Goal: Task Accomplishment & Management: Complete application form

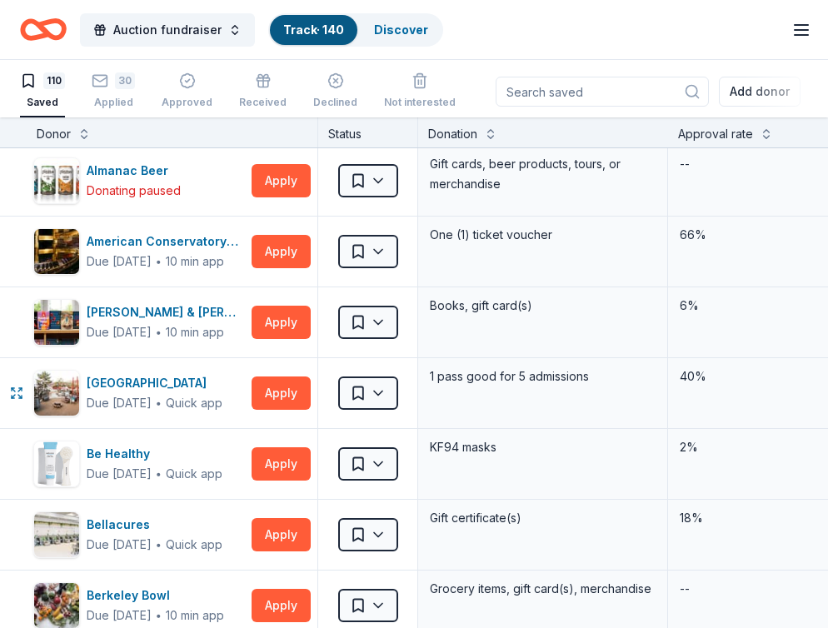
scroll to position [287, 0]
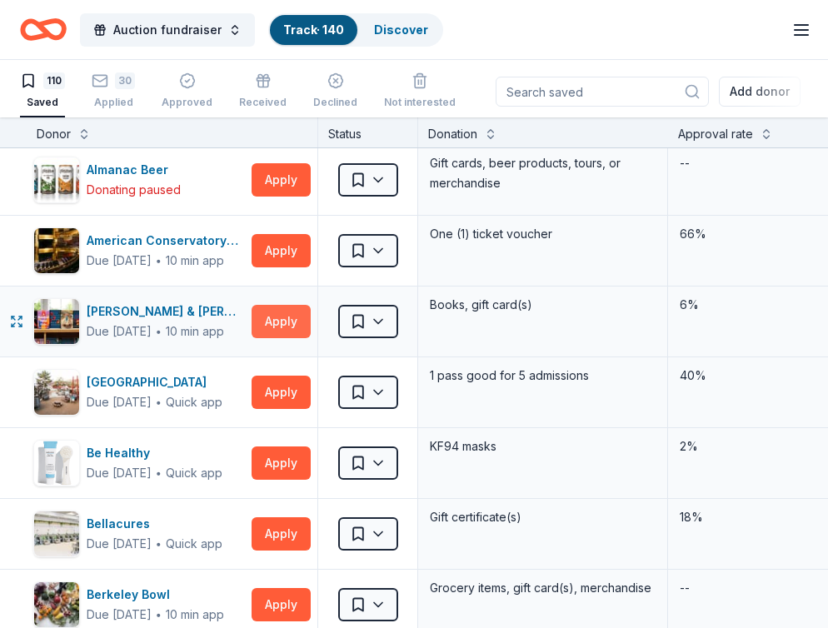
click at [287, 318] on button "Apply" at bounding box center [281, 321] width 59 height 33
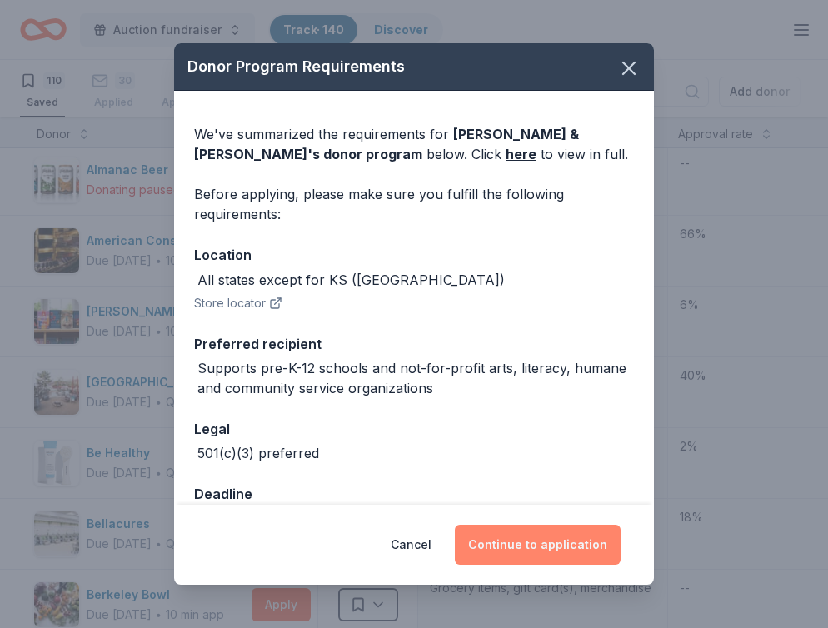
click at [567, 555] on button "Continue to application" at bounding box center [538, 545] width 166 height 40
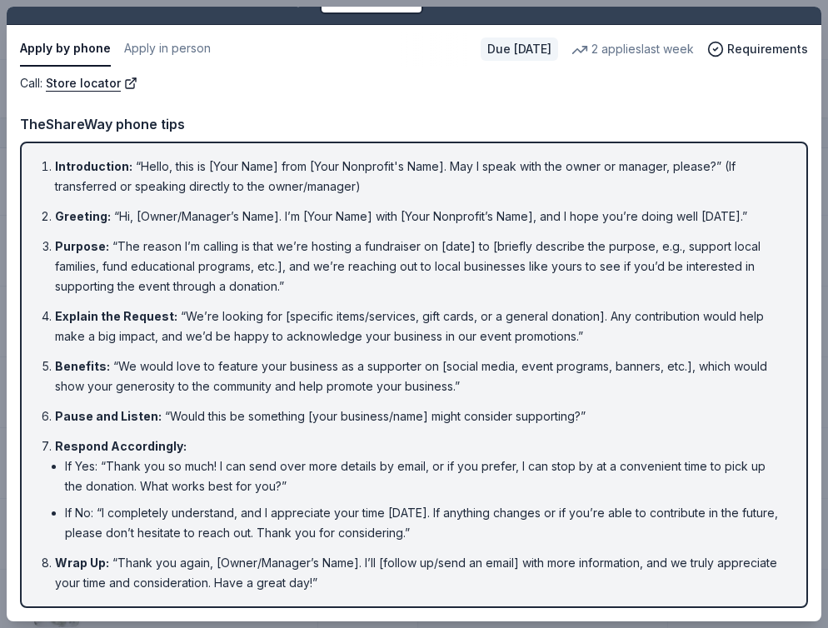
scroll to position [0, 0]
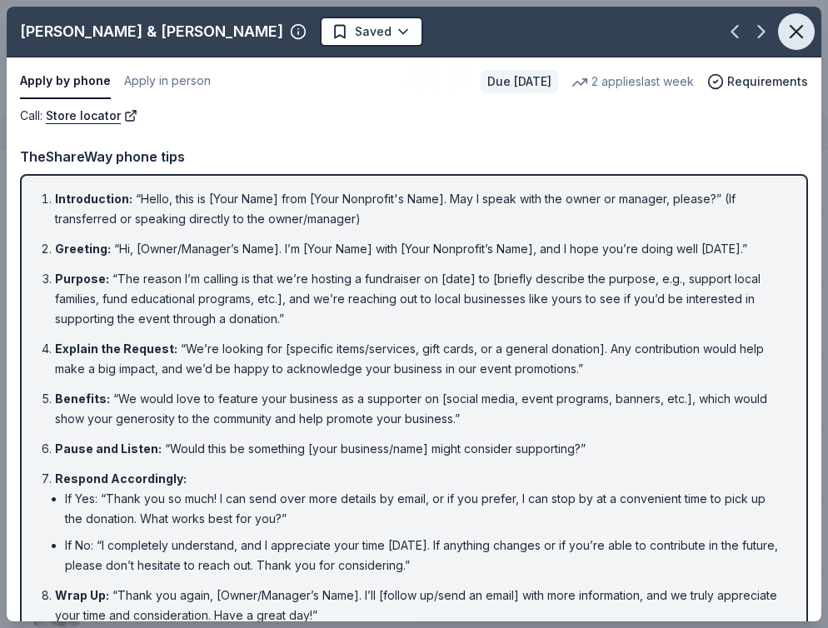
click at [794, 32] on icon "button" at bounding box center [797, 32] width 12 height 12
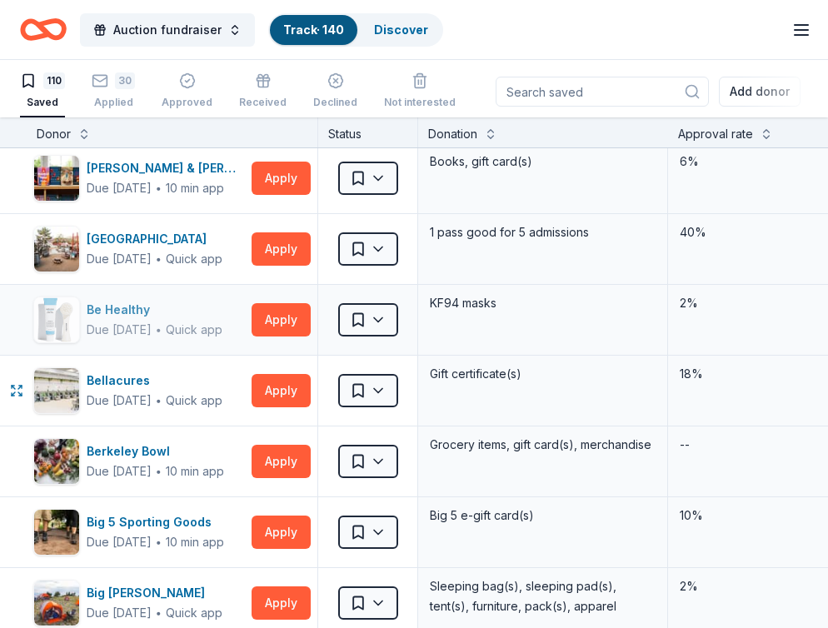
scroll to position [433, 0]
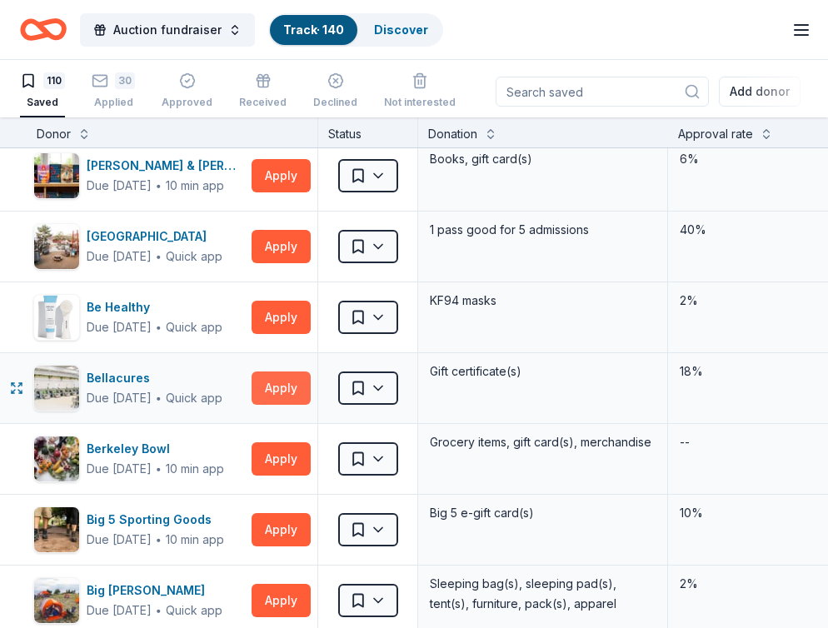
click at [295, 388] on button "Apply" at bounding box center [281, 388] width 59 height 33
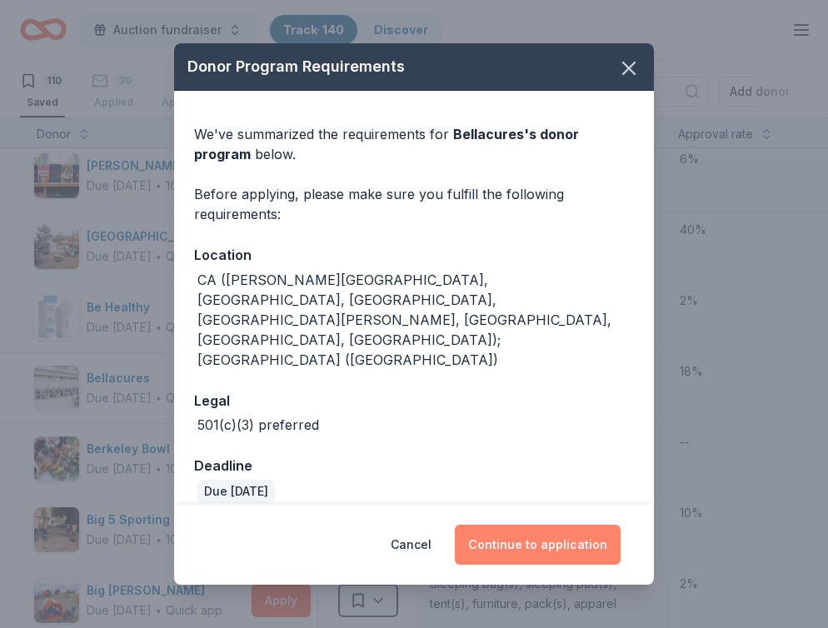
click at [548, 531] on button "Continue to application" at bounding box center [538, 545] width 166 height 40
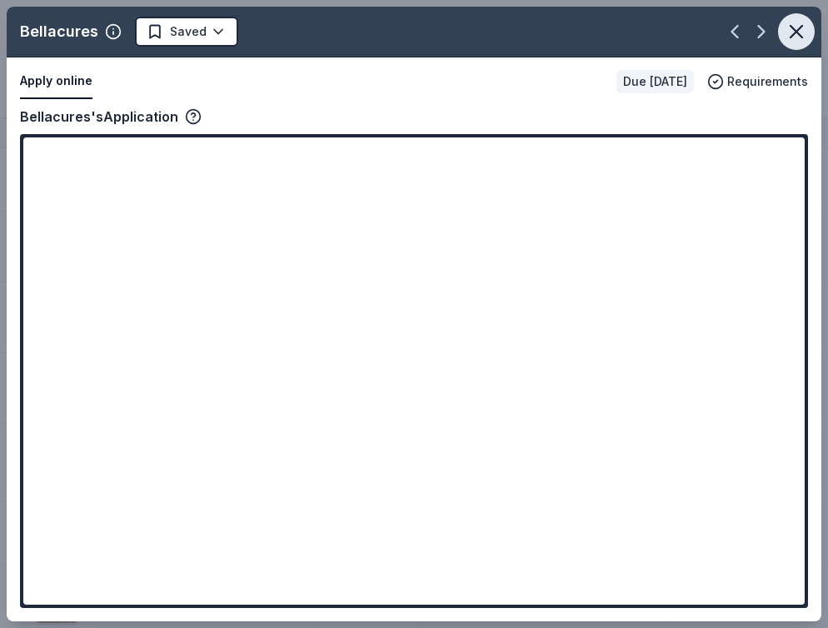
click at [789, 28] on icon "button" at bounding box center [796, 31] width 23 height 23
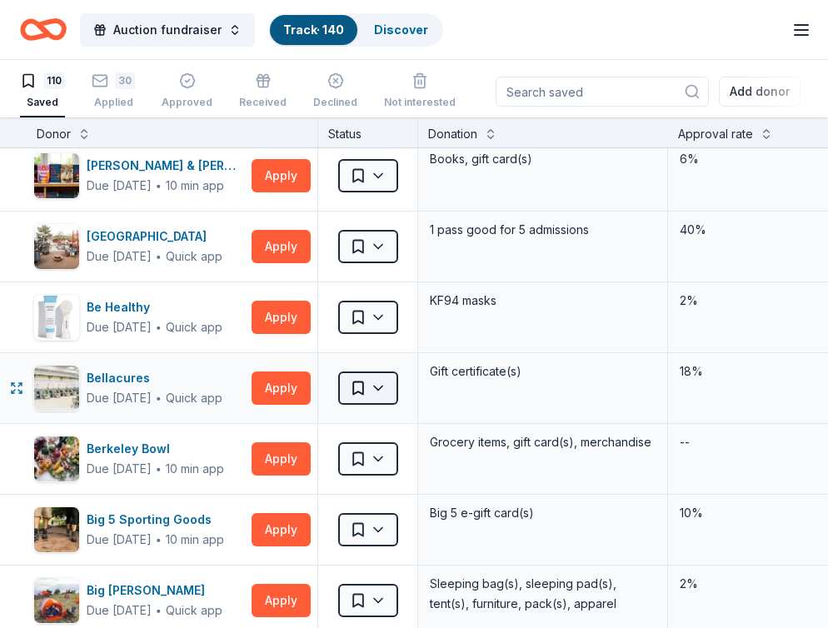
click at [378, 387] on html "Auction fundraiser Track · 140 Discover All Access trial ends on 5PM[DATE] Earn…" at bounding box center [414, 313] width 828 height 628
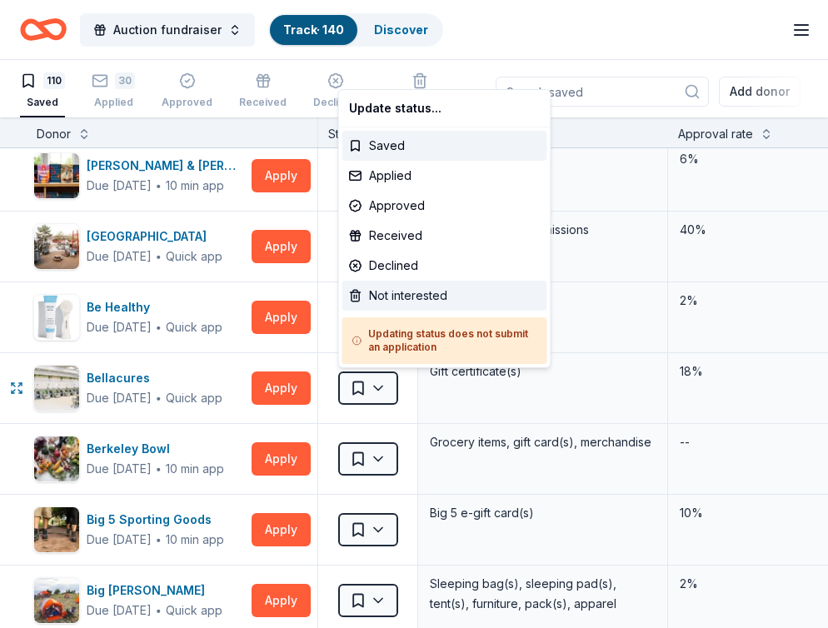
click at [391, 290] on div "Not interested" at bounding box center [445, 296] width 205 height 30
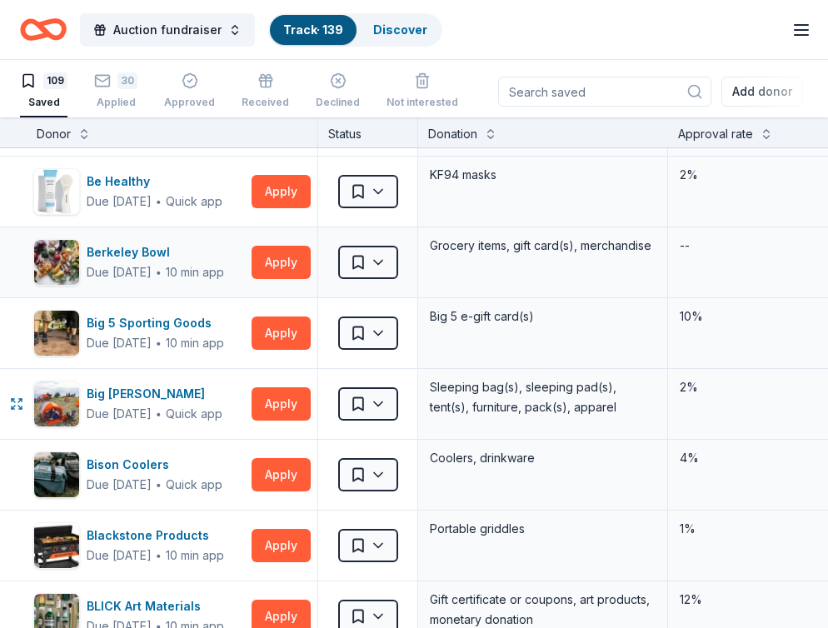
scroll to position [564, 0]
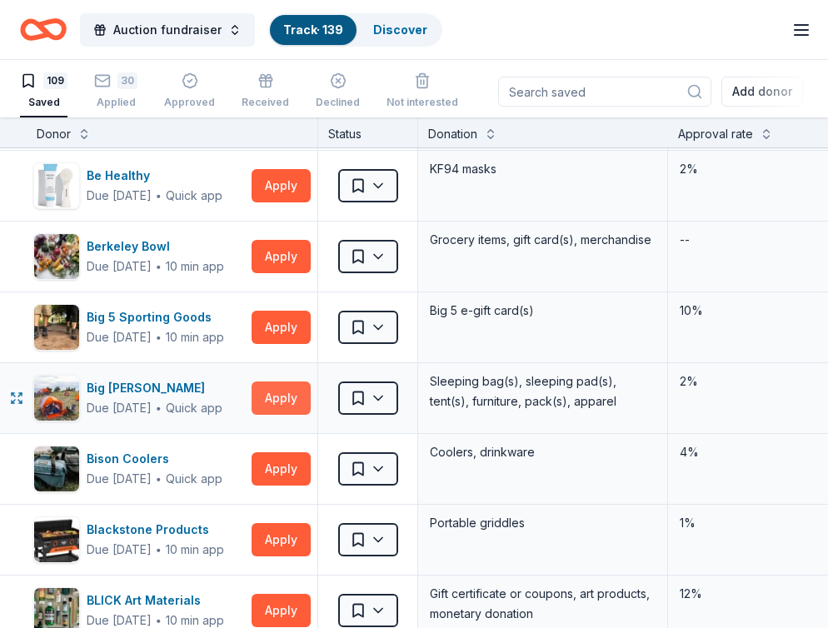
click at [270, 396] on button "Apply" at bounding box center [281, 398] width 59 height 33
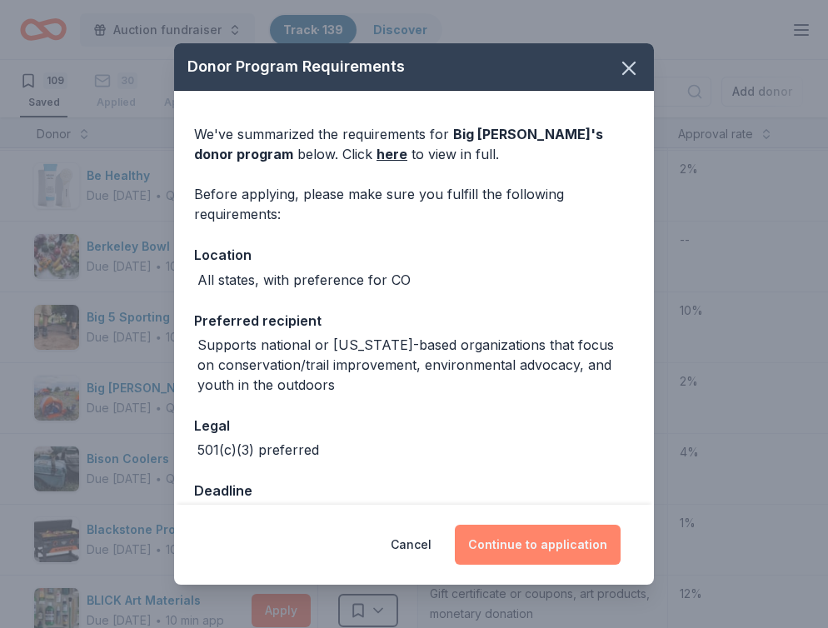
click at [533, 555] on button "Continue to application" at bounding box center [538, 545] width 166 height 40
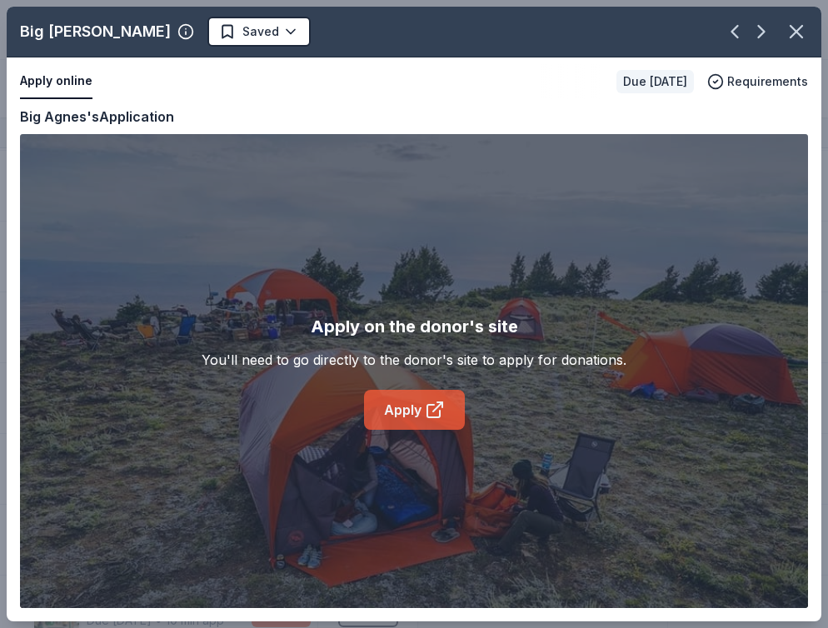
click at [412, 409] on link "Apply" at bounding box center [414, 410] width 101 height 40
click at [795, 27] on icon "button" at bounding box center [796, 31] width 23 height 23
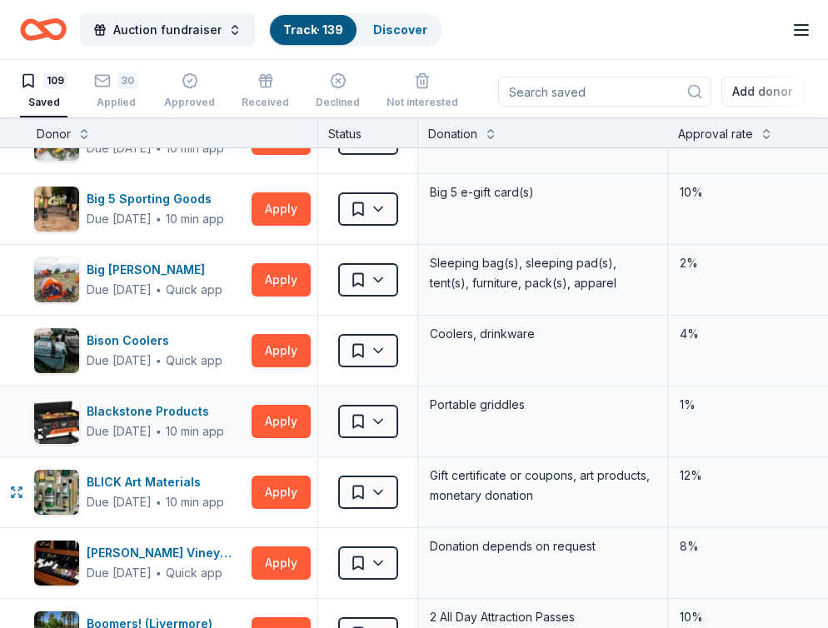
scroll to position [688, 0]
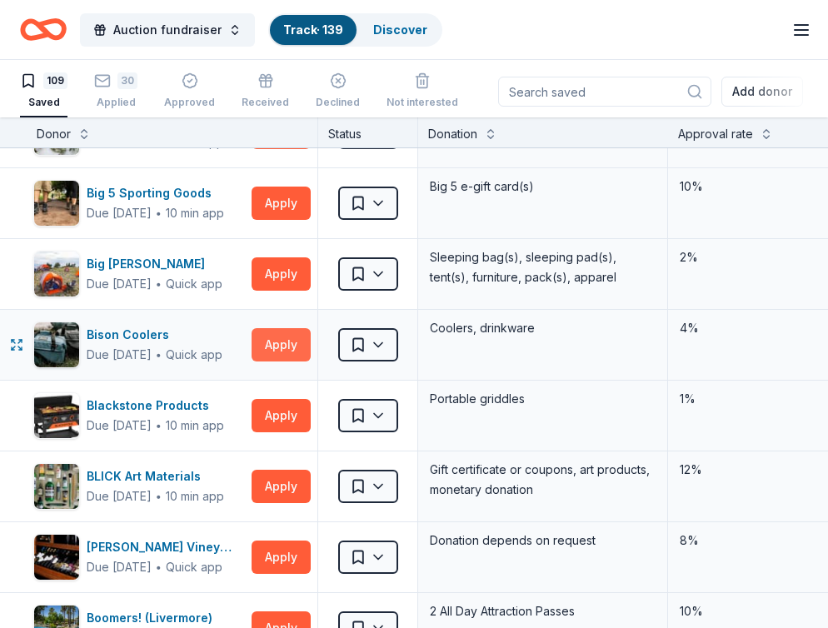
click at [297, 338] on button "Apply" at bounding box center [281, 344] width 59 height 33
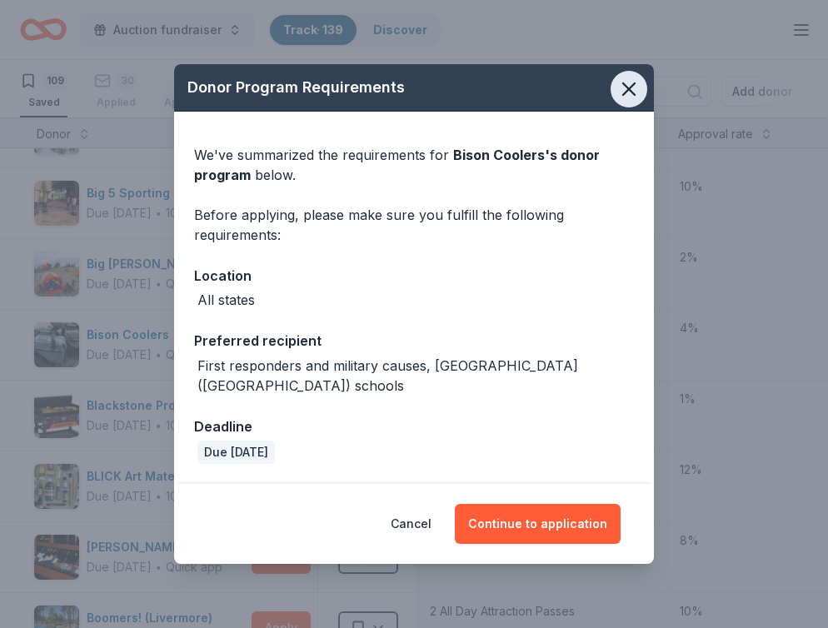
click at [633, 95] on icon "button" at bounding box center [629, 89] width 12 height 12
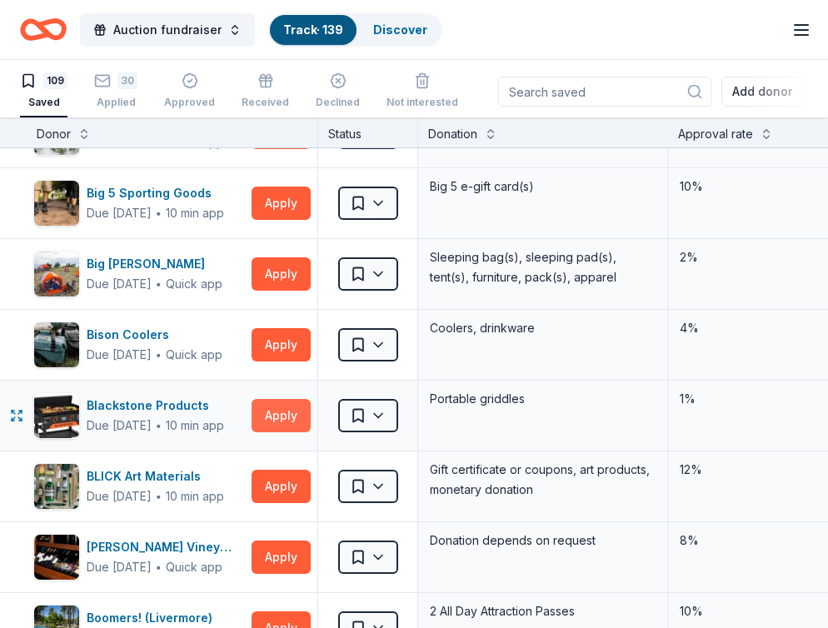
click at [281, 418] on button "Apply" at bounding box center [281, 415] width 59 height 33
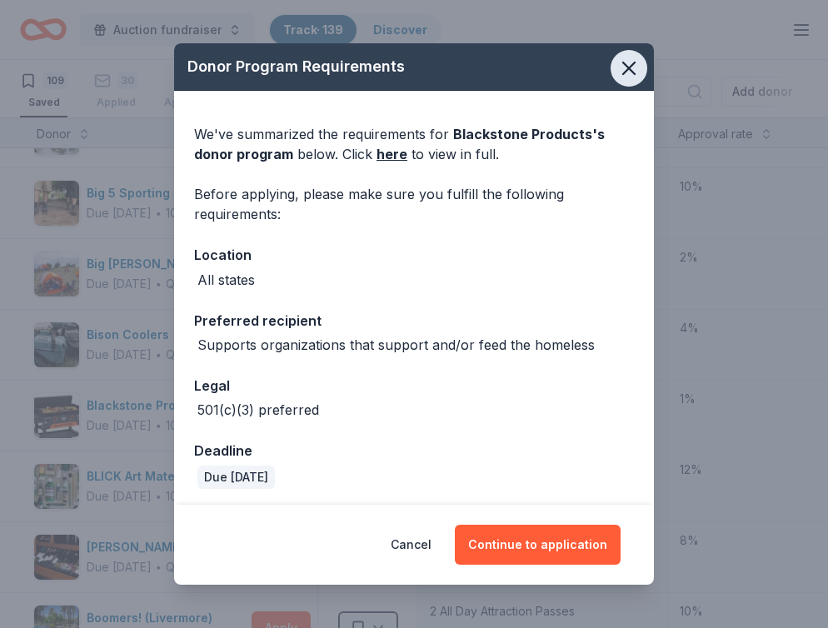
click at [630, 81] on button "button" at bounding box center [629, 68] width 37 height 37
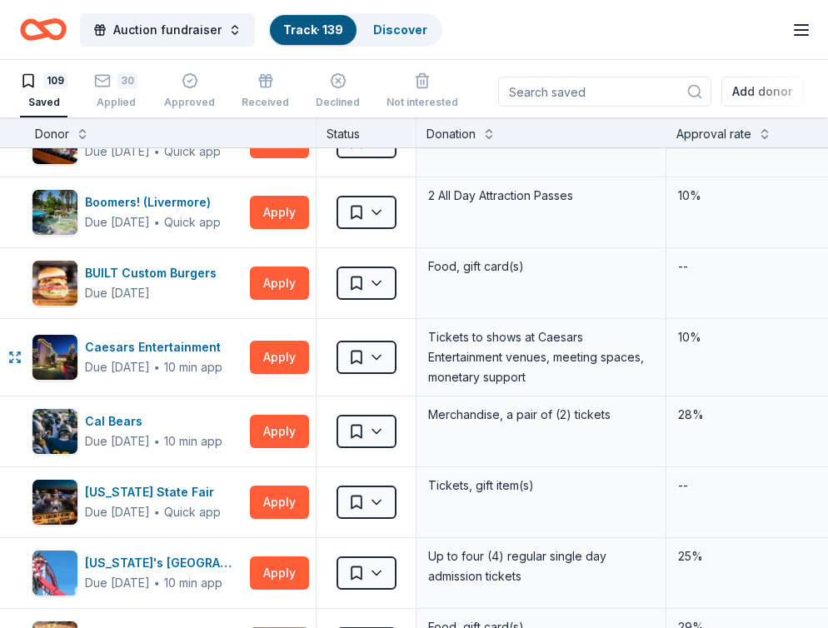
scroll to position [1106, 2]
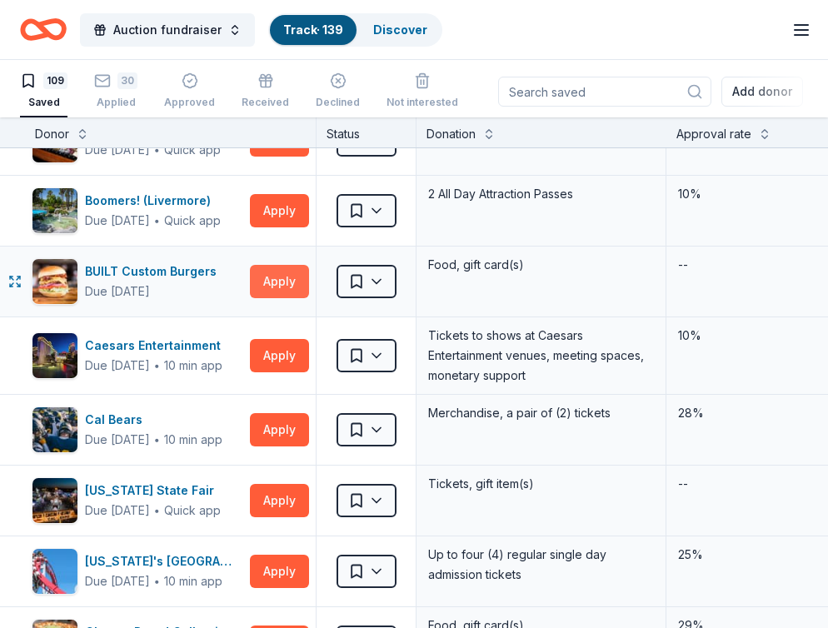
click at [272, 286] on button "Apply" at bounding box center [279, 281] width 59 height 33
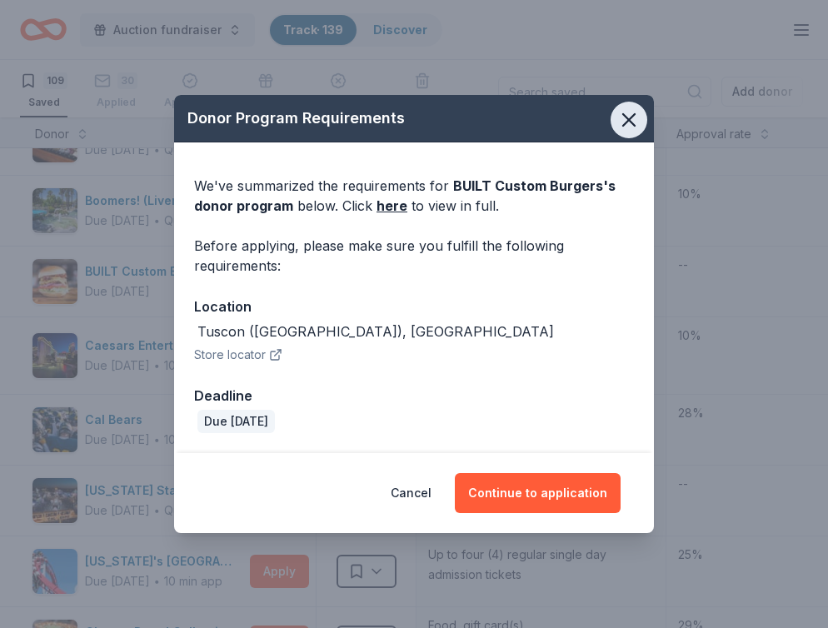
click at [628, 117] on icon "button" at bounding box center [629, 119] width 23 height 23
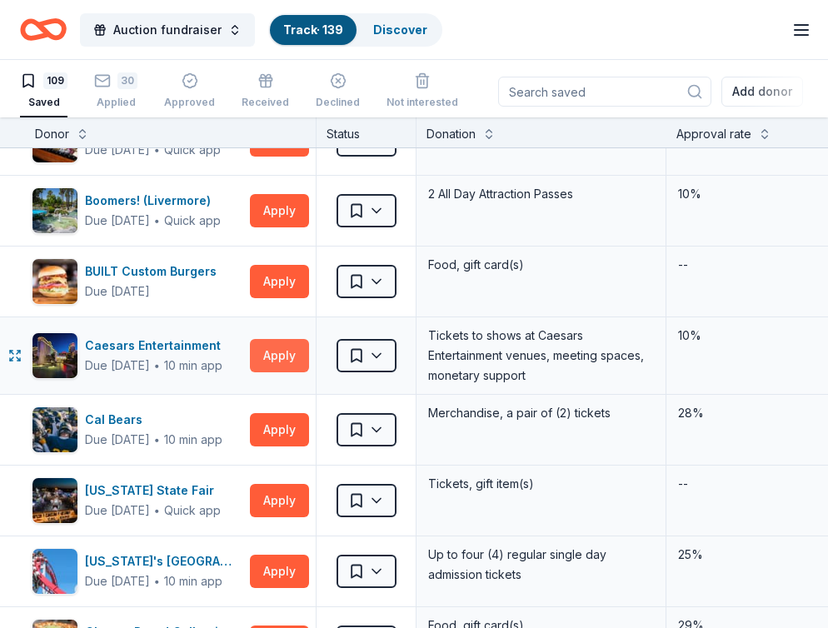
click at [274, 355] on button "Apply" at bounding box center [279, 355] width 59 height 33
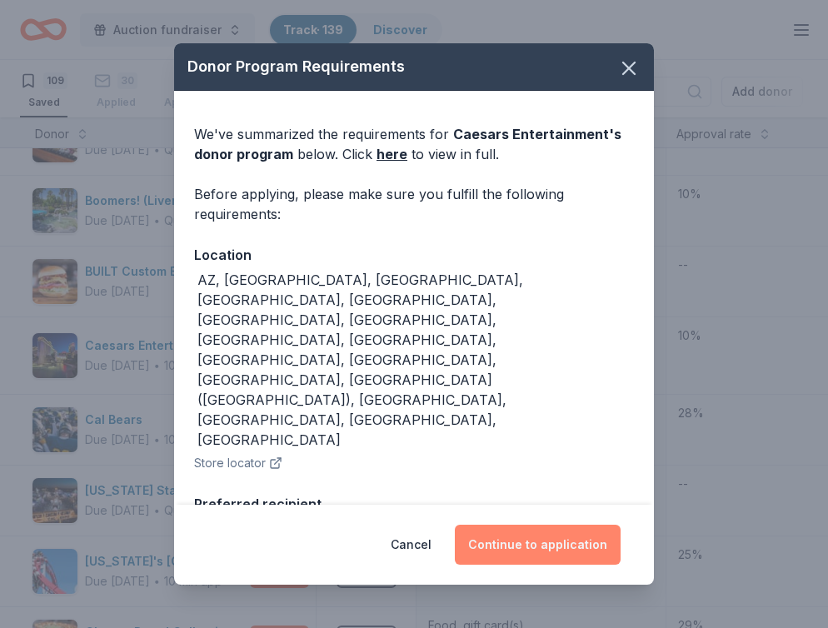
click at [553, 562] on button "Continue to application" at bounding box center [538, 545] width 166 height 40
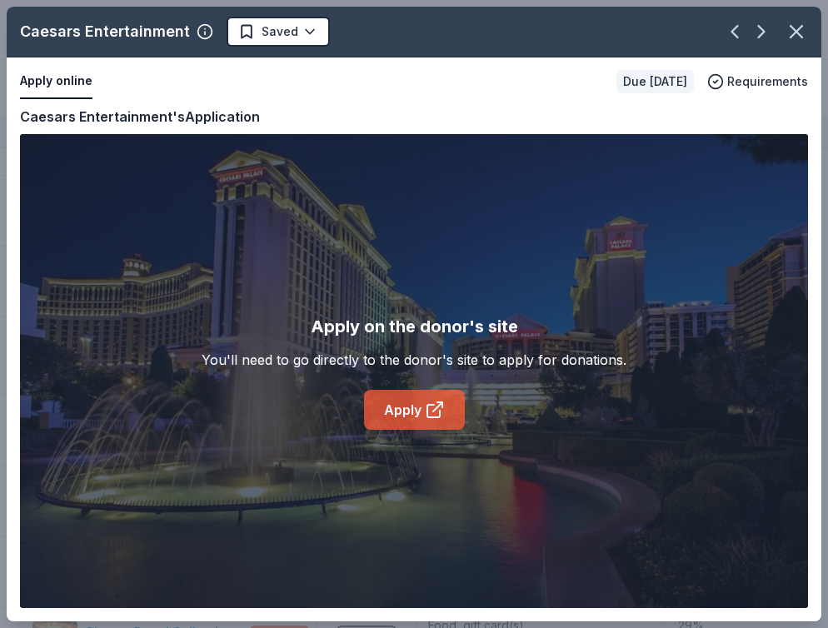
click at [432, 413] on icon at bounding box center [435, 410] width 20 height 20
click at [804, 35] on icon "button" at bounding box center [796, 31] width 23 height 23
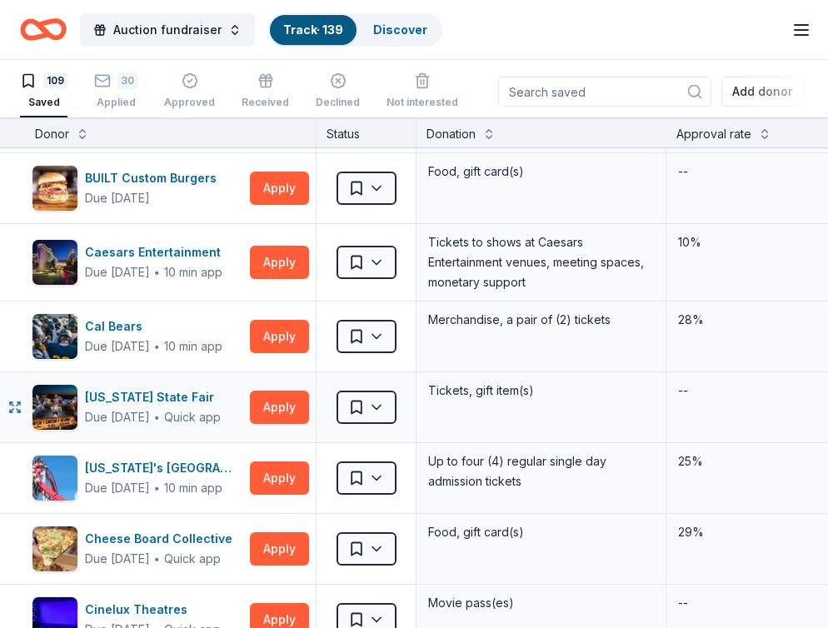
scroll to position [1220, 2]
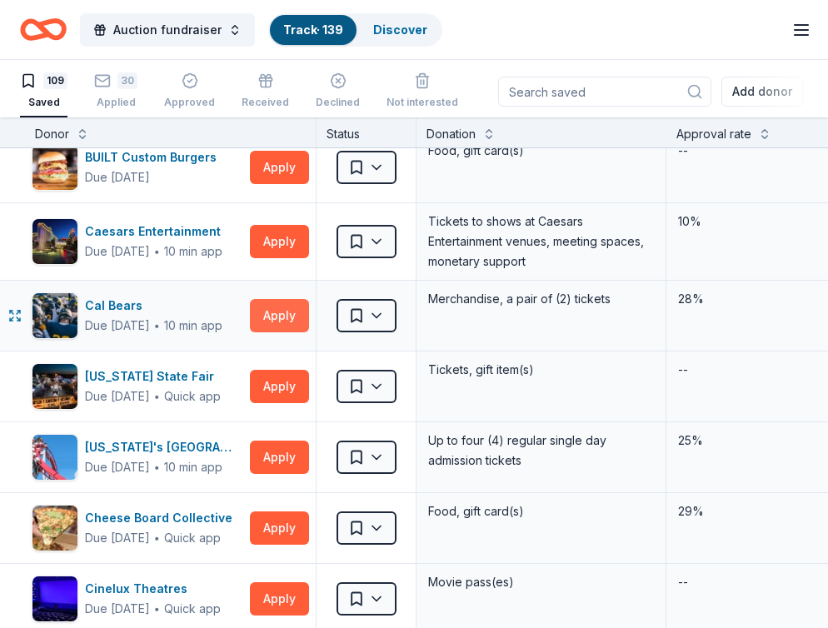
click at [278, 309] on button "Apply" at bounding box center [279, 315] width 59 height 33
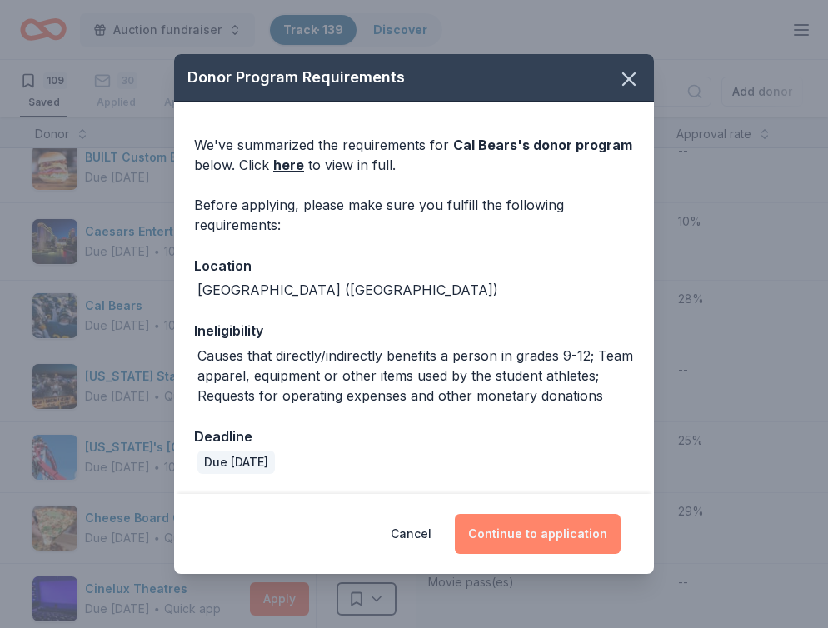
click at [537, 539] on button "Continue to application" at bounding box center [538, 534] width 166 height 40
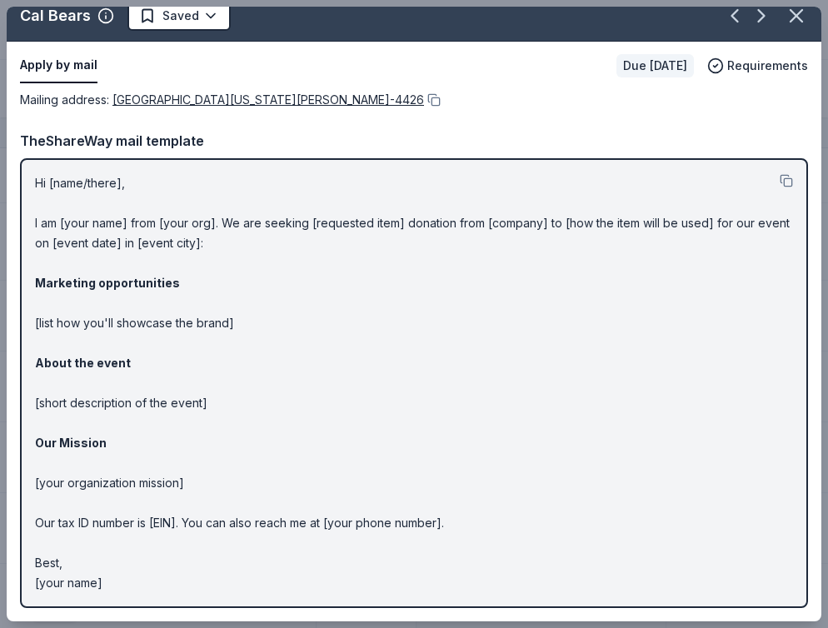
scroll to position [0, 0]
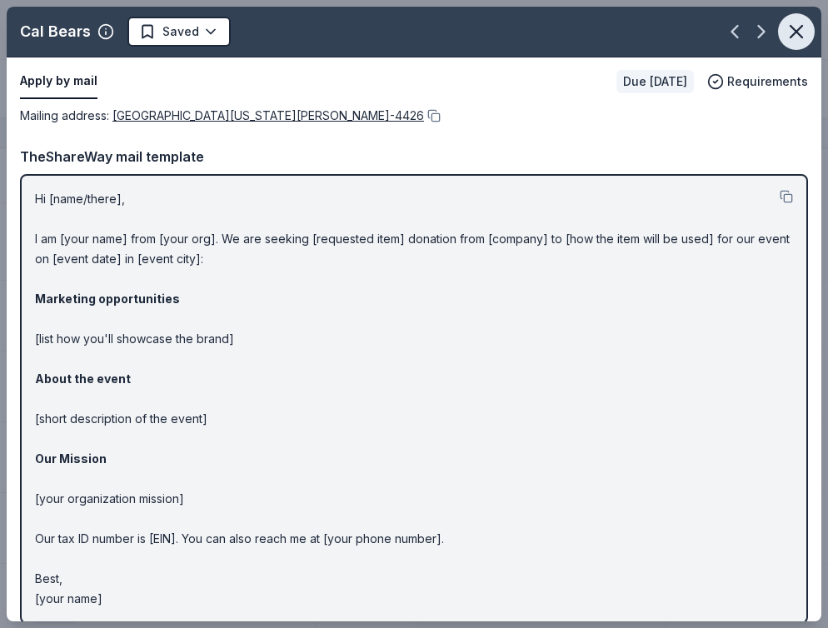
click at [797, 25] on icon "button" at bounding box center [796, 31] width 23 height 23
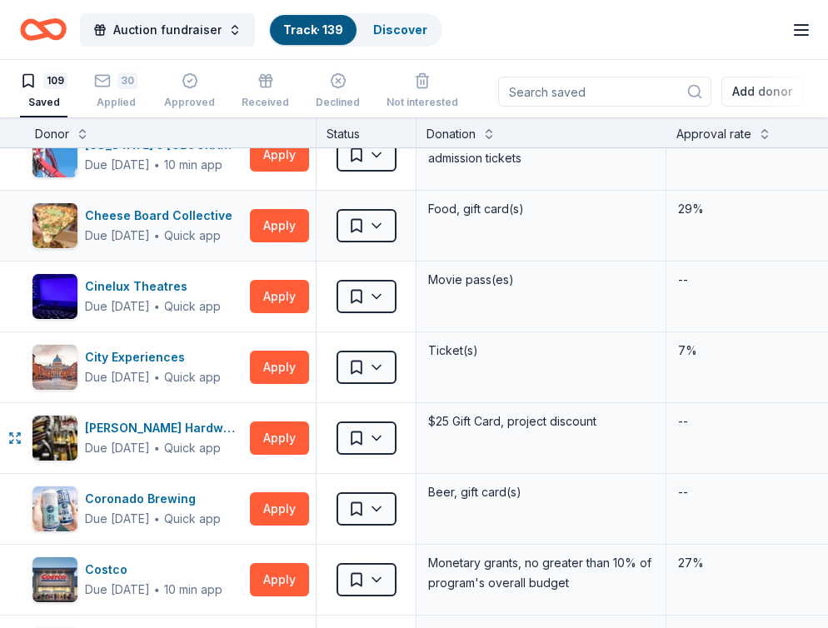
scroll to position [1524, 2]
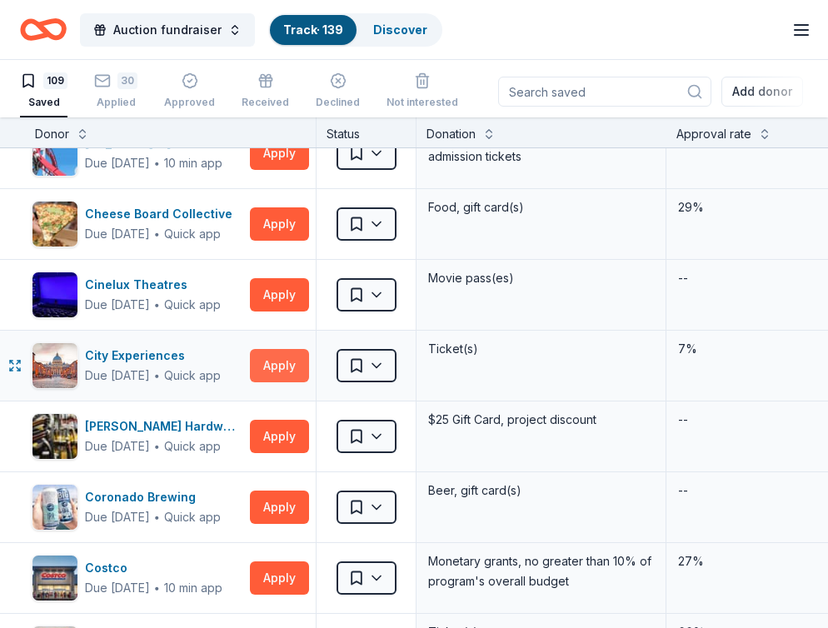
click at [302, 356] on button "Apply" at bounding box center [279, 365] width 59 height 33
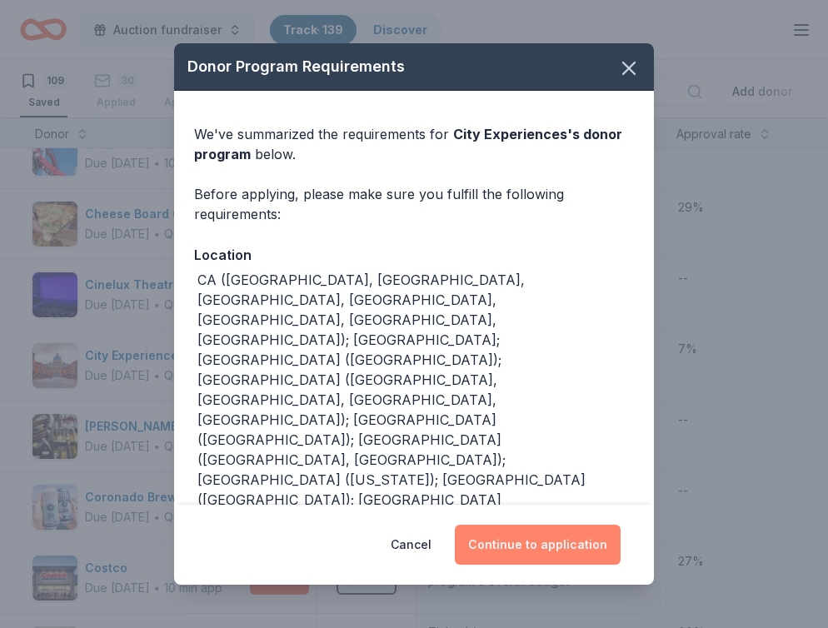
click at [577, 542] on button "Continue to application" at bounding box center [538, 545] width 166 height 40
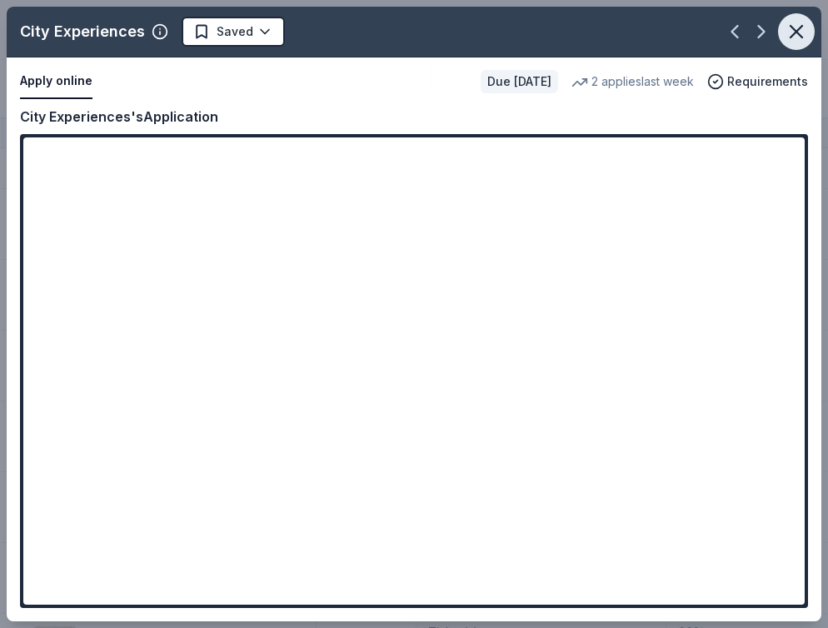
click at [801, 34] on icon "button" at bounding box center [796, 31] width 23 height 23
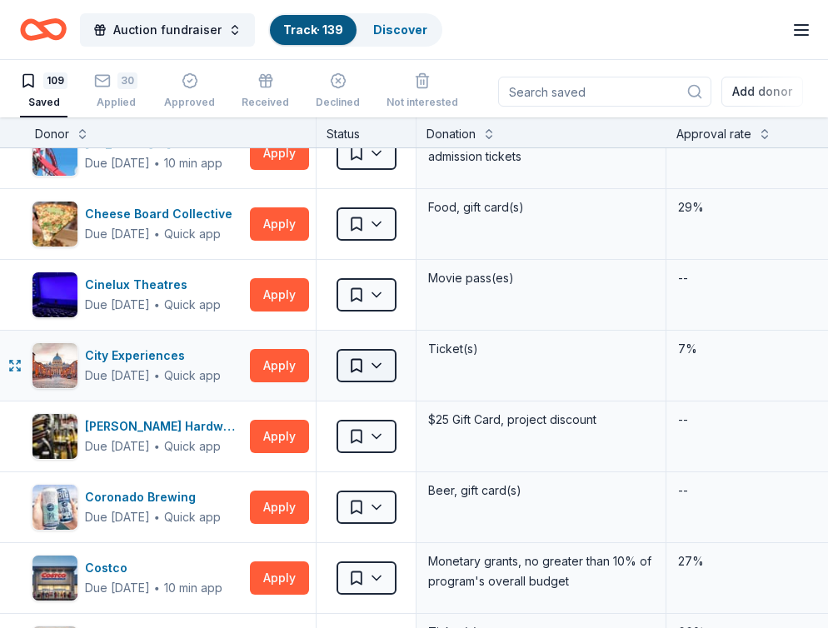
click at [384, 374] on html "Auction fundraiser Track · 139 Discover All Access trial ends on 5PM[DATE] Earn…" at bounding box center [414, 313] width 828 height 628
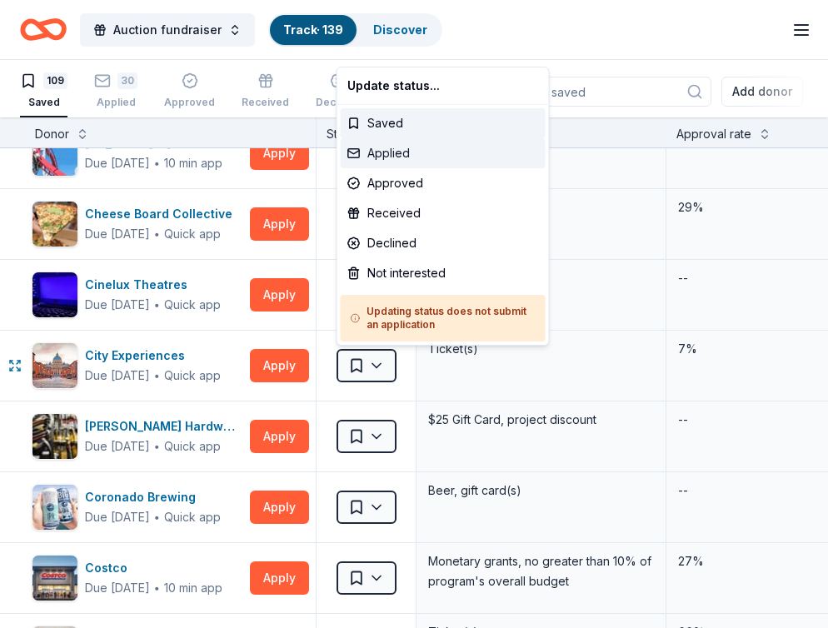
click at [394, 158] on div "Applied" at bounding box center [443, 153] width 205 height 30
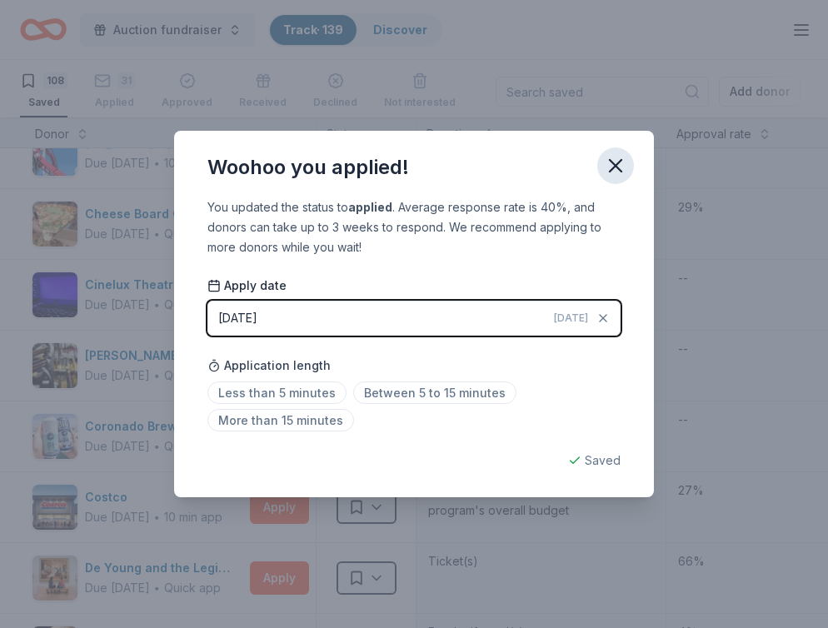
click at [623, 154] on icon "button" at bounding box center [615, 165] width 23 height 23
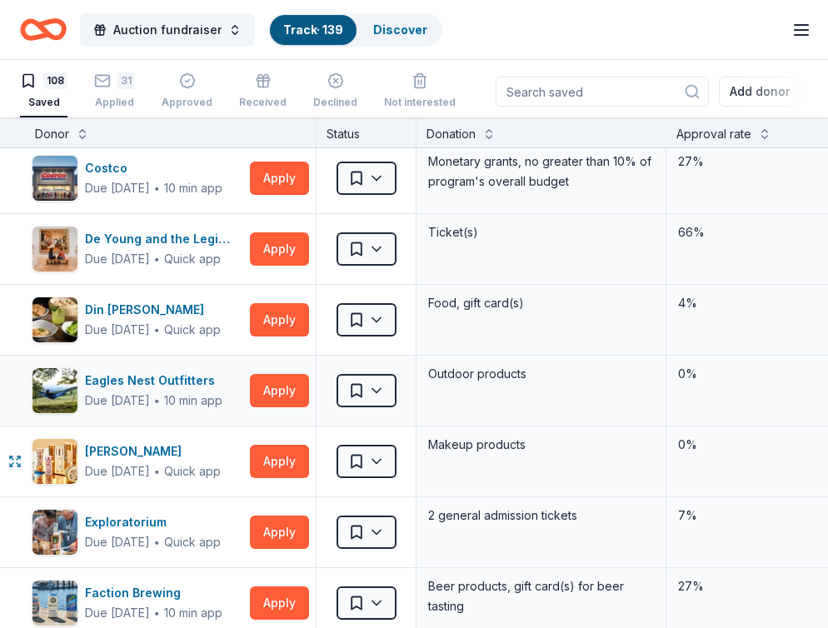
scroll to position [1857, 2]
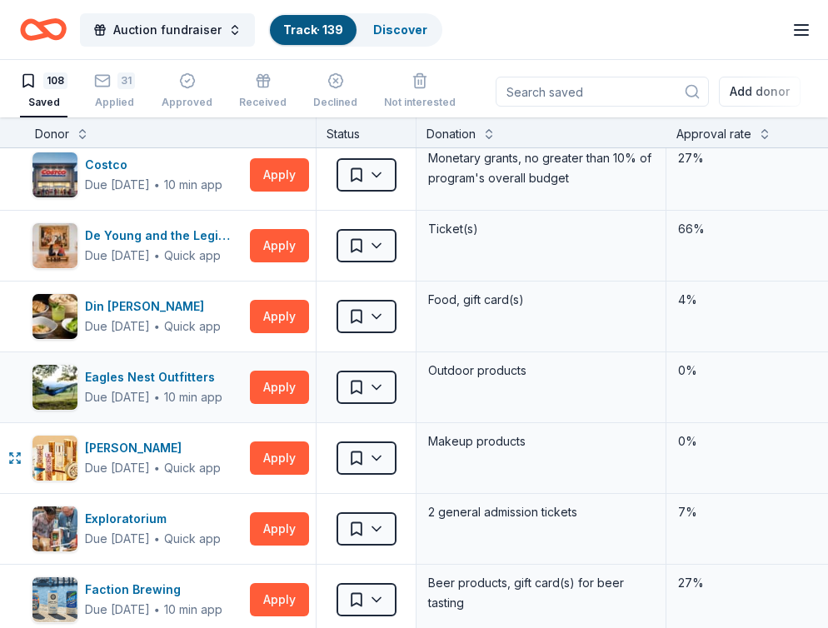
click at [287, 463] on button "Apply" at bounding box center [279, 458] width 59 height 33
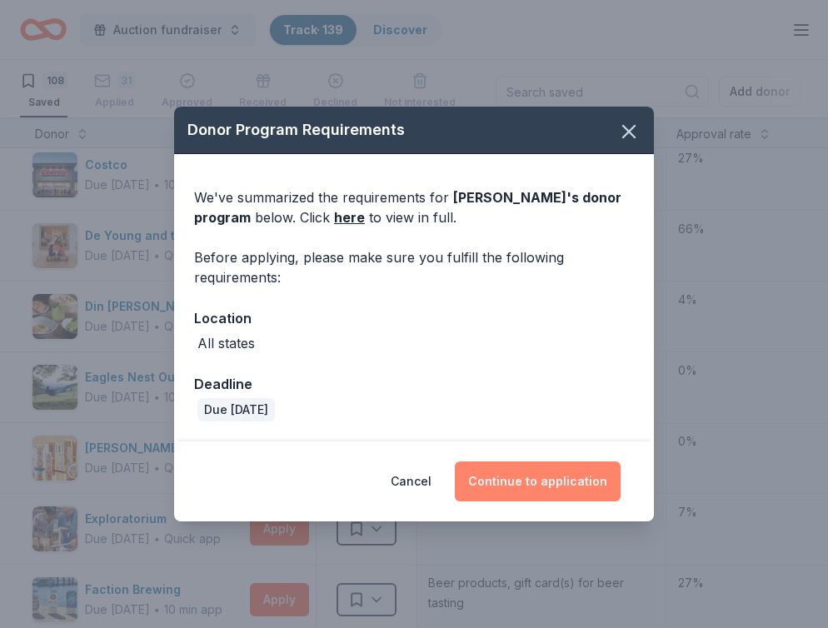
click at [568, 481] on button "Continue to application" at bounding box center [538, 482] width 166 height 40
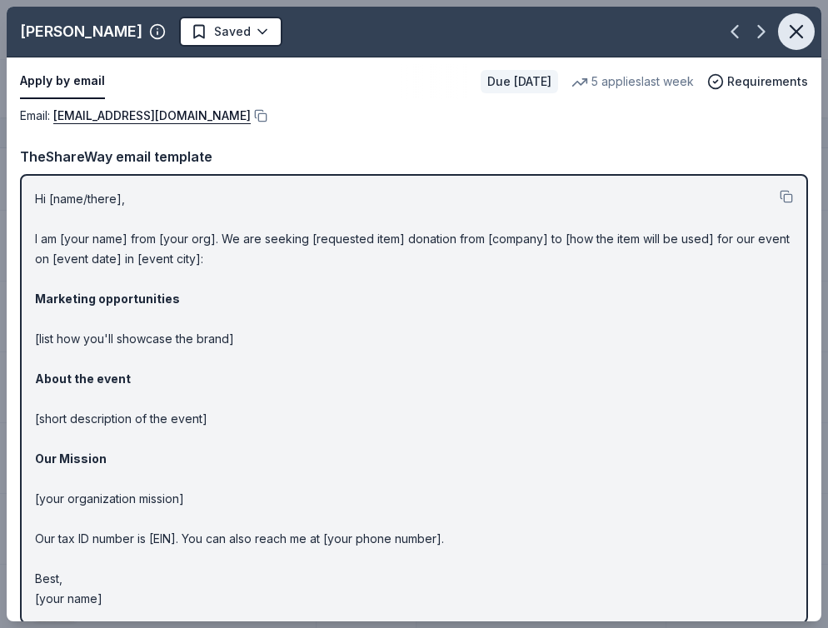
click at [793, 31] on icon "button" at bounding box center [796, 31] width 23 height 23
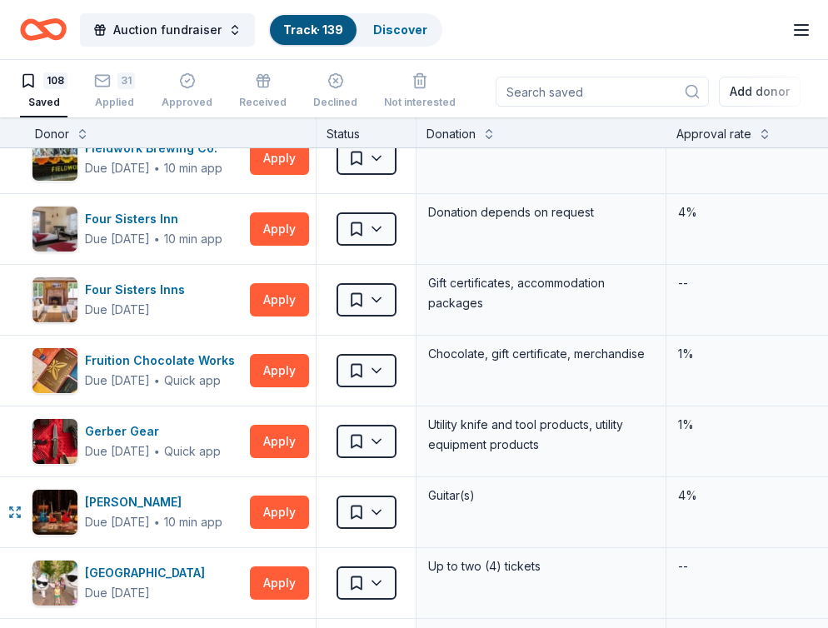
scroll to position [2418, 2]
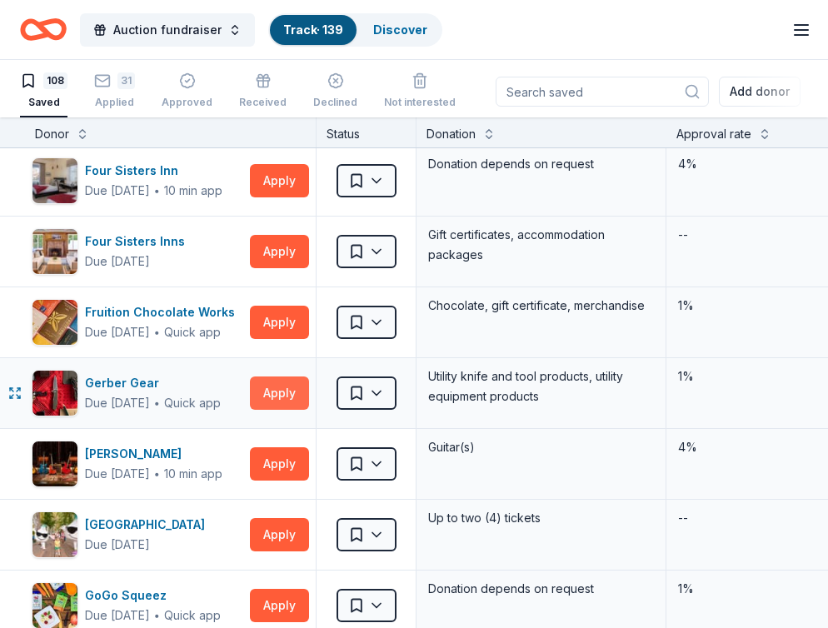
click at [274, 397] on button "Apply" at bounding box center [279, 393] width 59 height 33
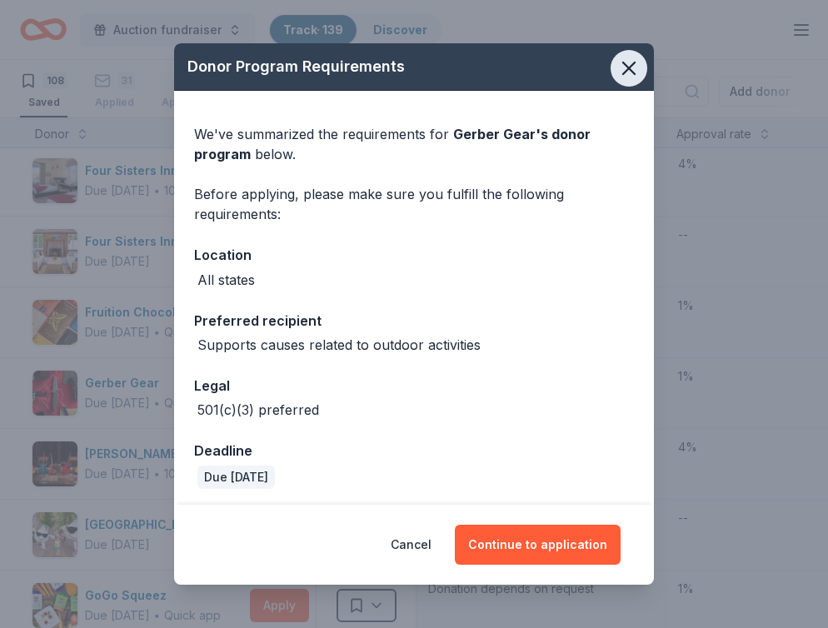
click at [633, 66] on icon "button" at bounding box center [629, 68] width 23 height 23
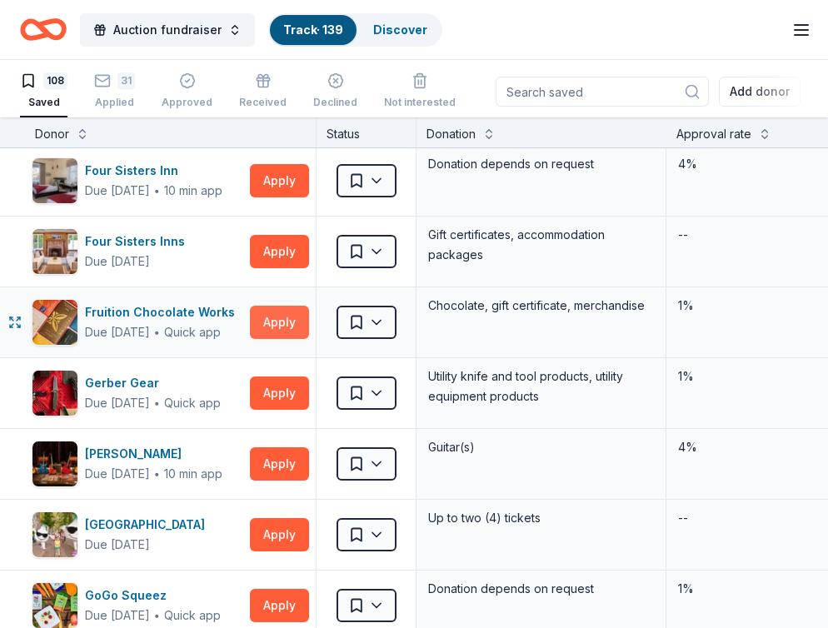
click at [300, 329] on button "Apply" at bounding box center [279, 322] width 59 height 33
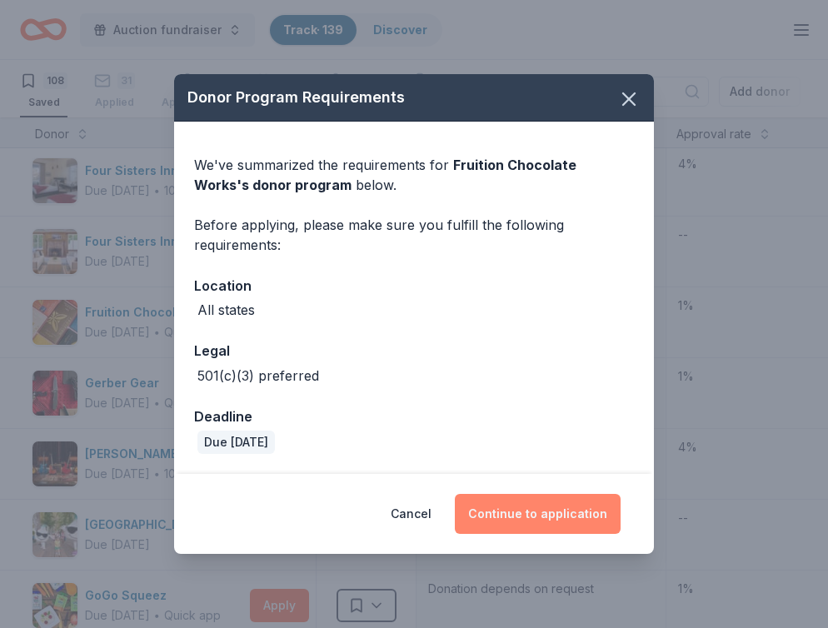
click at [516, 532] on button "Continue to application" at bounding box center [538, 514] width 166 height 40
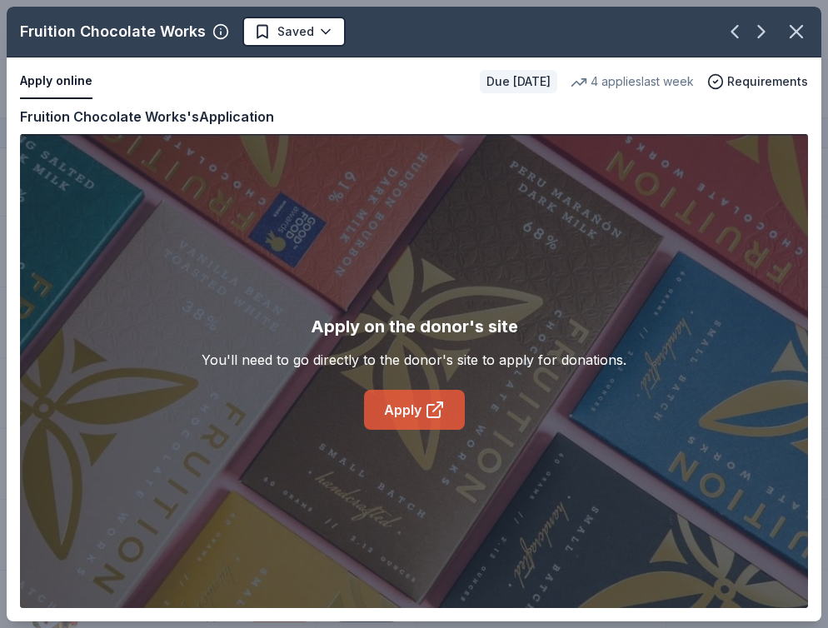
click at [413, 416] on link "Apply" at bounding box center [414, 410] width 101 height 40
click at [798, 23] on icon "button" at bounding box center [796, 31] width 23 height 23
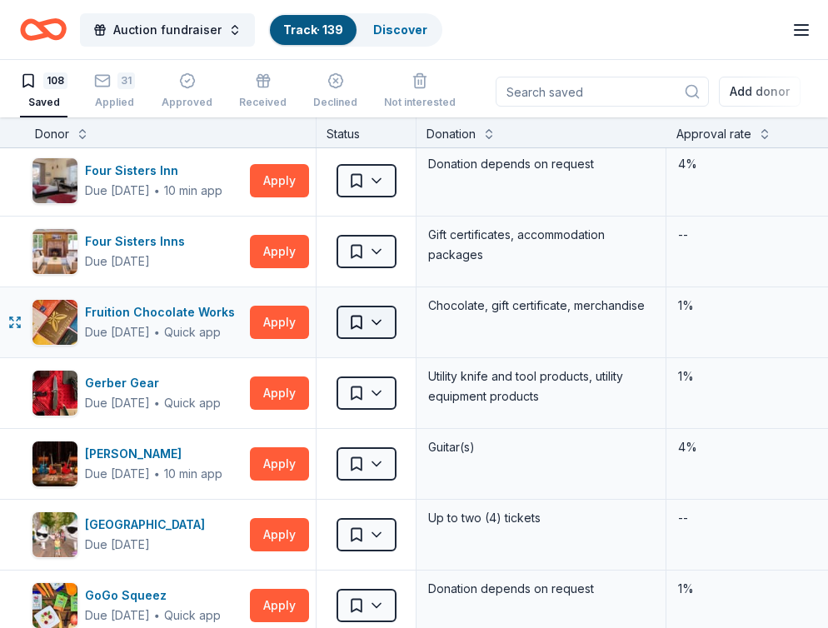
click at [391, 318] on html "Auction fundraiser Track · 139 Discover All Access trial ends on 5PM[DATE] Earn…" at bounding box center [414, 313] width 828 height 628
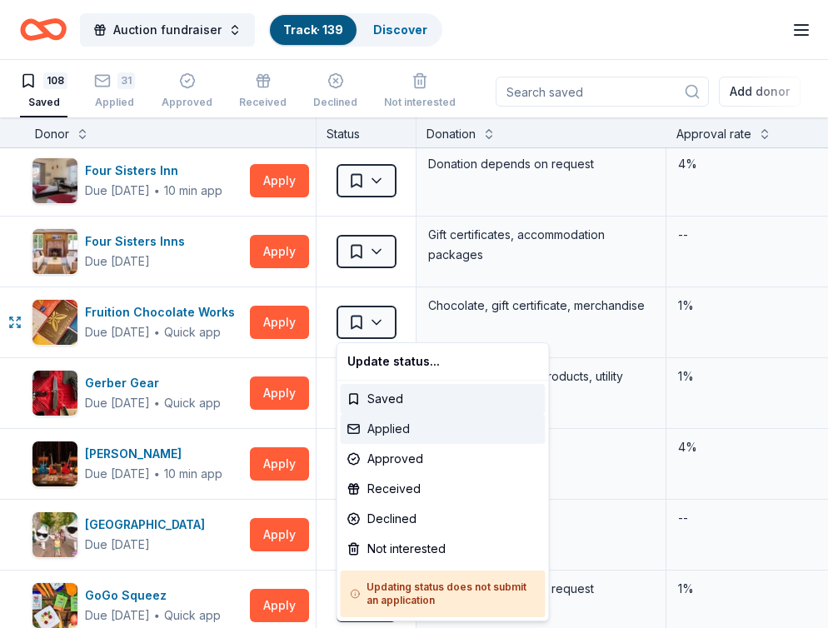
click at [390, 423] on div "Applied" at bounding box center [443, 429] width 205 height 30
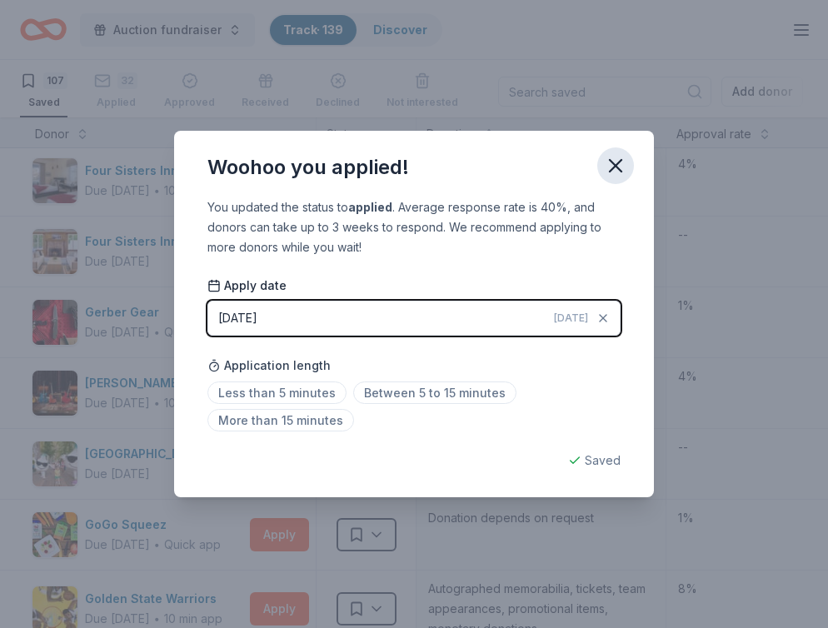
click at [615, 173] on icon "button" at bounding box center [615, 165] width 23 height 23
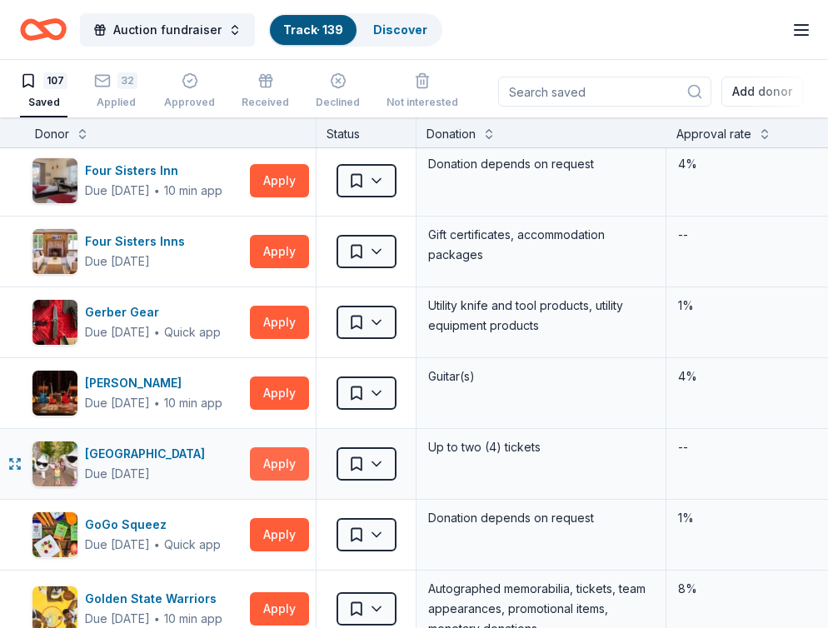
click at [286, 469] on button "Apply" at bounding box center [279, 464] width 59 height 33
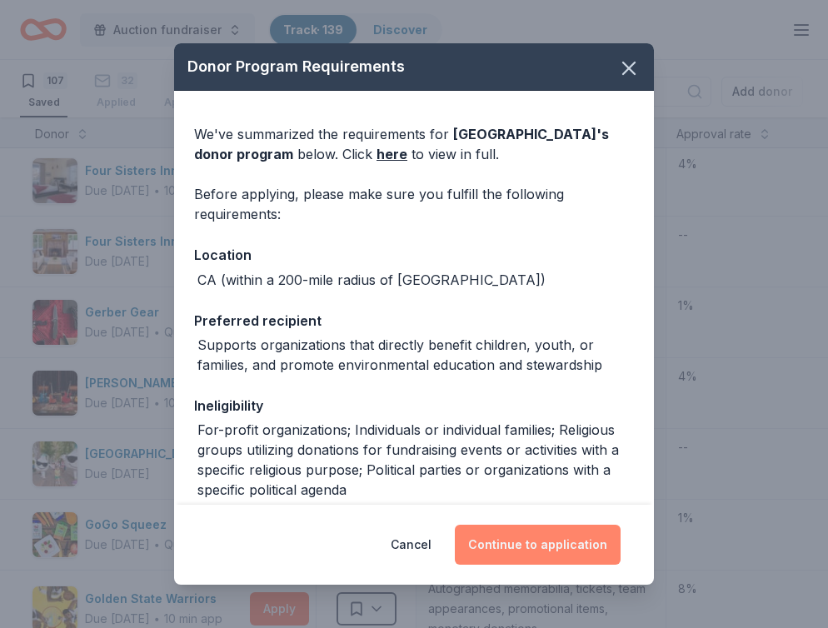
click at [518, 532] on button "Continue to application" at bounding box center [538, 545] width 166 height 40
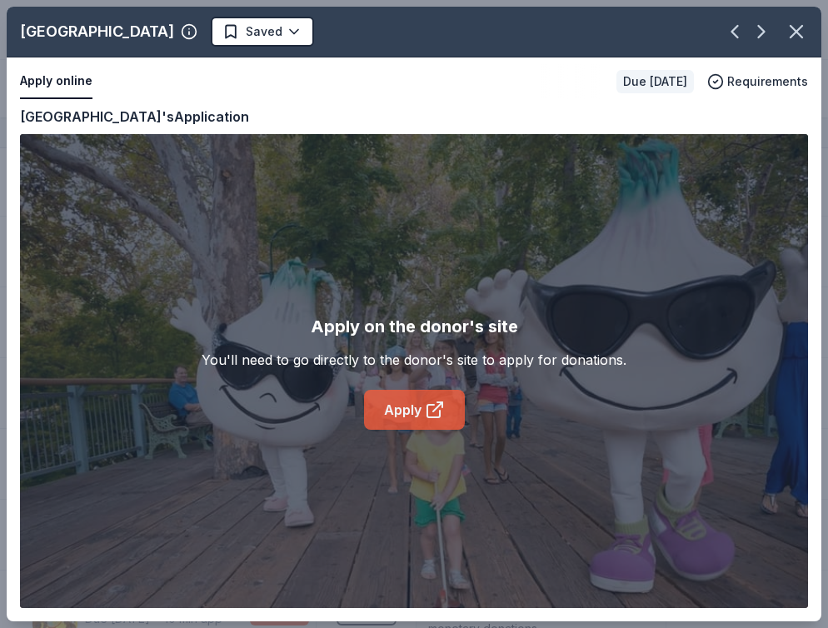
click at [420, 409] on link "Apply" at bounding box center [414, 410] width 101 height 40
click at [795, 30] on icon "button" at bounding box center [797, 32] width 12 height 12
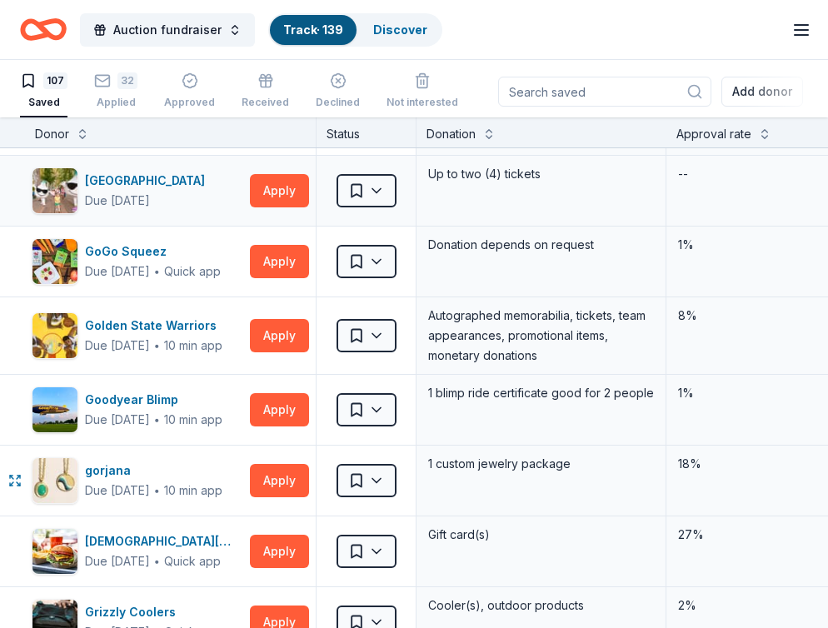
scroll to position [2692, 2]
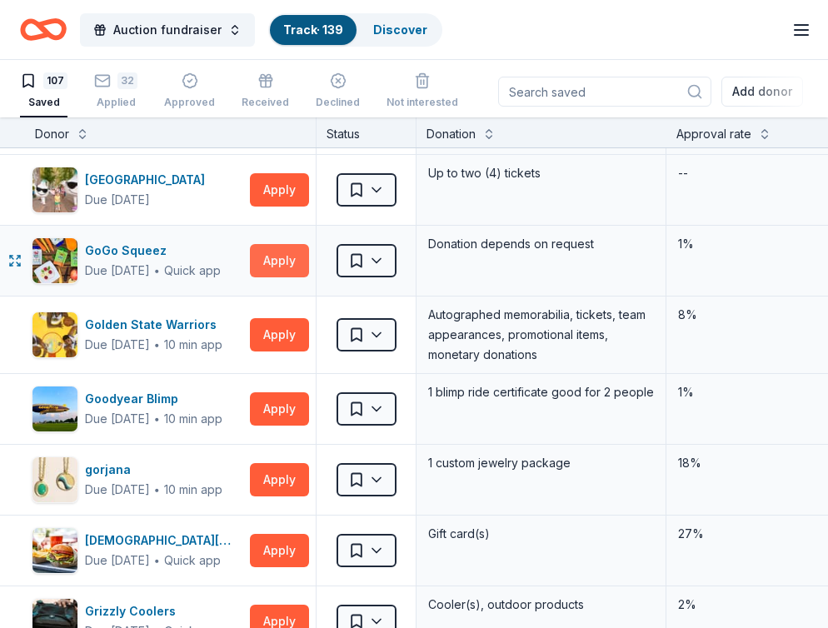
click at [273, 260] on button "Apply" at bounding box center [279, 260] width 59 height 33
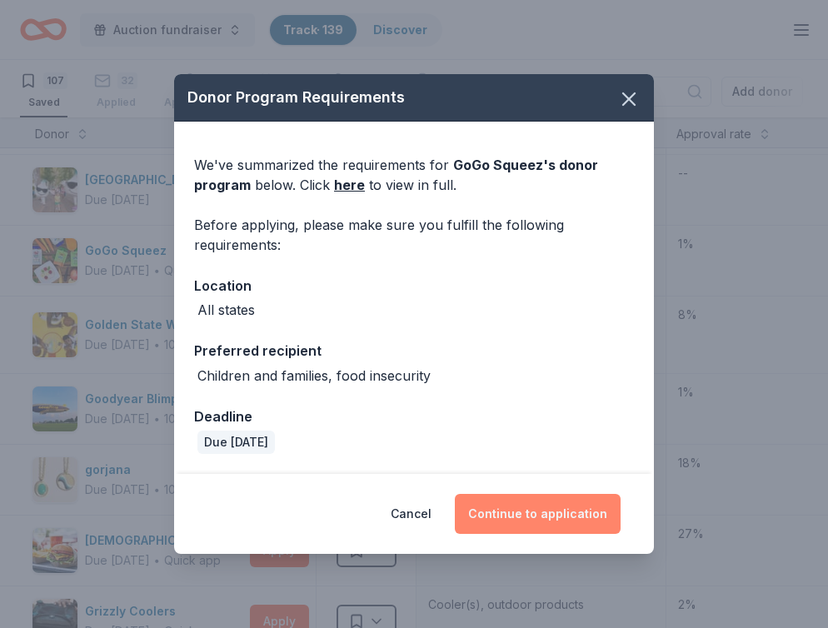
click at [548, 513] on button "Continue to application" at bounding box center [538, 514] width 166 height 40
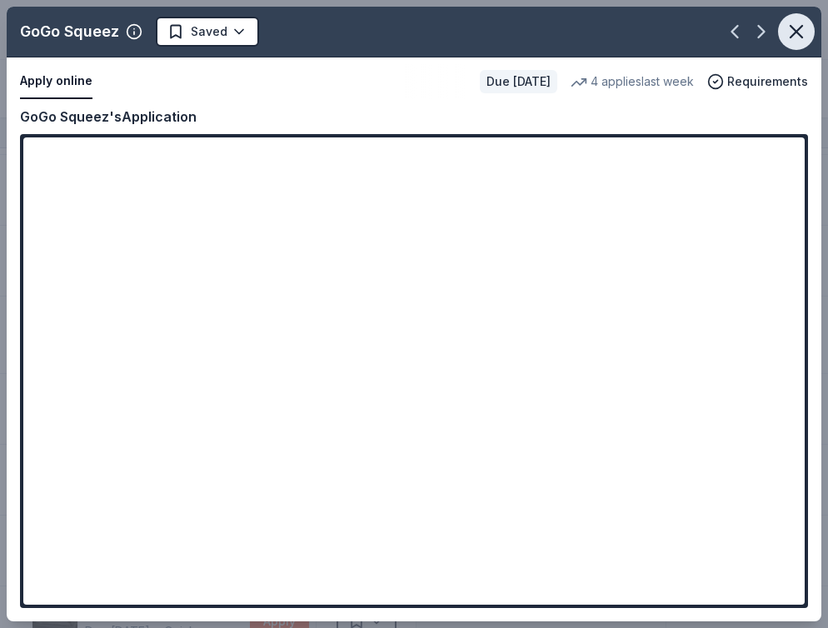
click at [790, 33] on icon "button" at bounding box center [796, 31] width 23 height 23
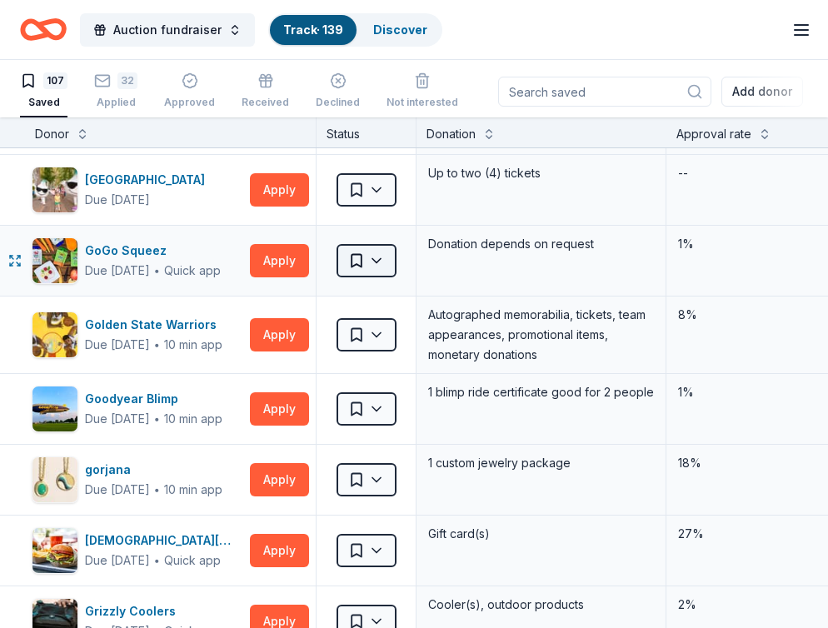
click at [376, 254] on html "Auction fundraiser Track · 139 Discover All Access trial ends on 5PM[DATE] Earn…" at bounding box center [414, 313] width 828 height 628
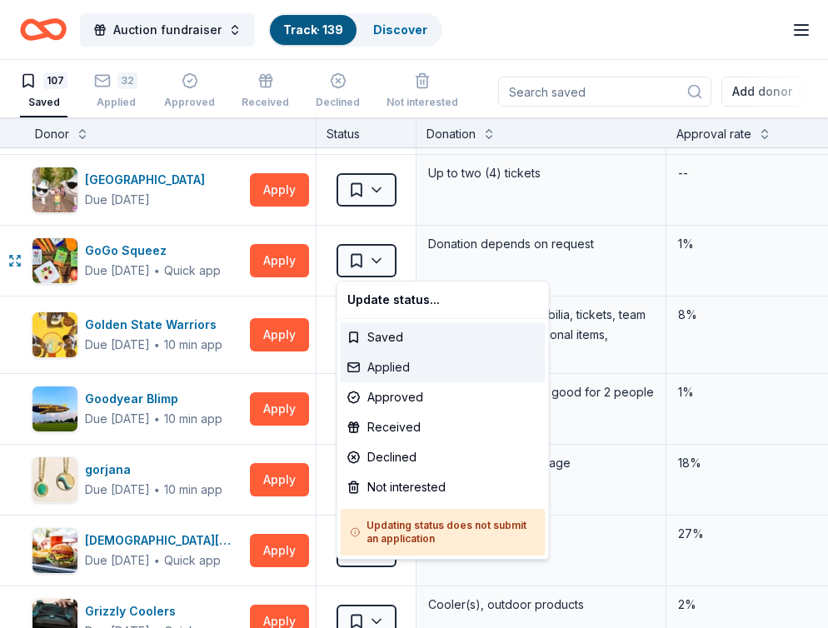
click at [396, 368] on div "Applied" at bounding box center [443, 368] width 205 height 30
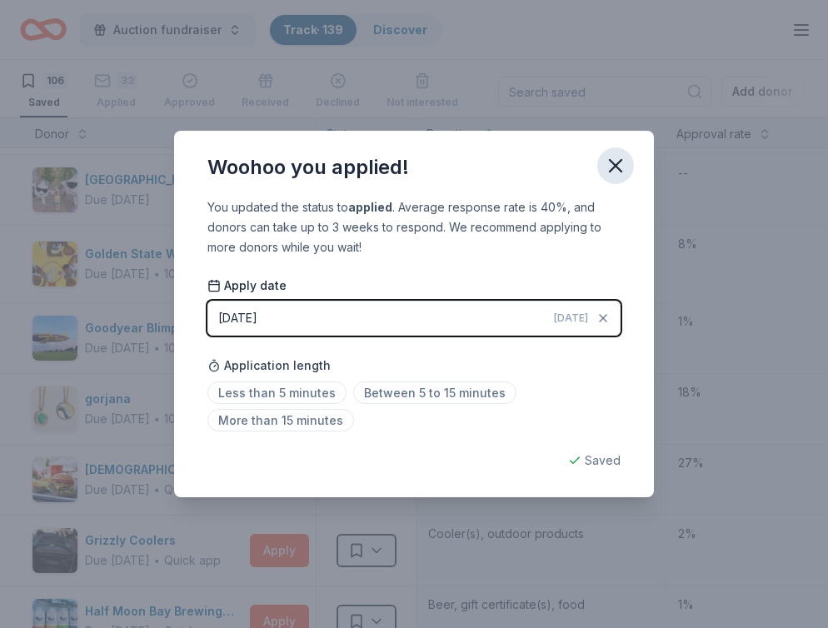
click at [621, 164] on icon "button" at bounding box center [615, 165] width 23 height 23
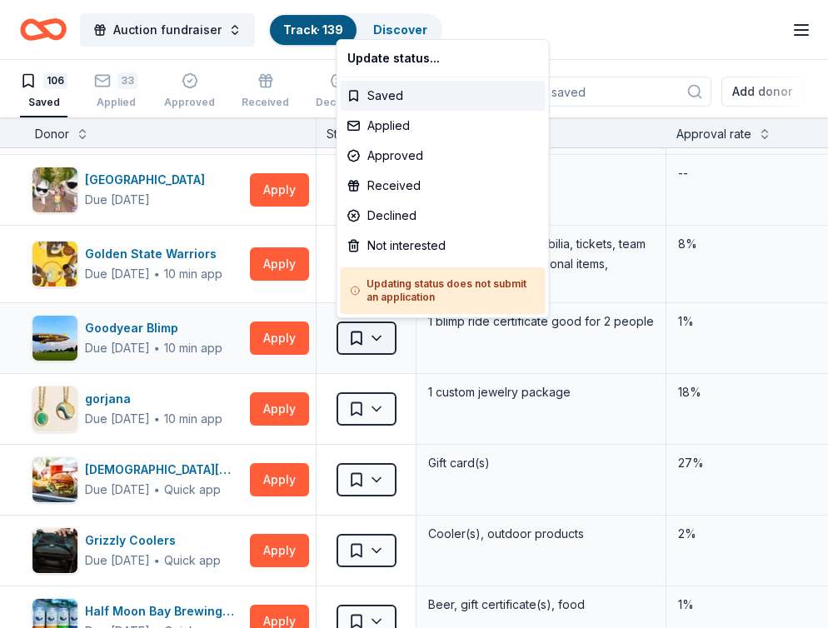
click at [389, 342] on html "Auction fundraiser Track · 139 Discover All Access trial ends on 5PM[DATE] Earn…" at bounding box center [414, 313] width 828 height 628
click at [396, 118] on div "Applied" at bounding box center [443, 126] width 205 height 30
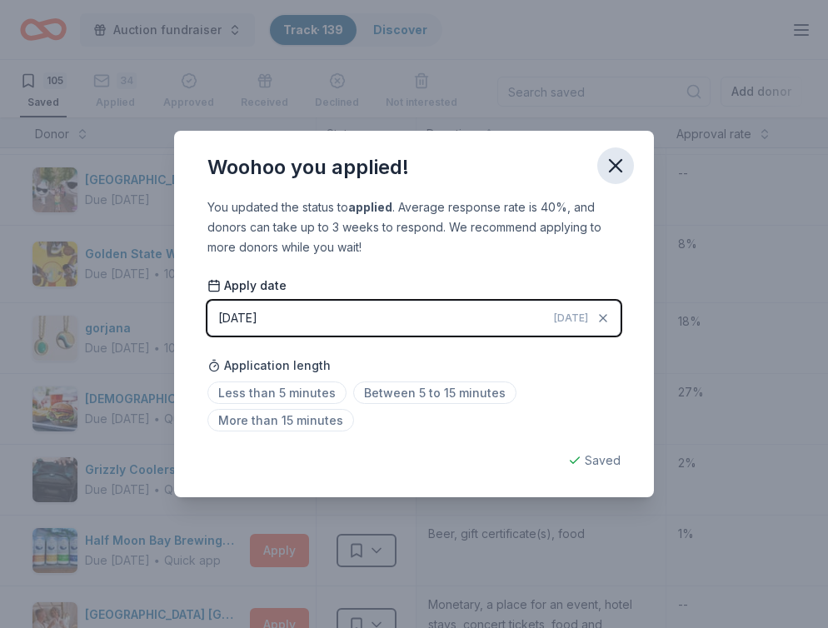
click at [616, 158] on icon "button" at bounding box center [615, 165] width 23 height 23
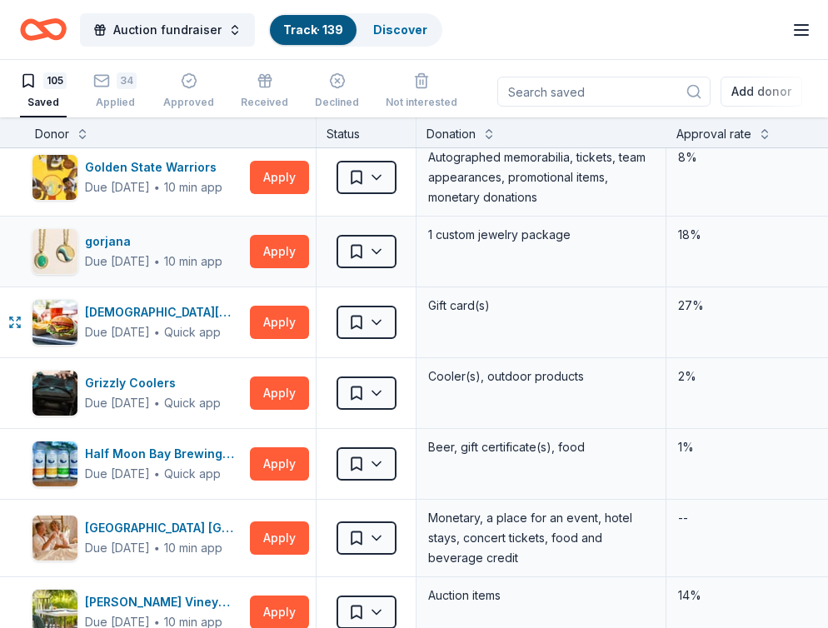
scroll to position [2779, 2]
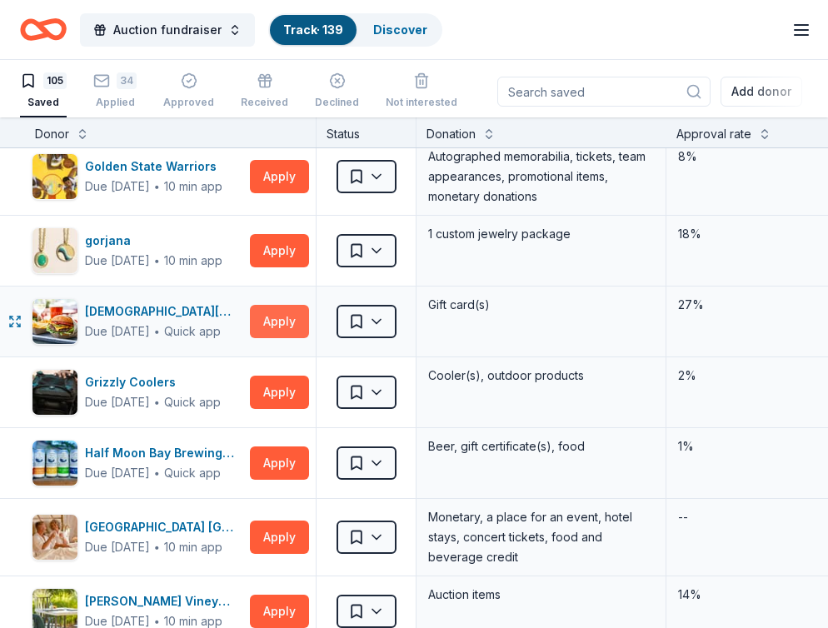
click at [278, 323] on button "Apply" at bounding box center [279, 321] width 59 height 33
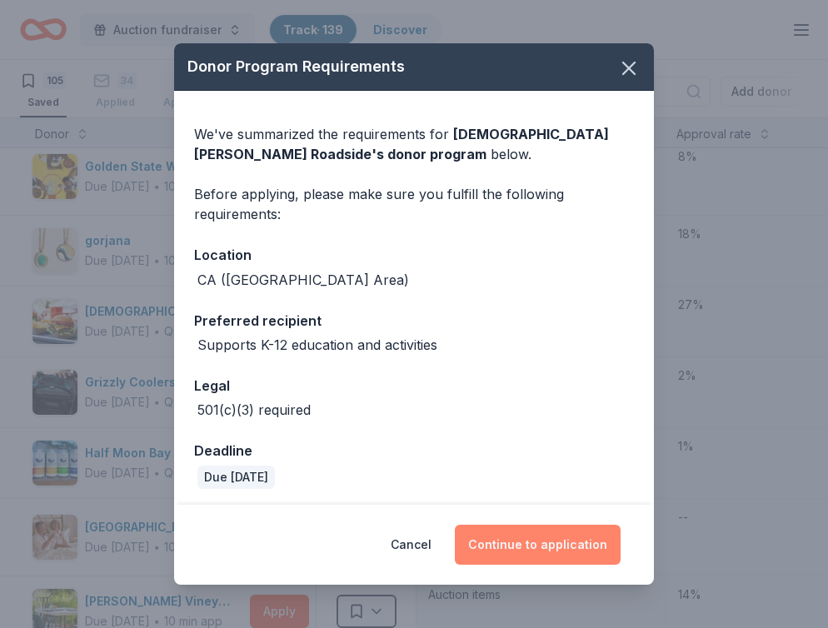
click at [553, 558] on button "Continue to application" at bounding box center [538, 545] width 166 height 40
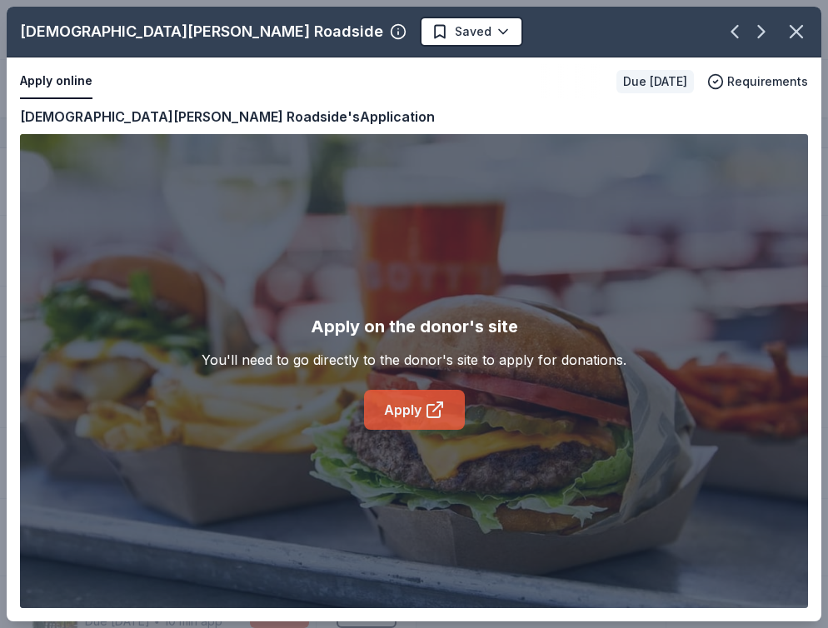
click at [421, 412] on link "Apply" at bounding box center [414, 410] width 101 height 40
click at [796, 25] on icon "button" at bounding box center [796, 31] width 23 height 23
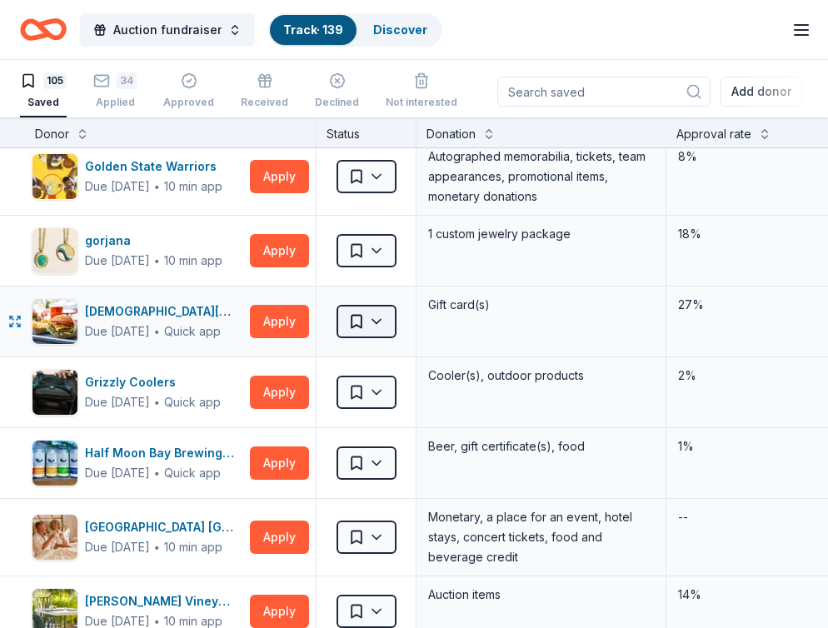
click at [384, 318] on html "Auction fundraiser Track · 139 Discover All Access trial ends on 5PM[DATE] Earn…" at bounding box center [414, 313] width 828 height 628
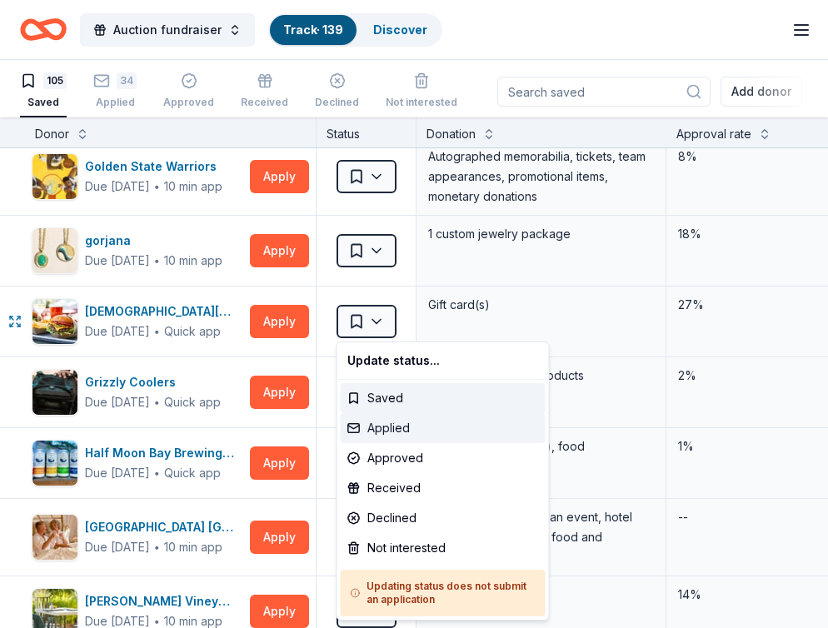
click at [388, 426] on div "Applied" at bounding box center [443, 428] width 205 height 30
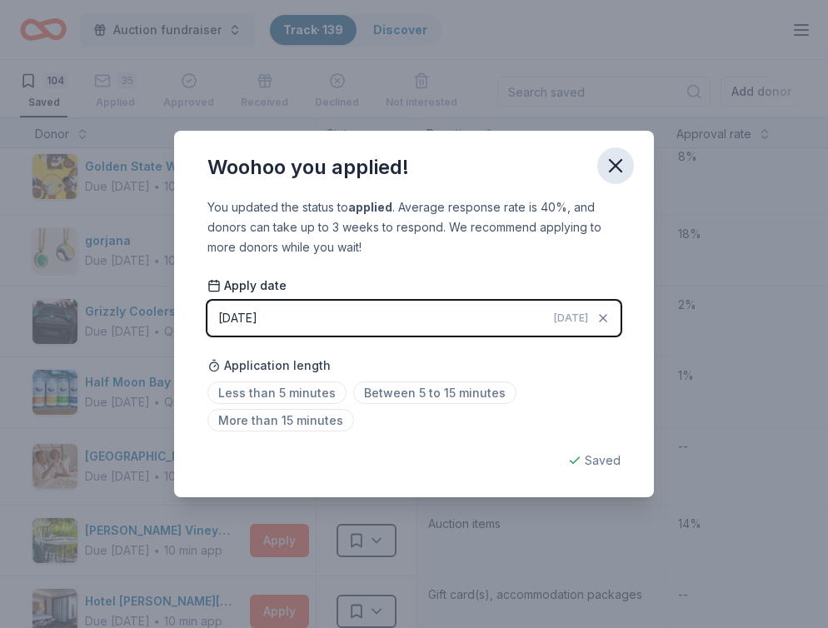
click at [614, 160] on icon "button" at bounding box center [615, 165] width 23 height 23
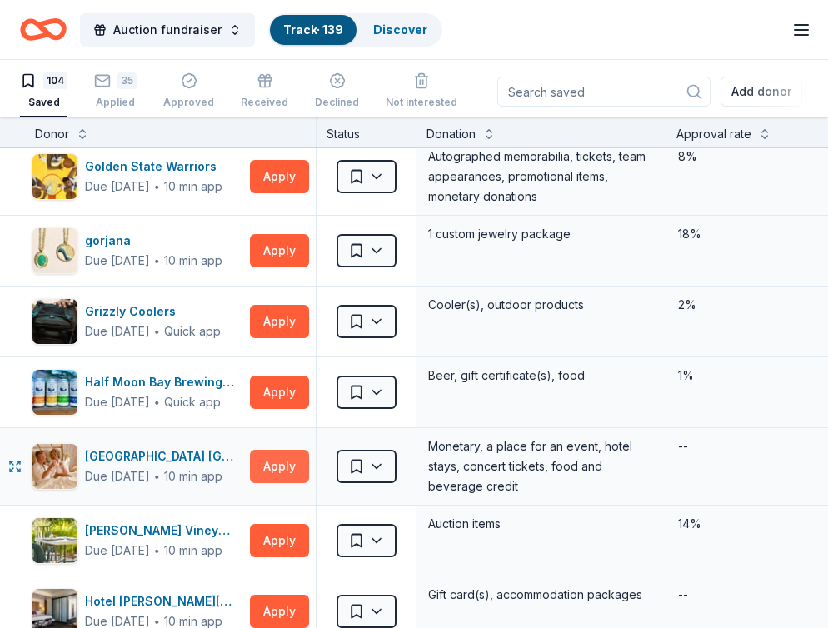
click at [274, 473] on button "Apply" at bounding box center [279, 466] width 59 height 33
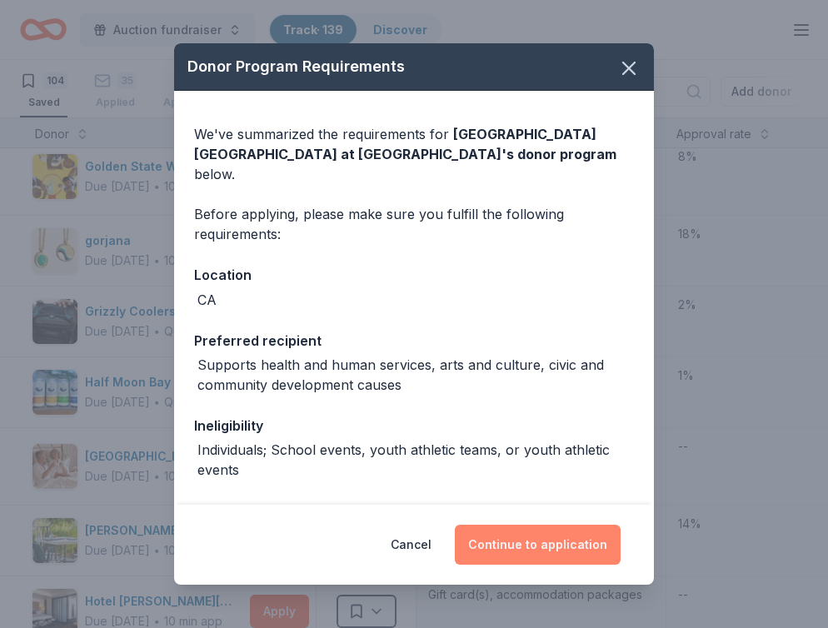
click at [563, 551] on button "Continue to application" at bounding box center [538, 545] width 166 height 40
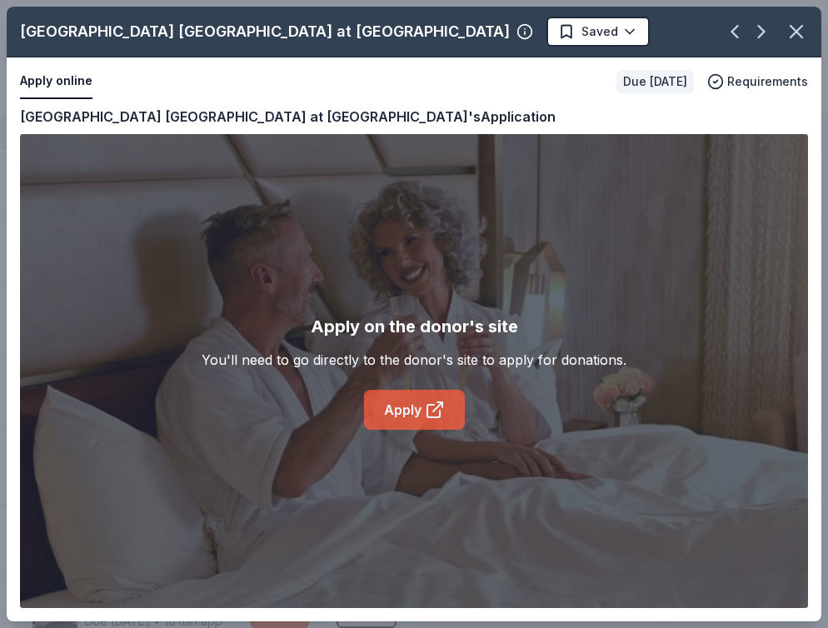
click at [432, 421] on link "Apply" at bounding box center [414, 410] width 101 height 40
click at [803, 32] on icon "button" at bounding box center [796, 31] width 23 height 23
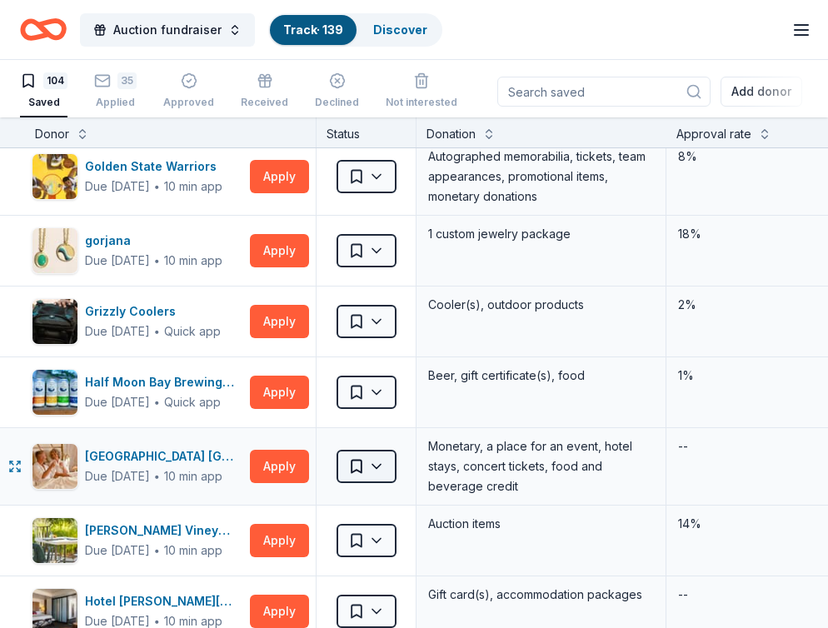
click at [387, 456] on html "Auction fundraiser Track · 139 Discover All Access trial ends on 5PM[DATE] Earn…" at bounding box center [414, 313] width 828 height 628
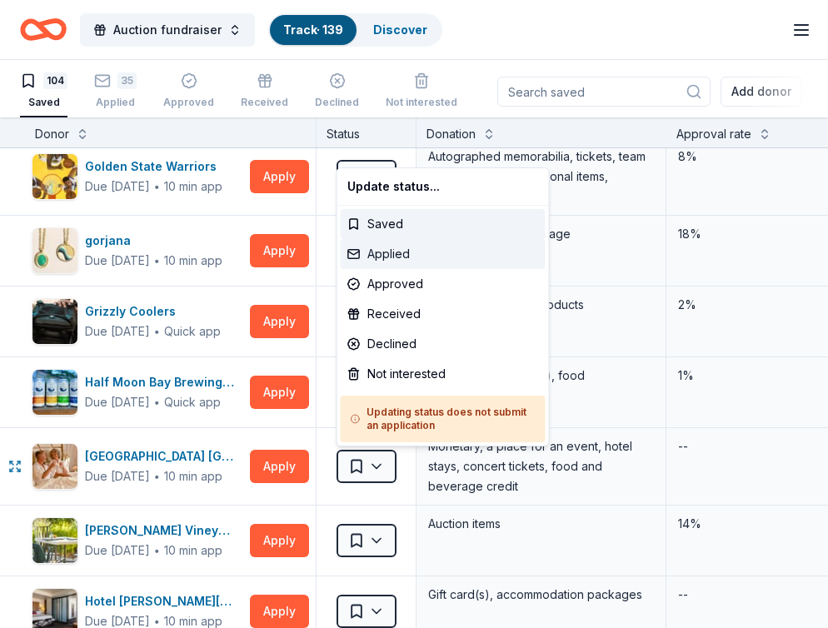
click at [393, 253] on div "Applied" at bounding box center [443, 254] width 205 height 30
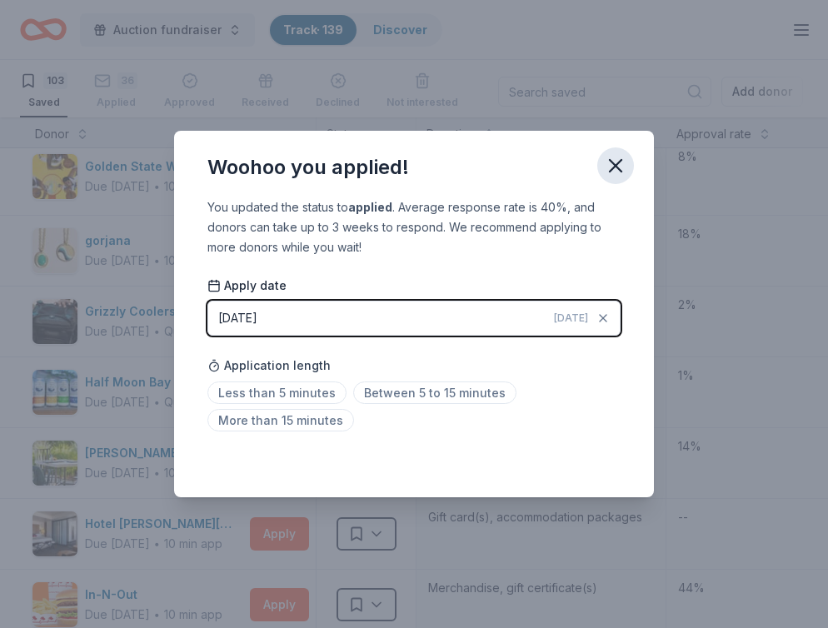
click at [620, 165] on icon "button" at bounding box center [615, 165] width 23 height 23
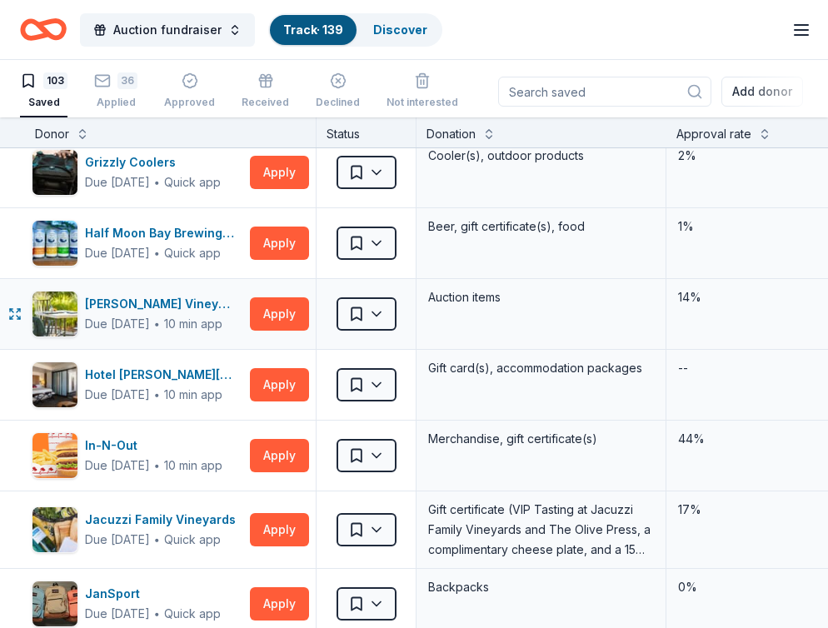
scroll to position [2929, 2]
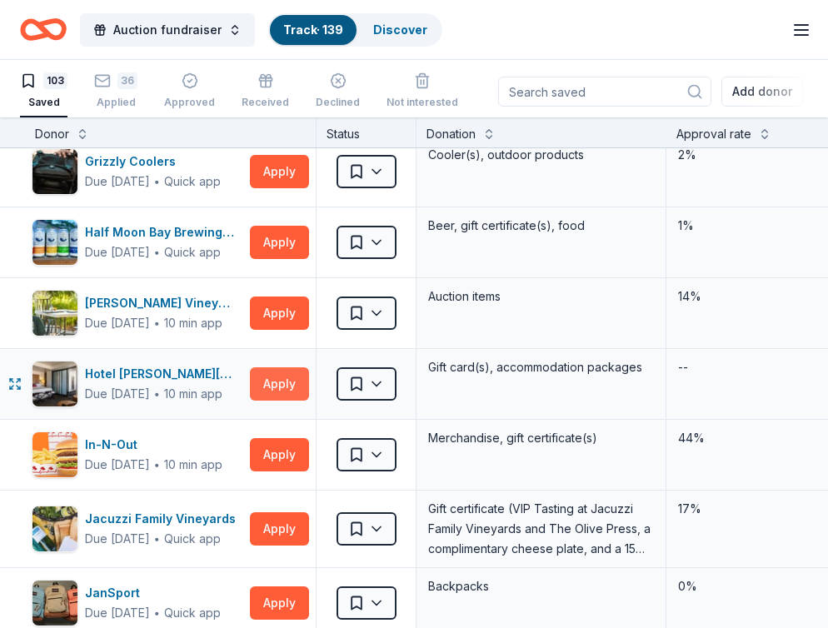
click at [293, 392] on button "Apply" at bounding box center [279, 384] width 59 height 33
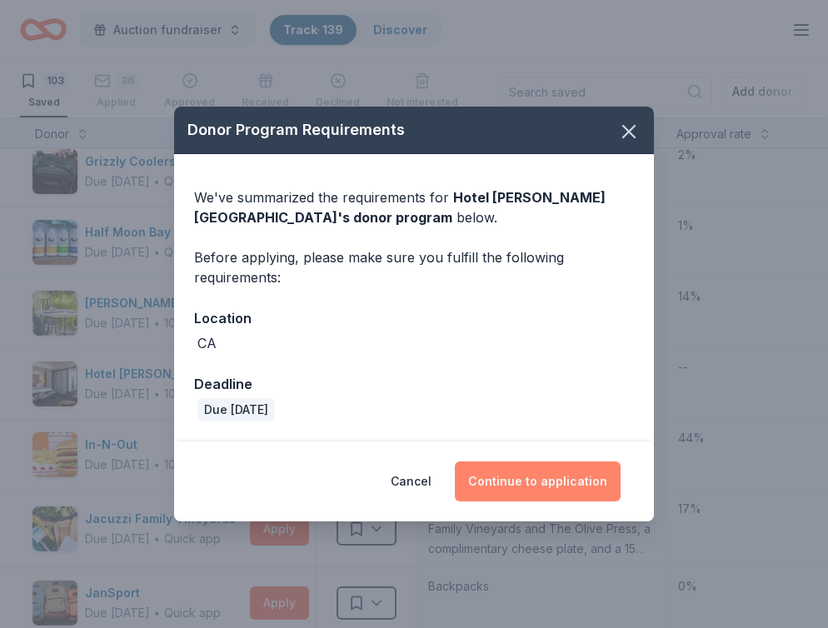
click at [549, 485] on button "Continue to application" at bounding box center [538, 482] width 166 height 40
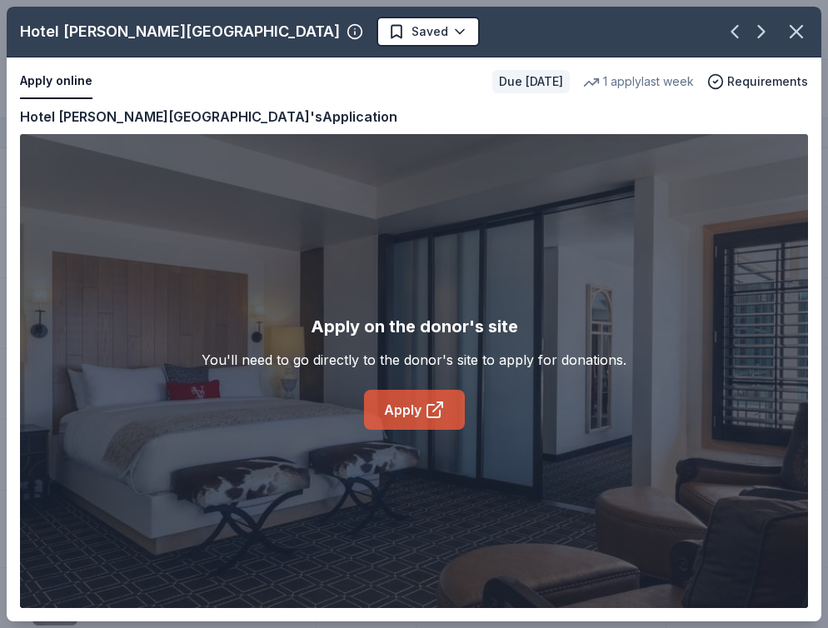
click at [440, 421] on link "Apply" at bounding box center [414, 410] width 101 height 40
click at [798, 21] on icon "button" at bounding box center [796, 31] width 23 height 23
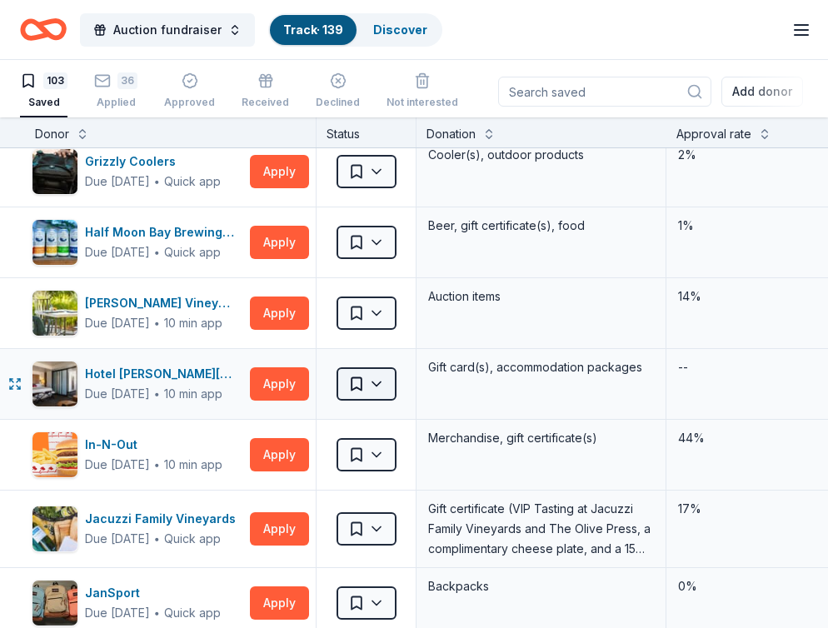
click at [387, 383] on html "Auction fundraiser Track · 139 Discover All Access trial ends on 5PM[DATE] Earn…" at bounding box center [414, 313] width 828 height 628
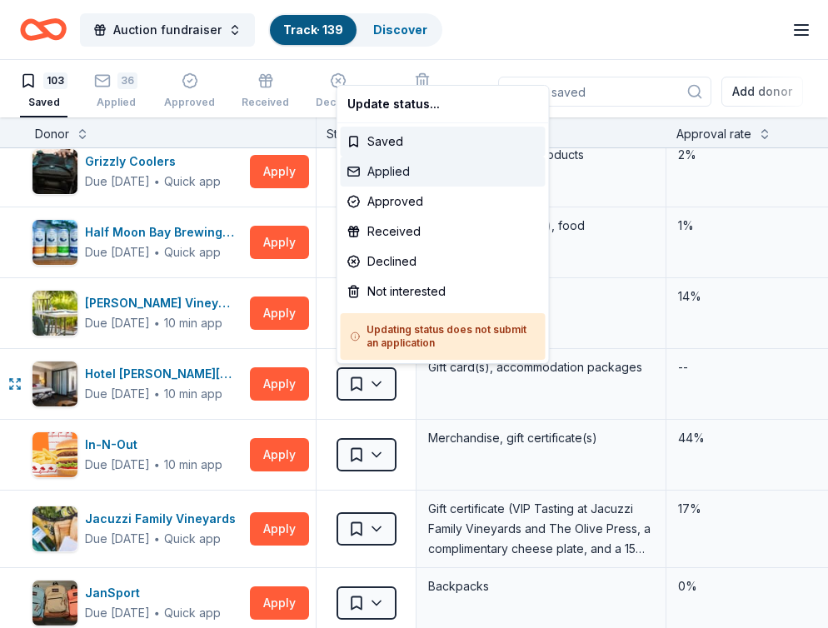
click at [398, 172] on div "Applied" at bounding box center [443, 172] width 205 height 30
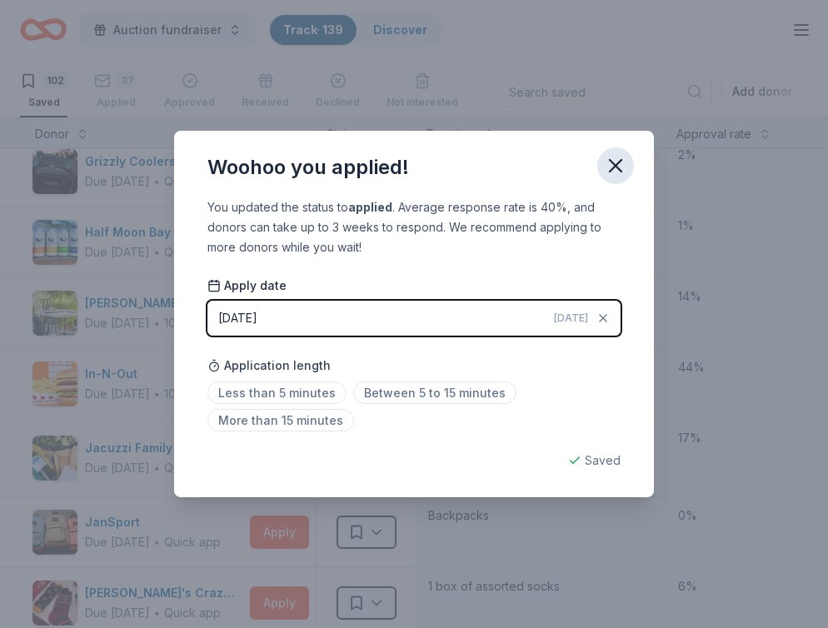
click at [613, 168] on icon "button" at bounding box center [616, 166] width 12 height 12
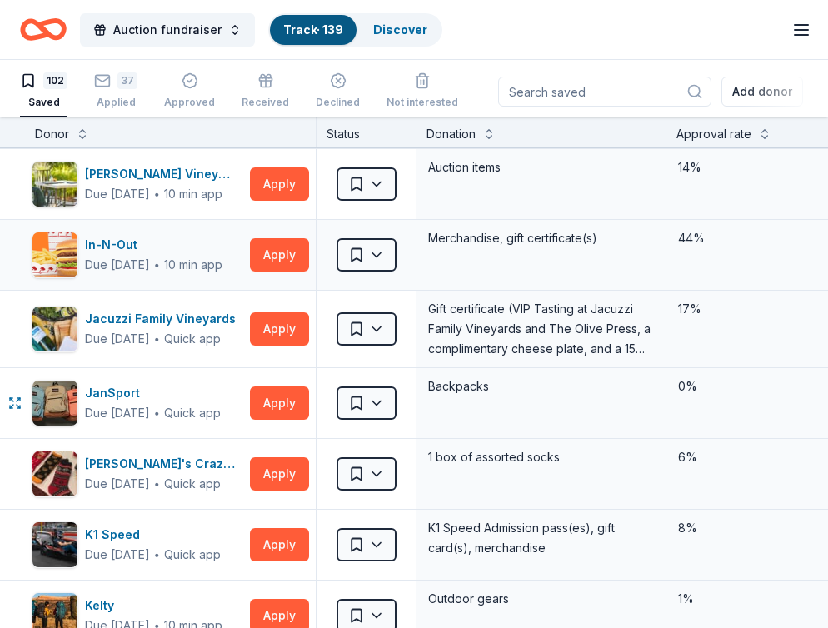
scroll to position [3089, 3]
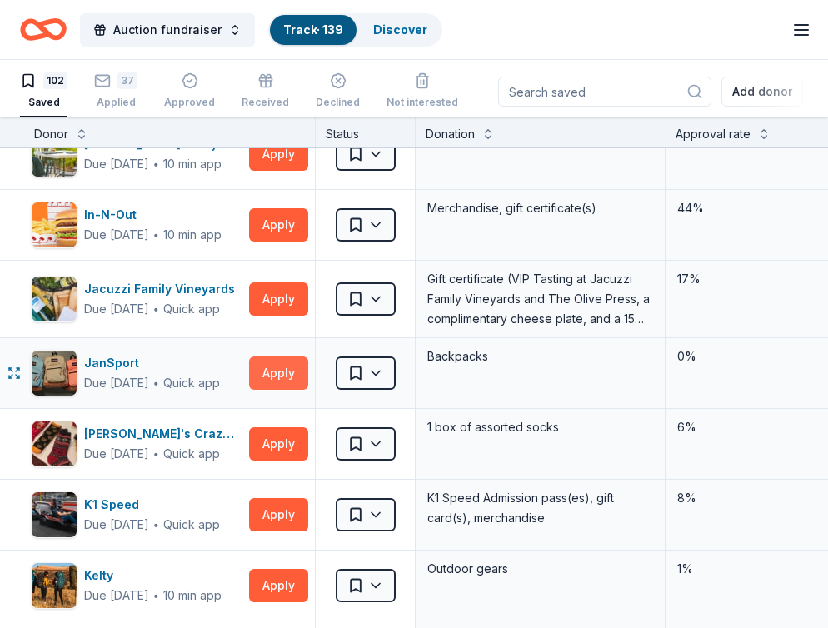
click at [288, 370] on button "Apply" at bounding box center [278, 373] width 59 height 33
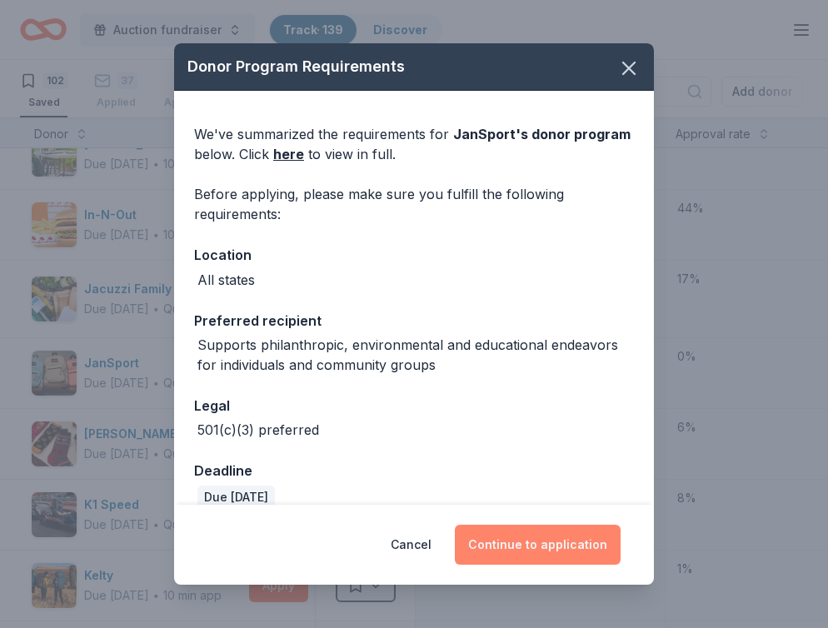
click at [549, 532] on button "Continue to application" at bounding box center [538, 545] width 166 height 40
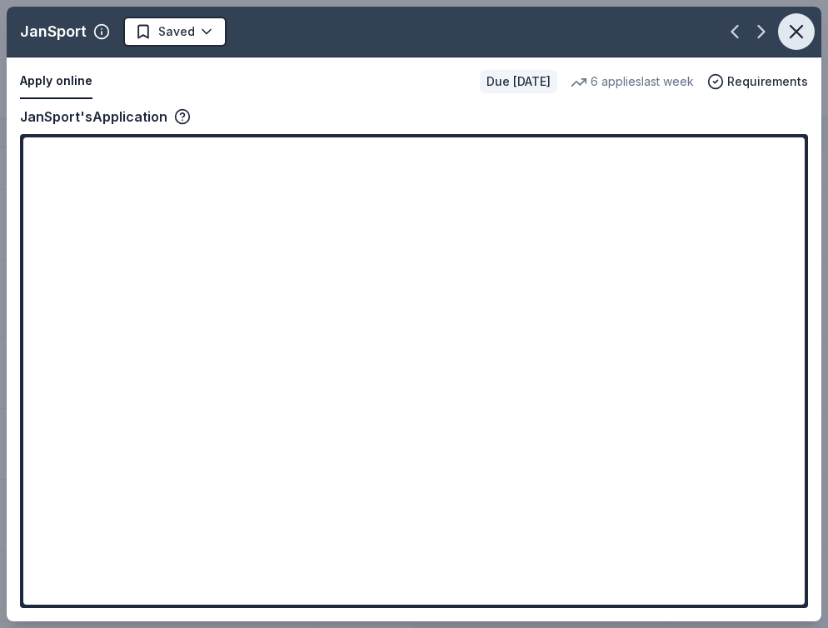
click at [790, 36] on icon "button" at bounding box center [796, 31] width 23 height 23
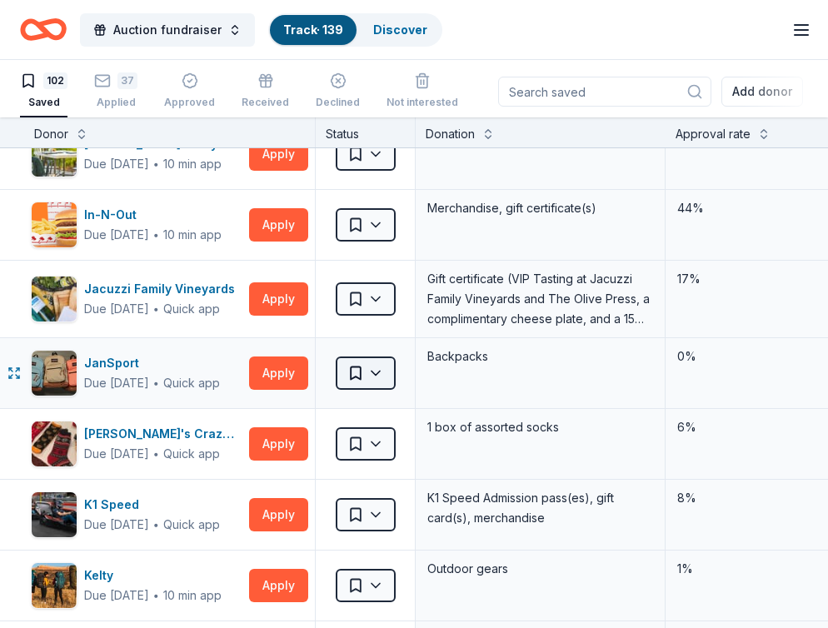
click at [390, 375] on html "Auction fundraiser Track · 139 Discover All Access trial ends on 5PM[DATE] Earn…" at bounding box center [414, 313] width 828 height 628
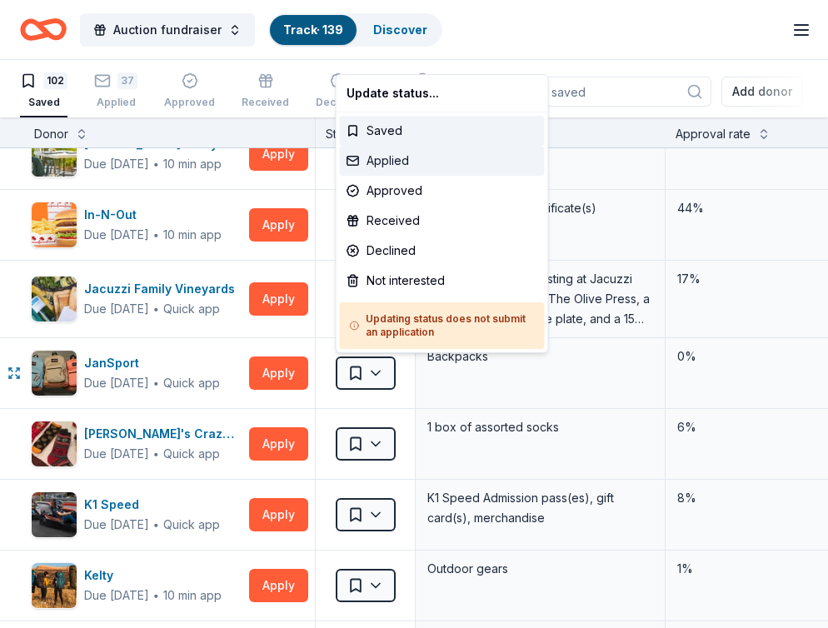
click at [389, 163] on div "Applied" at bounding box center [442, 161] width 205 height 30
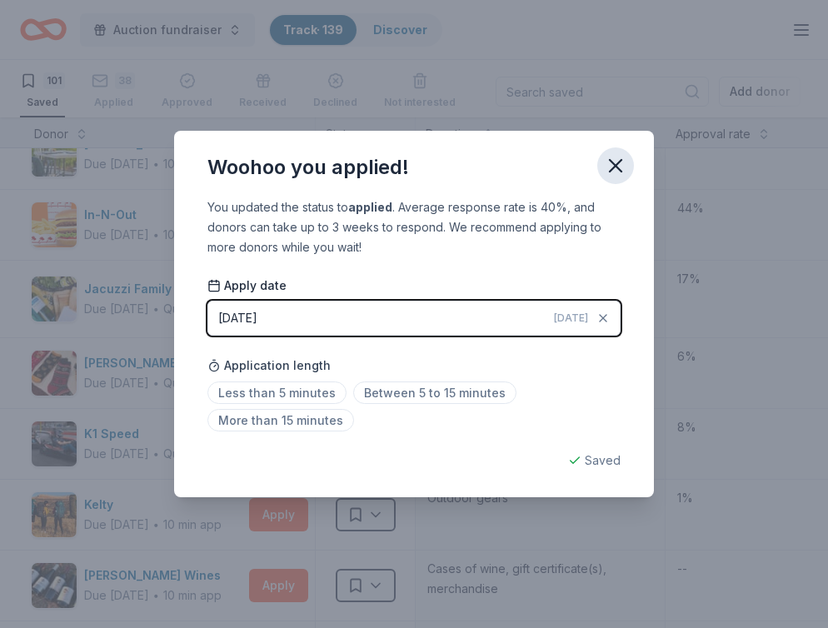
click at [616, 163] on icon "button" at bounding box center [615, 165] width 23 height 23
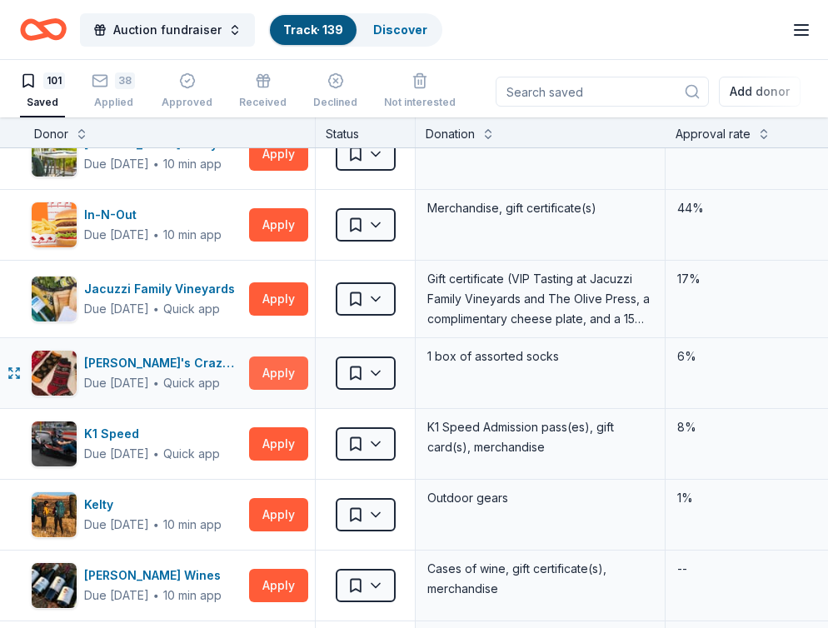
click at [288, 368] on button "Apply" at bounding box center [278, 373] width 59 height 33
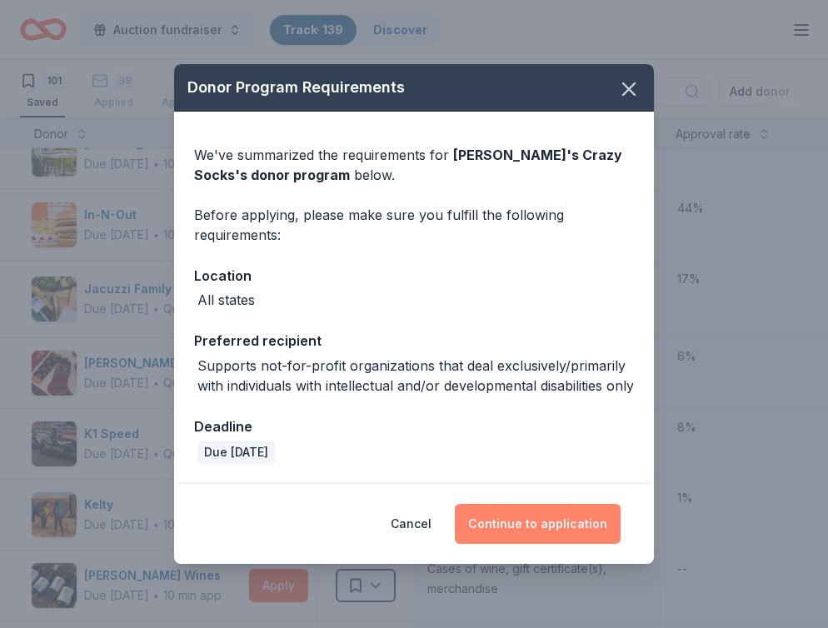
click at [548, 544] on button "Continue to application" at bounding box center [538, 524] width 166 height 40
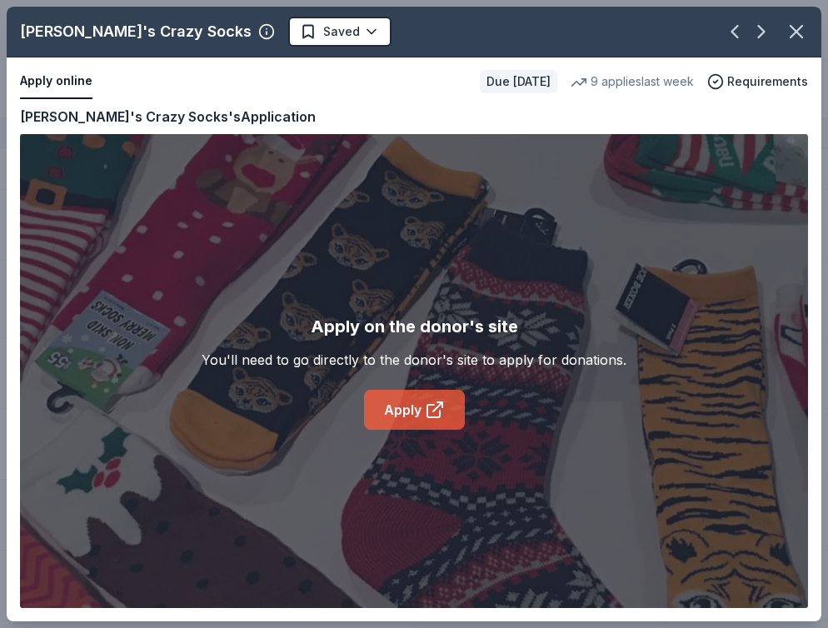
click at [425, 413] on icon at bounding box center [435, 410] width 20 height 20
click at [797, 40] on icon "button" at bounding box center [796, 31] width 23 height 23
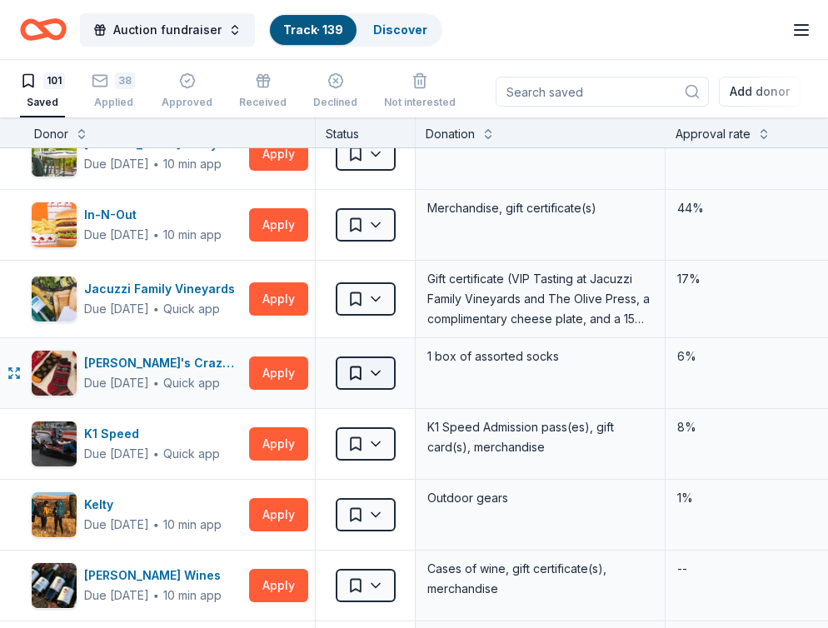
click at [383, 374] on html "Auction fundraiser Track · 139 Discover All Access trial ends on 5PM[DATE] Earn…" at bounding box center [414, 313] width 828 height 628
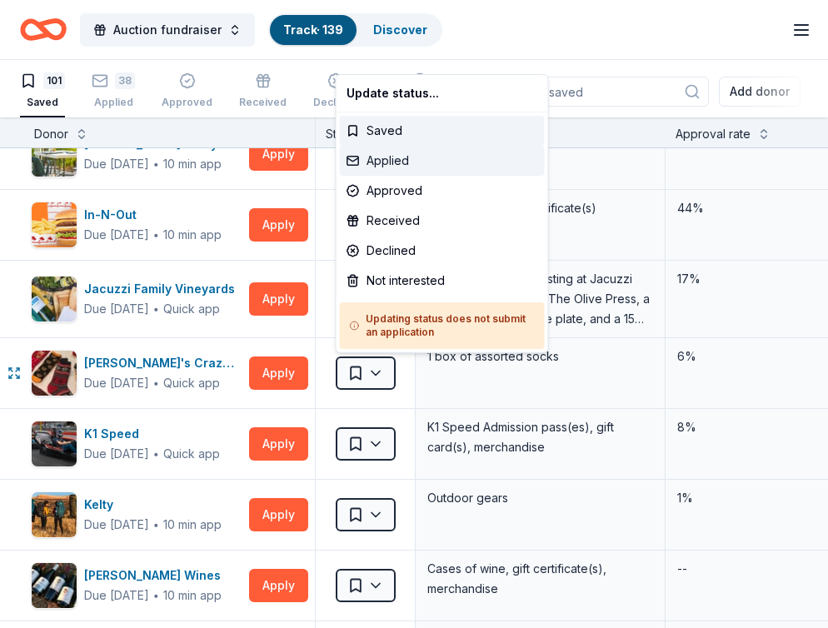
click at [388, 158] on div "Applied" at bounding box center [442, 161] width 205 height 30
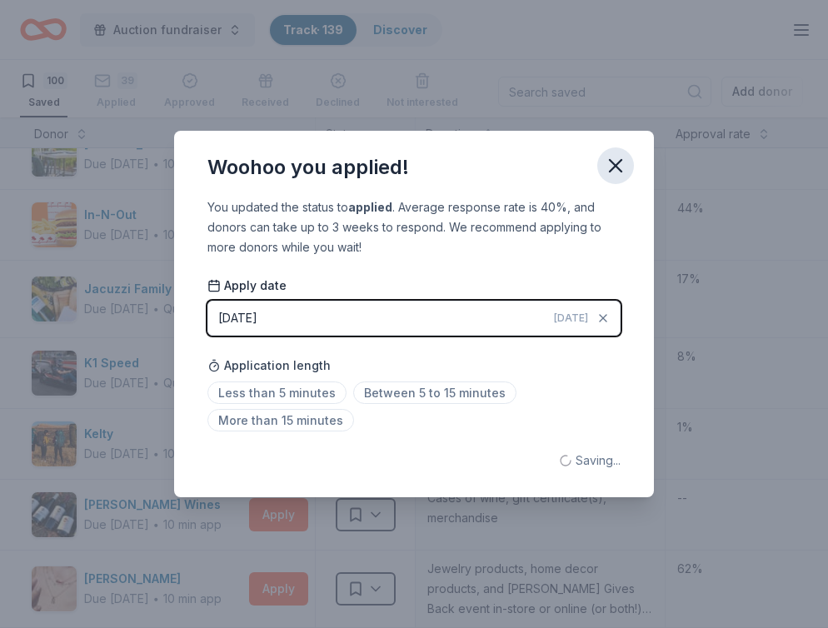
click at [617, 168] on icon "button" at bounding box center [616, 166] width 12 height 12
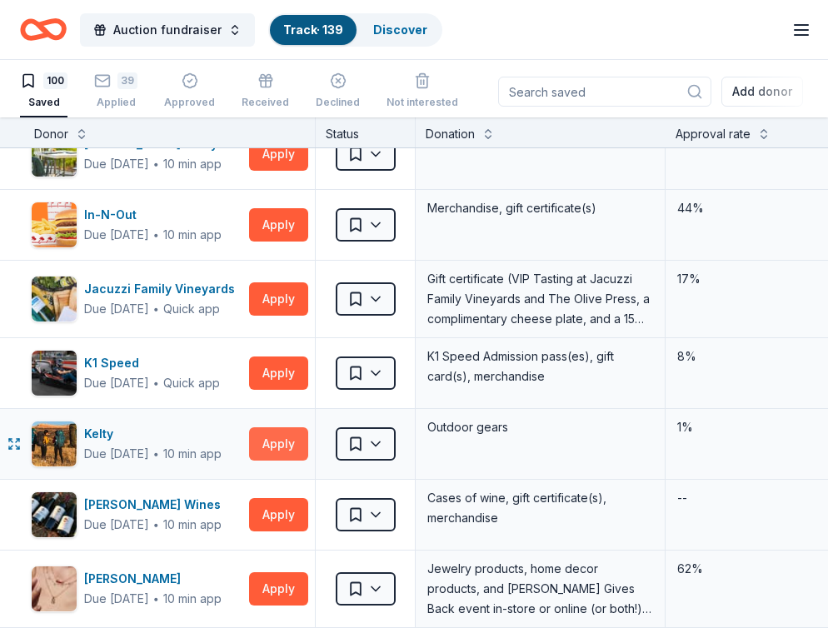
click at [286, 444] on button "Apply" at bounding box center [278, 444] width 59 height 33
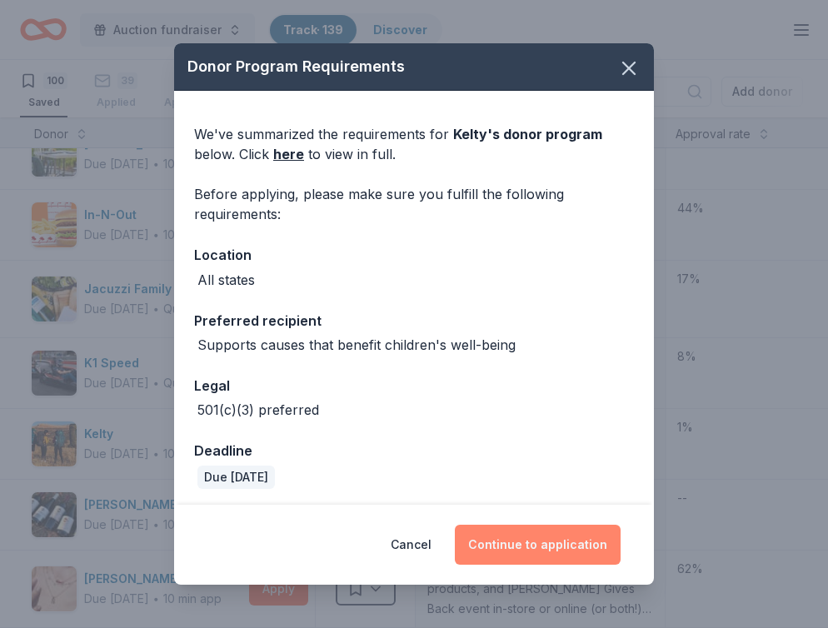
click at [534, 548] on button "Continue to application" at bounding box center [538, 545] width 166 height 40
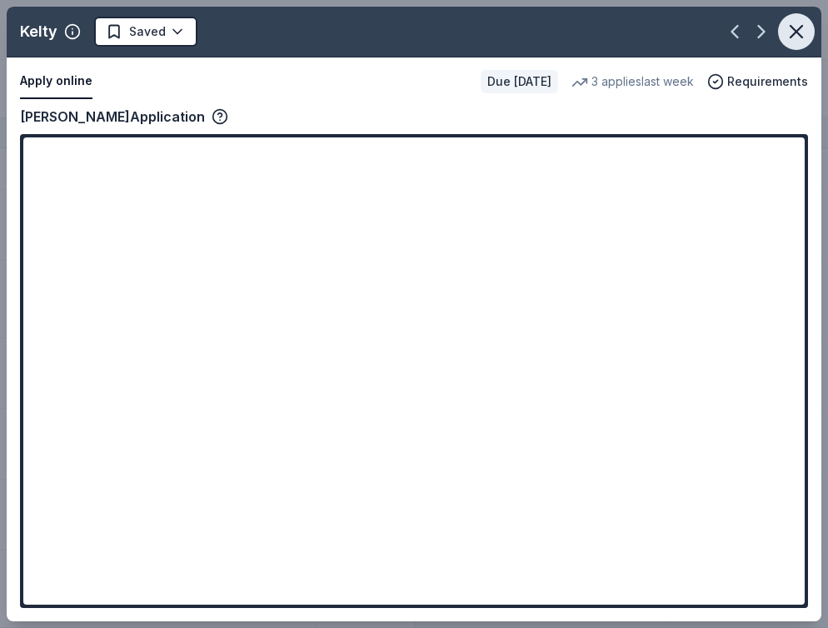
click at [799, 36] on icon "button" at bounding box center [796, 31] width 23 height 23
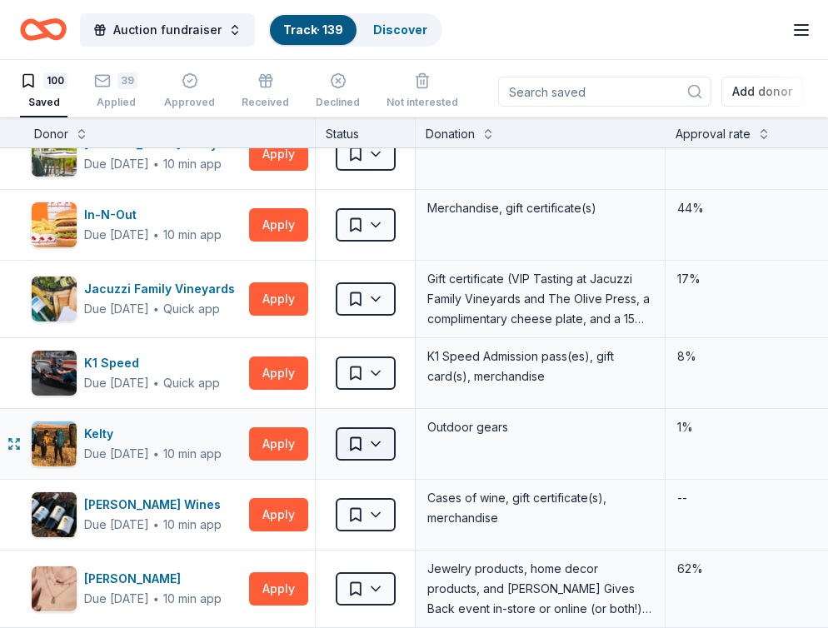
click at [374, 438] on html "Auction fundraiser Track · 139 Discover All Access trial ends on 5PM[DATE] Earn…" at bounding box center [414, 313] width 828 height 628
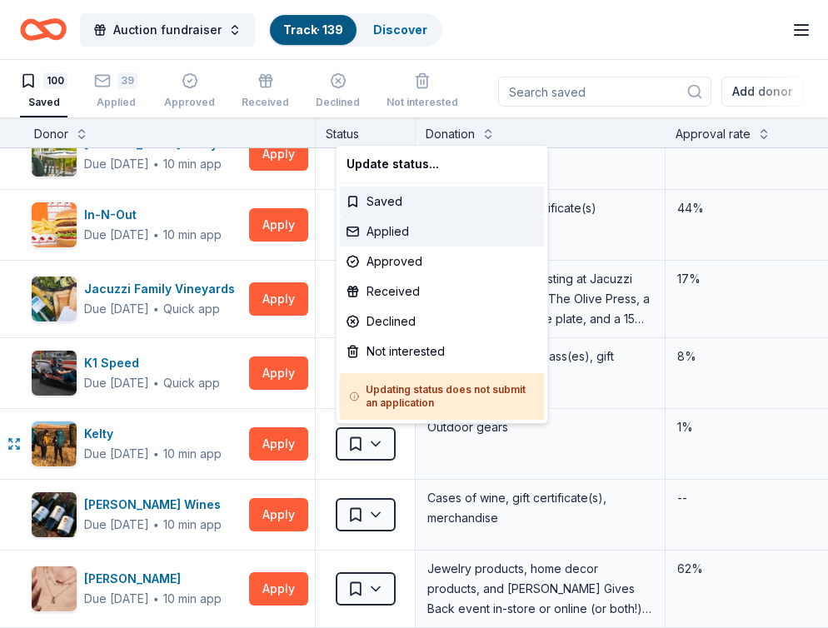
click at [380, 231] on div "Applied" at bounding box center [442, 232] width 205 height 30
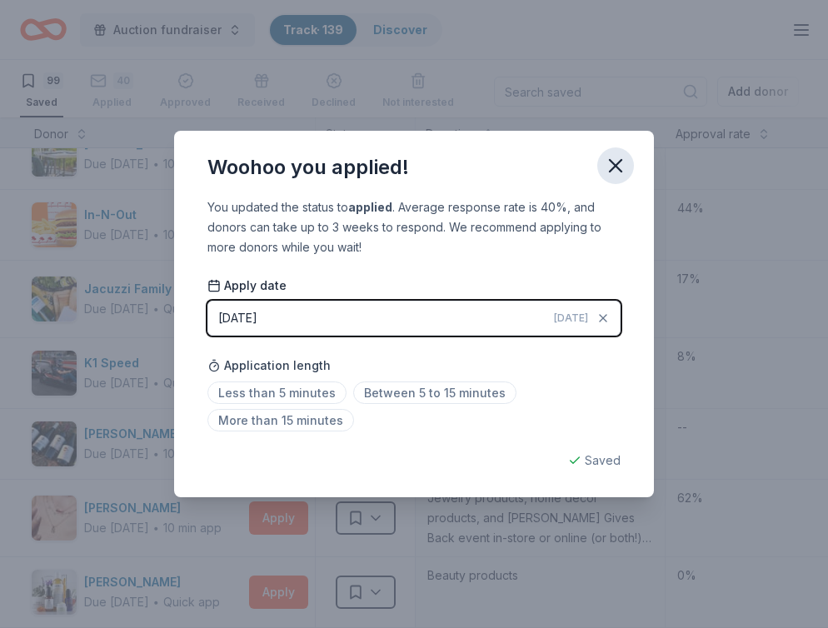
click at [604, 173] on icon "button" at bounding box center [615, 165] width 23 height 23
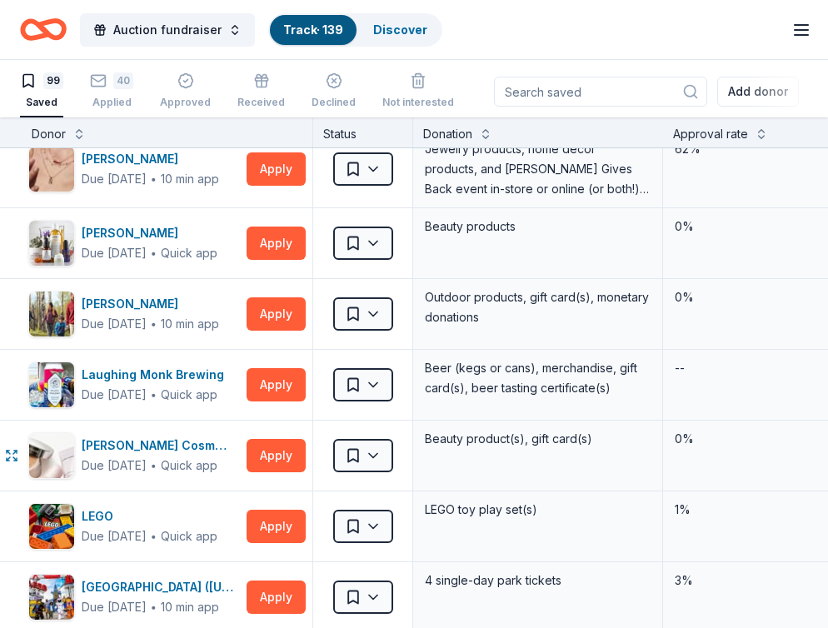
scroll to position [3446, 5]
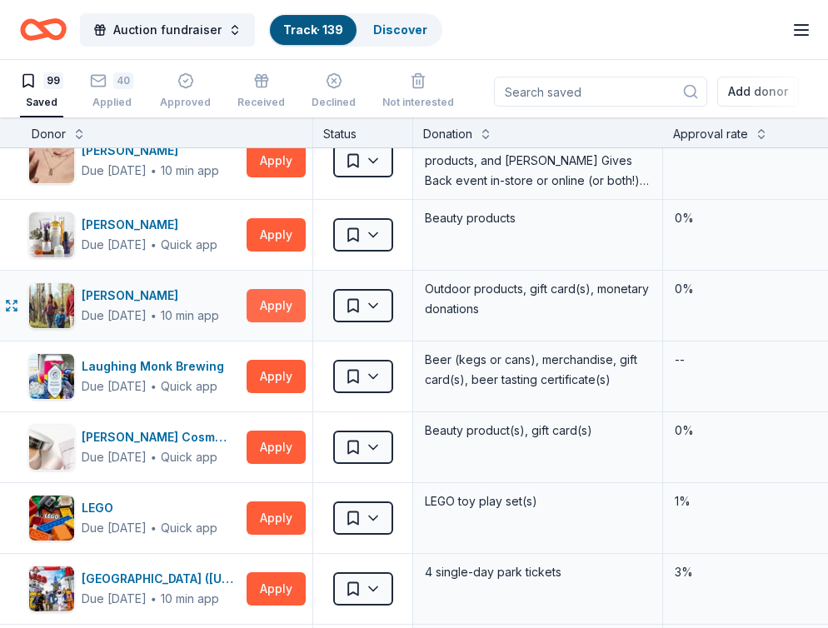
click at [275, 312] on button "Apply" at bounding box center [276, 305] width 59 height 33
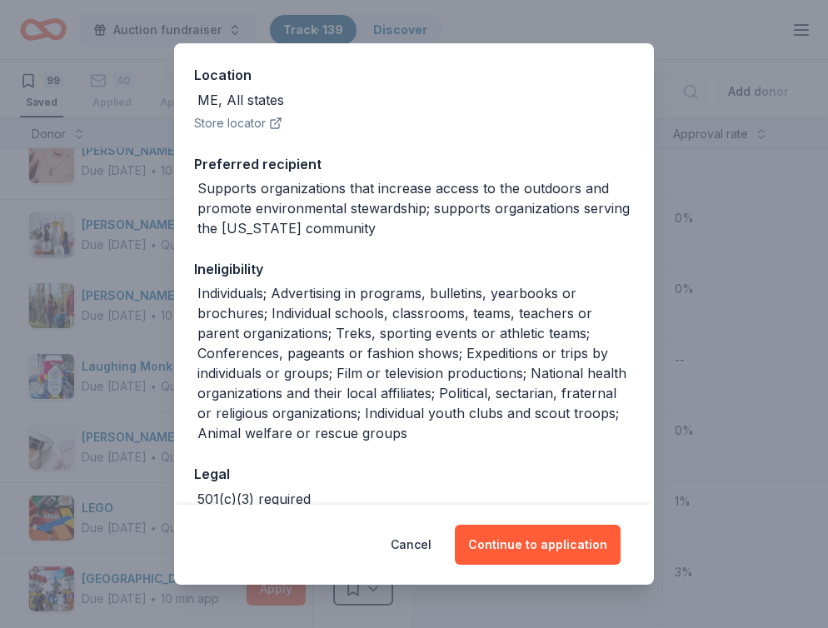
scroll to position [273, 0]
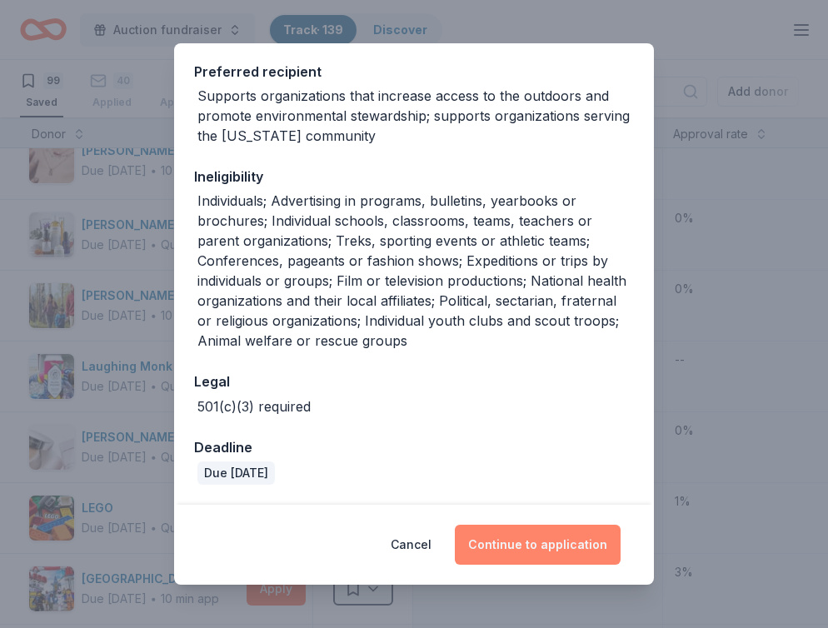
click at [532, 536] on button "Continue to application" at bounding box center [538, 545] width 166 height 40
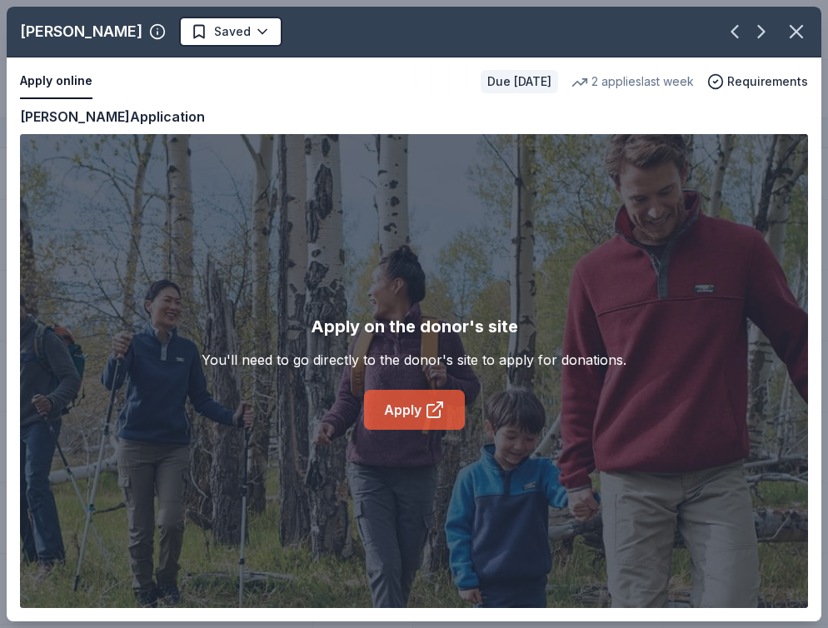
click at [410, 395] on link "Apply" at bounding box center [414, 410] width 101 height 40
click at [798, 30] on icon "button" at bounding box center [797, 32] width 12 height 12
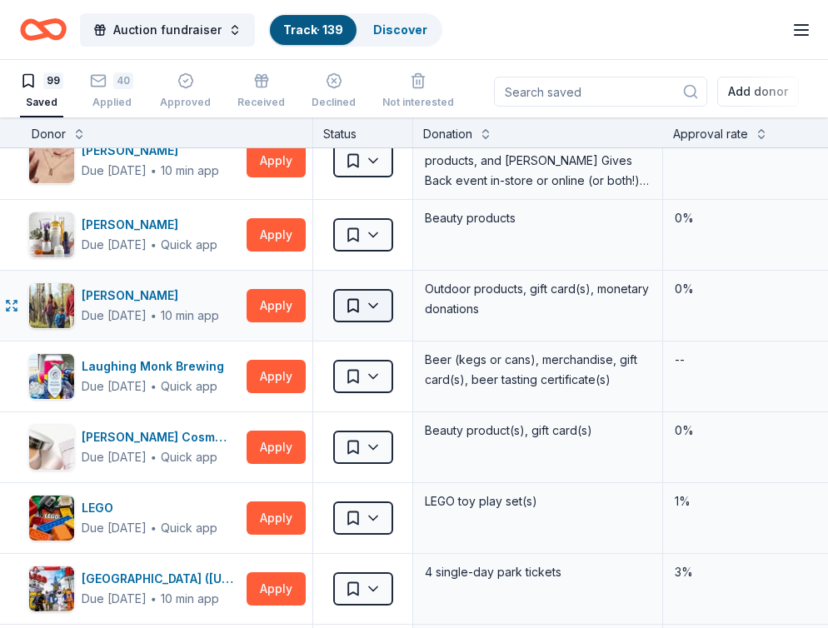
click at [381, 308] on html "Auction fundraiser Track · 139 Discover All Access trial ends on 5PM[DATE] Earn…" at bounding box center [414, 313] width 828 height 628
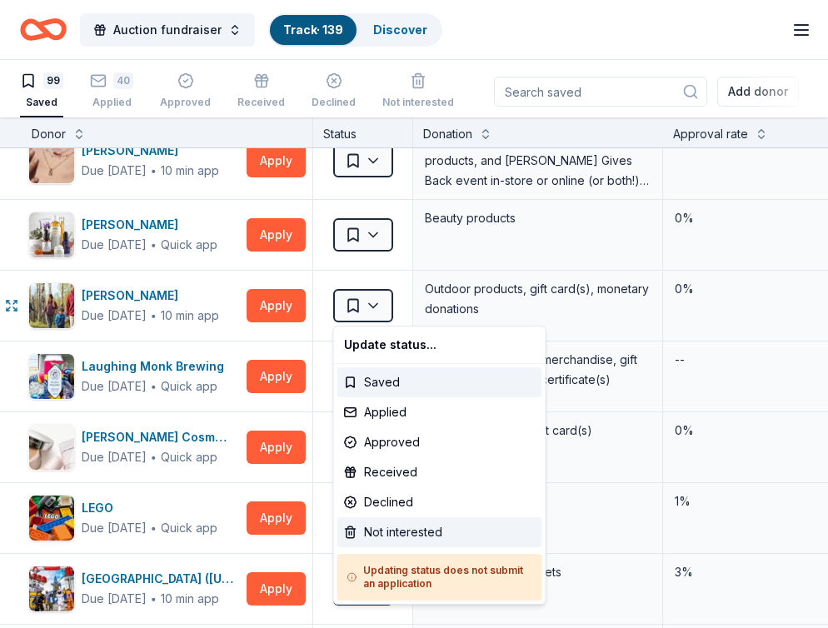
click at [401, 533] on div "Not interested" at bounding box center [440, 533] width 205 height 30
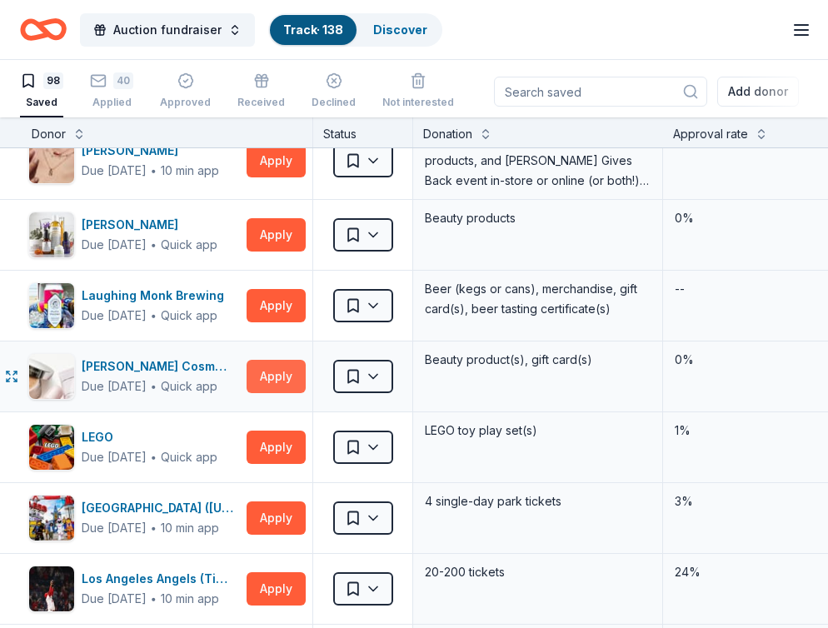
click at [286, 376] on button "Apply" at bounding box center [276, 376] width 59 height 33
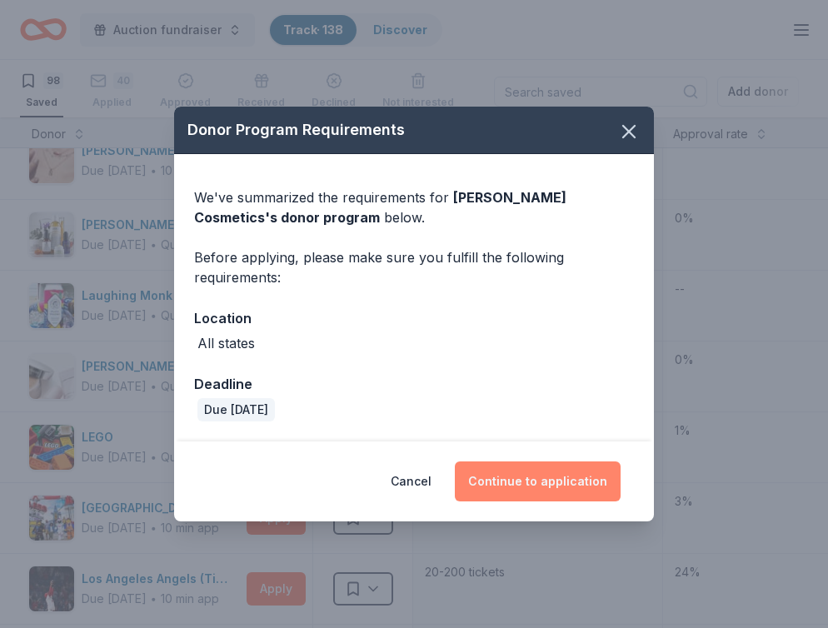
click at [536, 490] on button "Continue to application" at bounding box center [538, 482] width 166 height 40
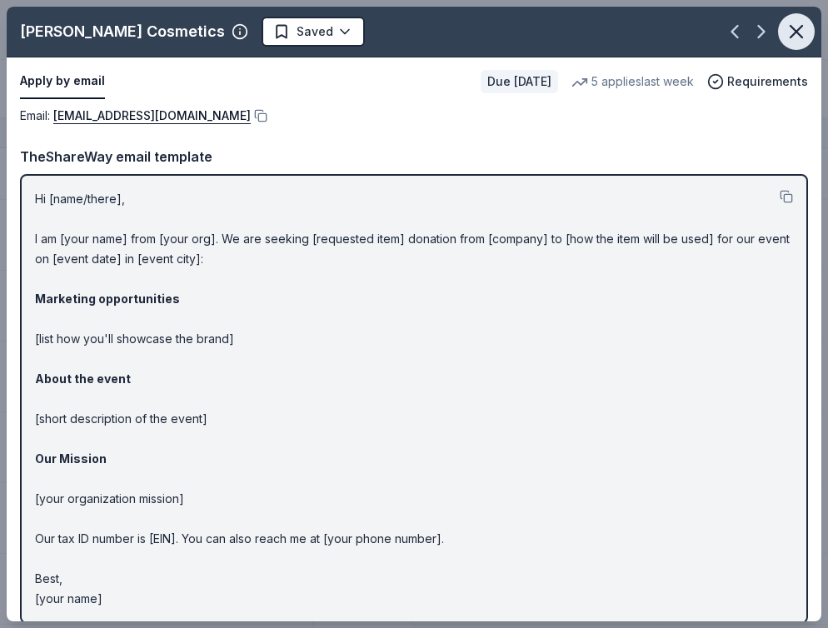
click at [798, 38] on icon "button" at bounding box center [796, 31] width 23 height 23
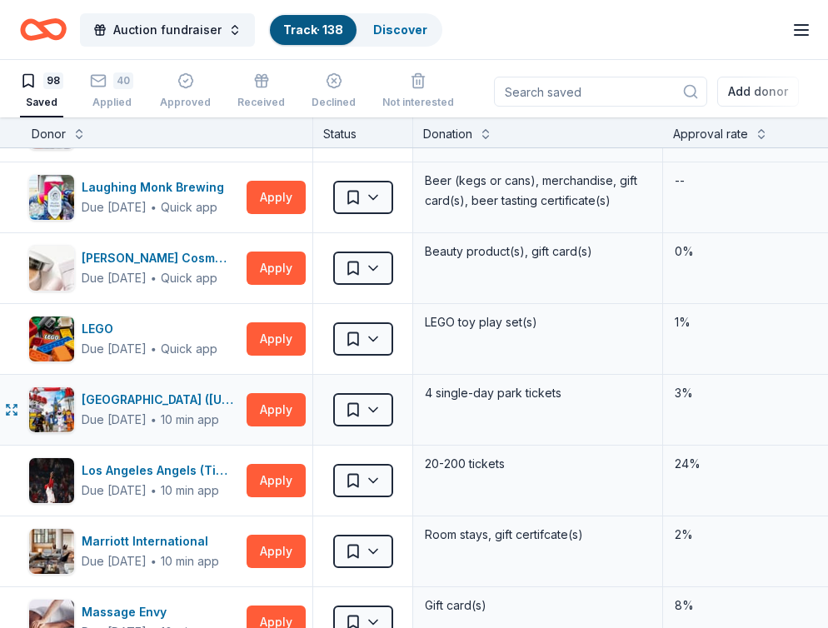
scroll to position [3586, 5]
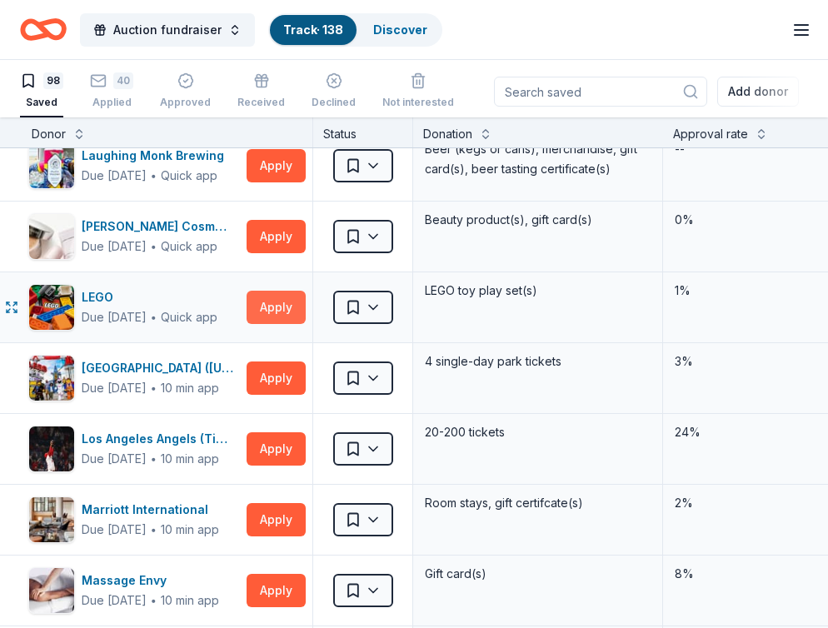
click at [265, 315] on button "Apply" at bounding box center [276, 307] width 59 height 33
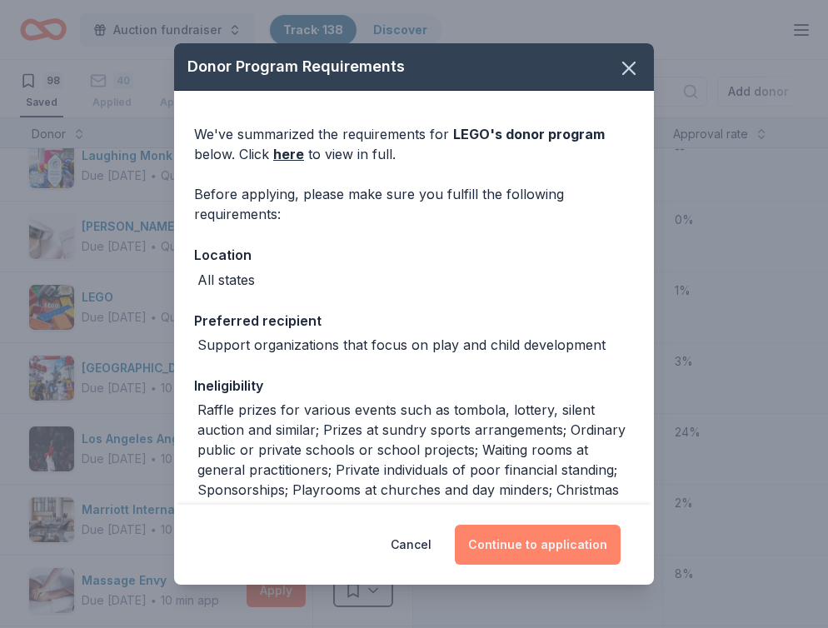
click at [593, 551] on button "Continue to application" at bounding box center [538, 545] width 166 height 40
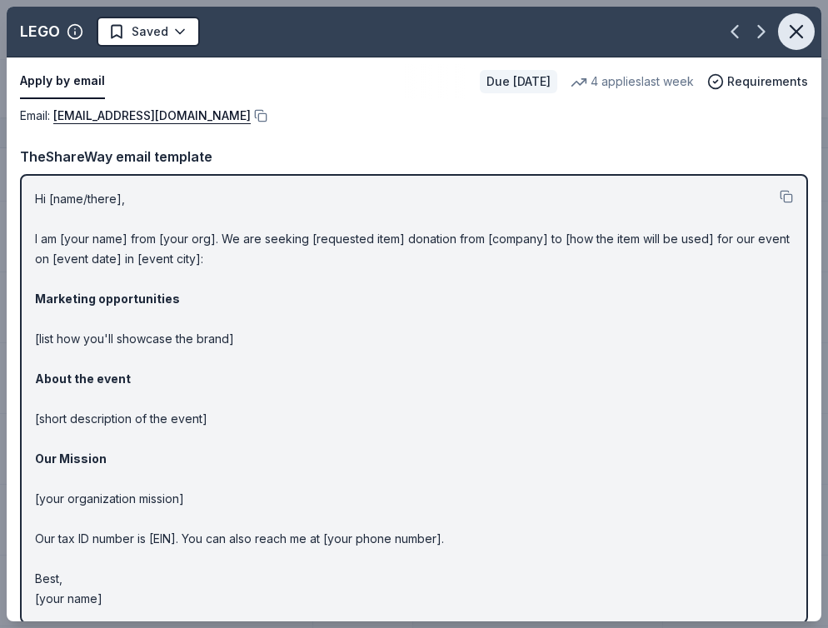
click at [808, 25] on icon "button" at bounding box center [796, 31] width 23 height 23
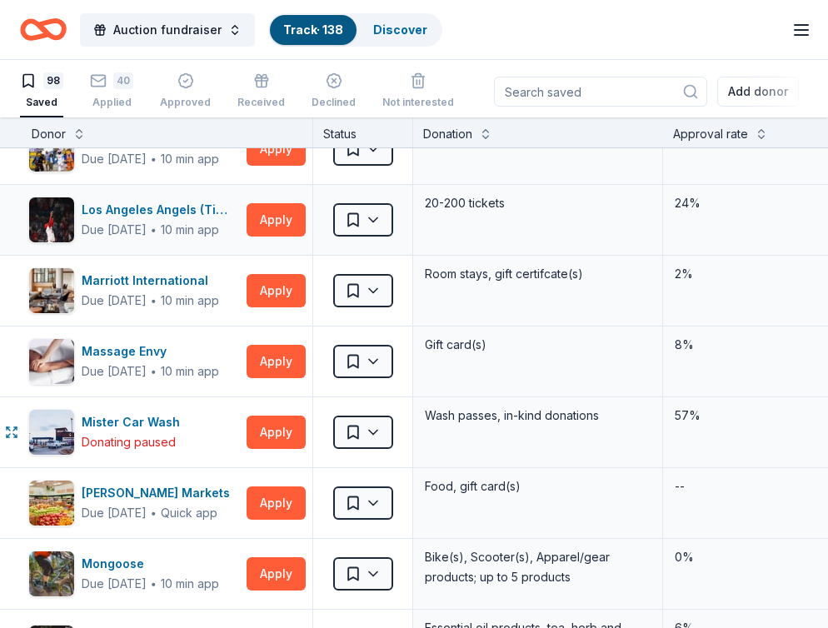
scroll to position [3818, 5]
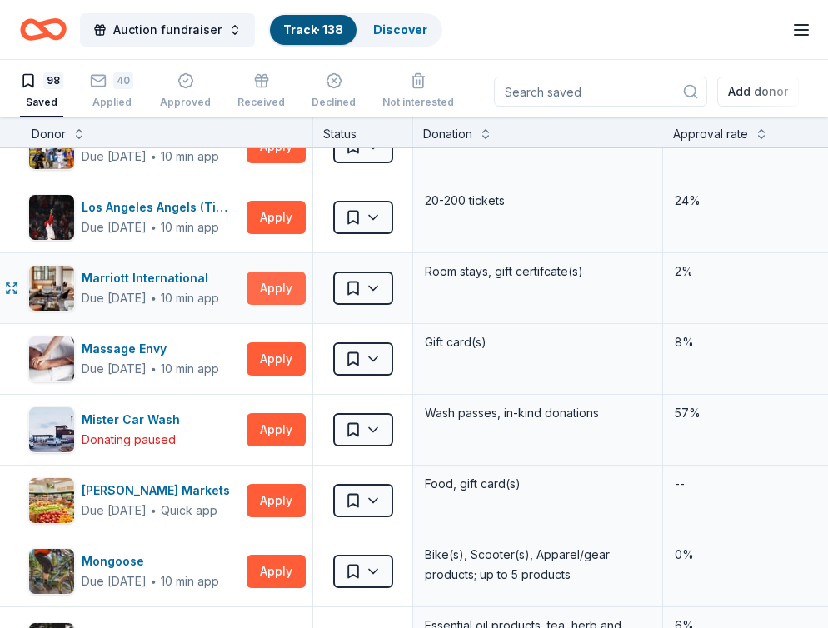
click at [280, 291] on button "Apply" at bounding box center [276, 288] width 59 height 33
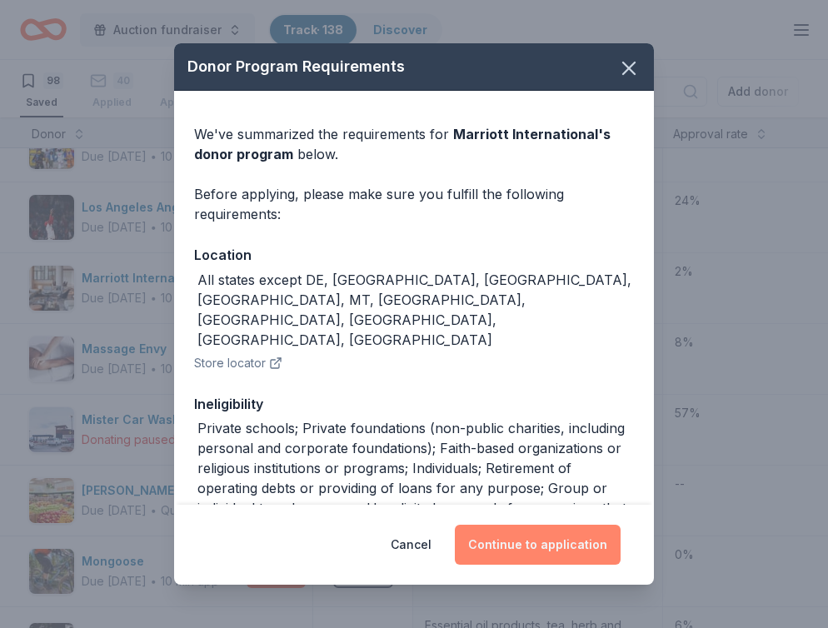
click at [580, 541] on button "Continue to application" at bounding box center [538, 545] width 166 height 40
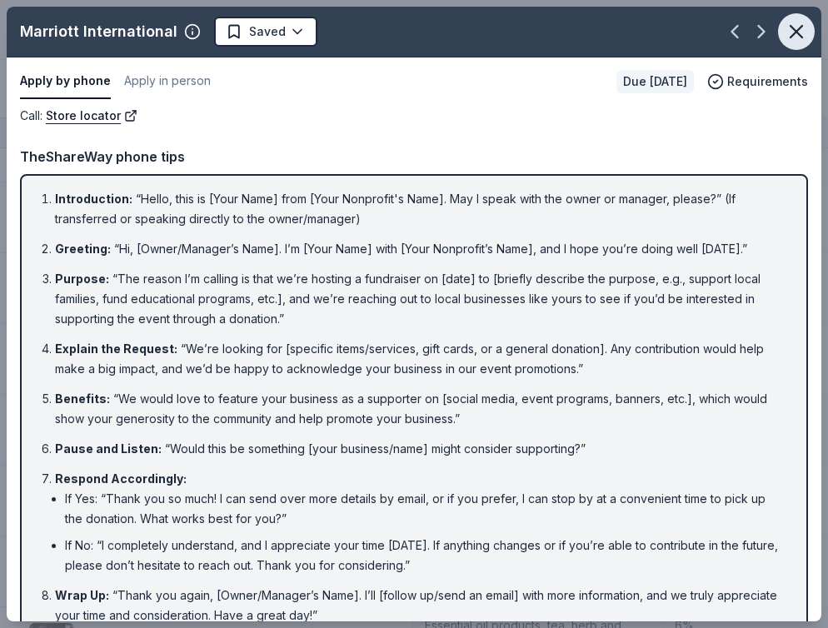
click at [798, 26] on icon "button" at bounding box center [796, 31] width 23 height 23
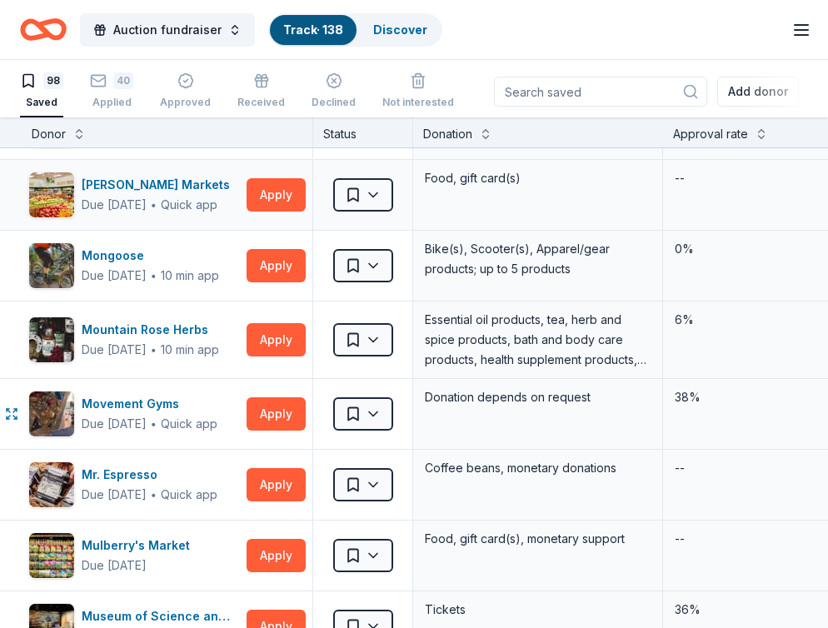
scroll to position [4134, 5]
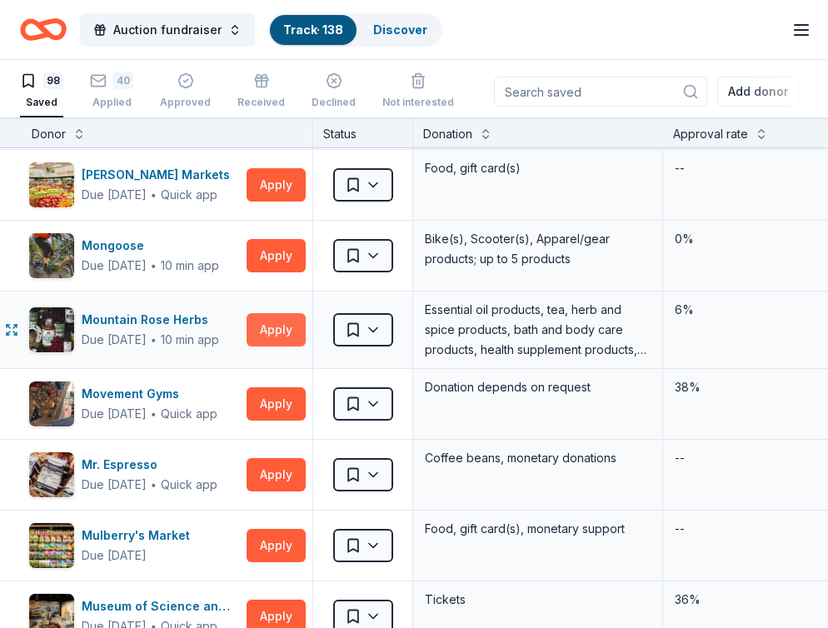
click at [286, 329] on button "Apply" at bounding box center [276, 329] width 59 height 33
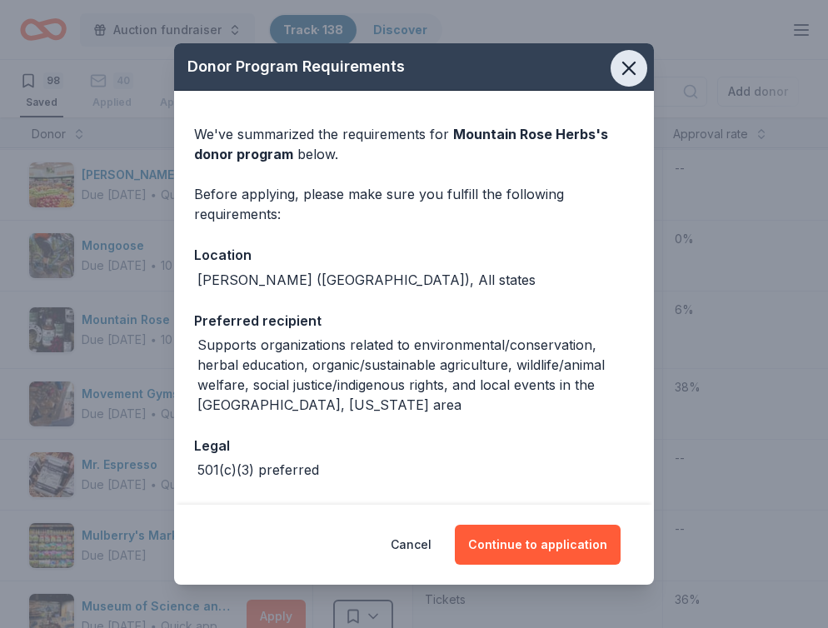
click at [623, 77] on icon "button" at bounding box center [629, 68] width 23 height 23
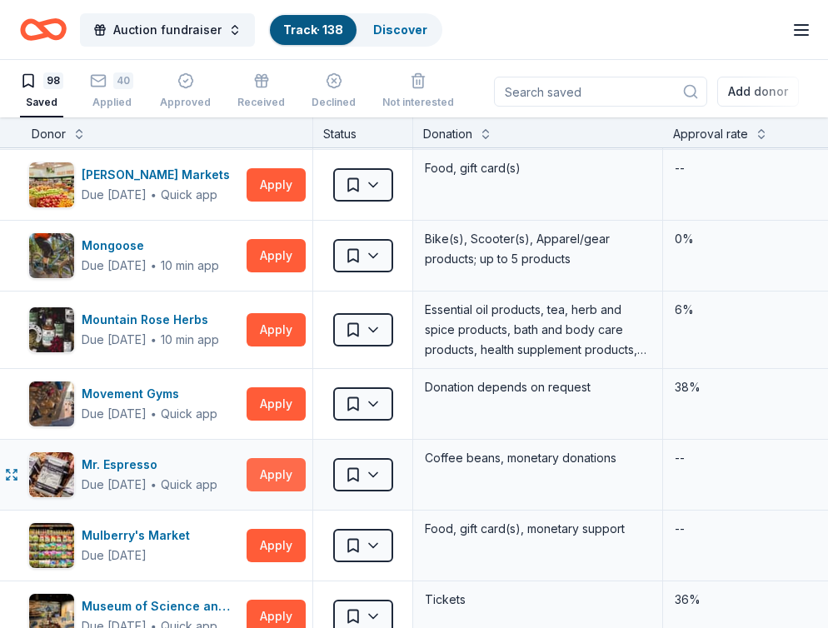
click at [280, 477] on button "Apply" at bounding box center [276, 474] width 59 height 33
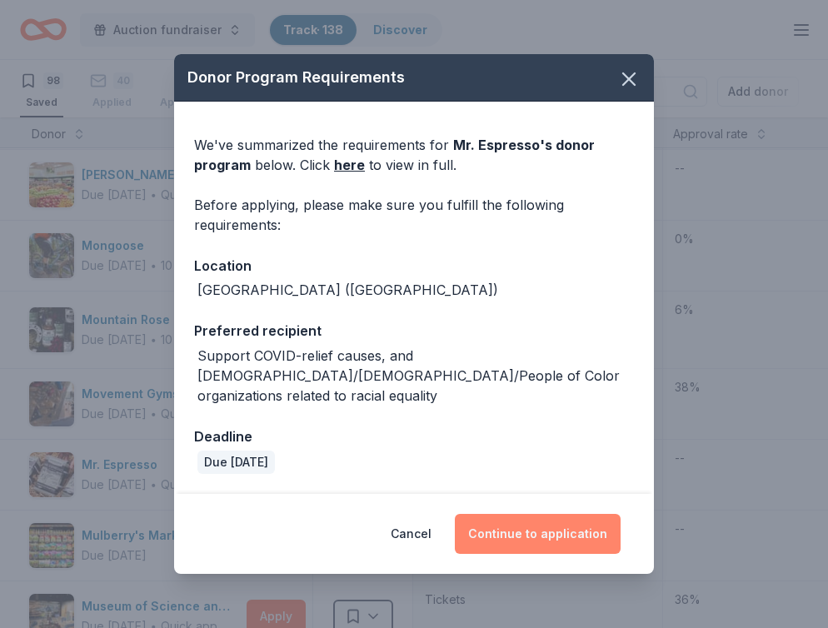
click at [547, 528] on button "Continue to application" at bounding box center [538, 534] width 166 height 40
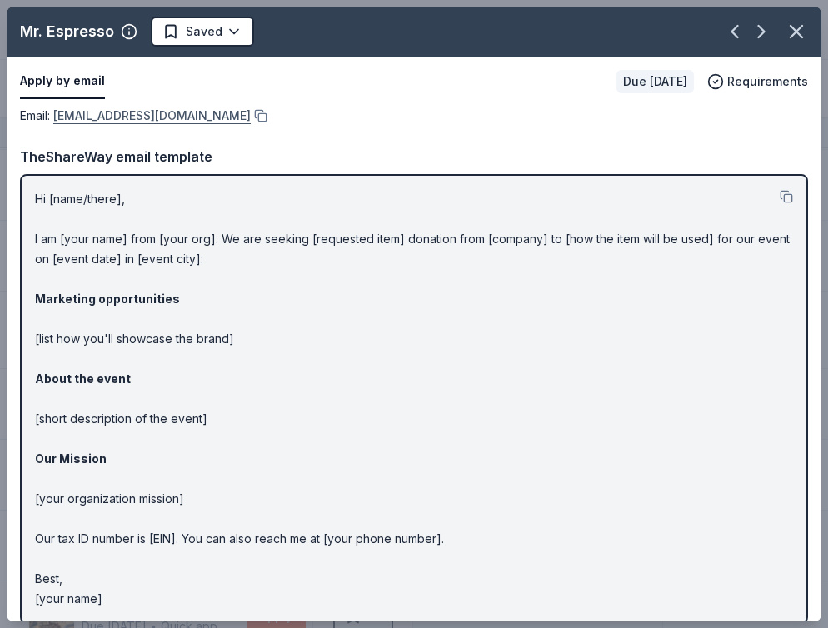
click at [145, 116] on link "[EMAIL_ADDRESS][DOMAIN_NAME]" at bounding box center [152, 116] width 198 height 20
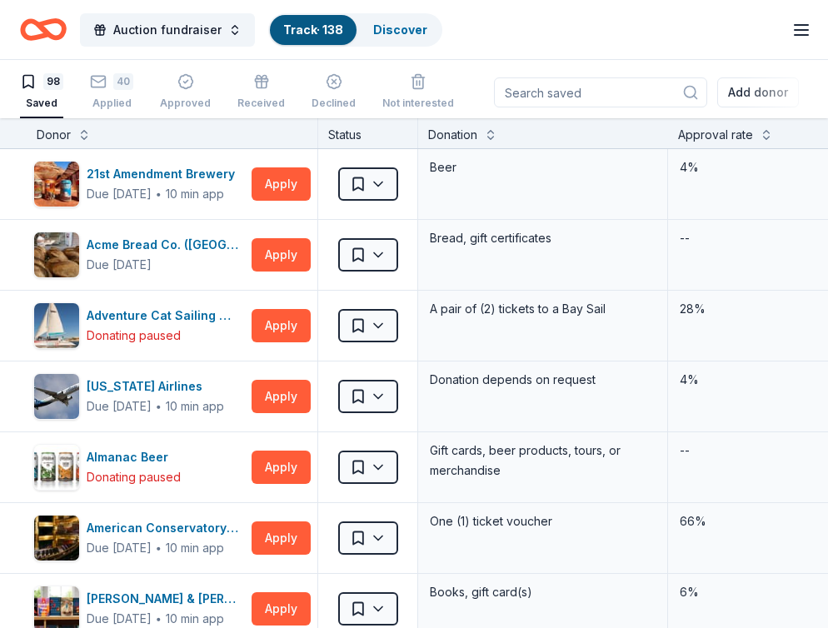
scroll to position [1, 0]
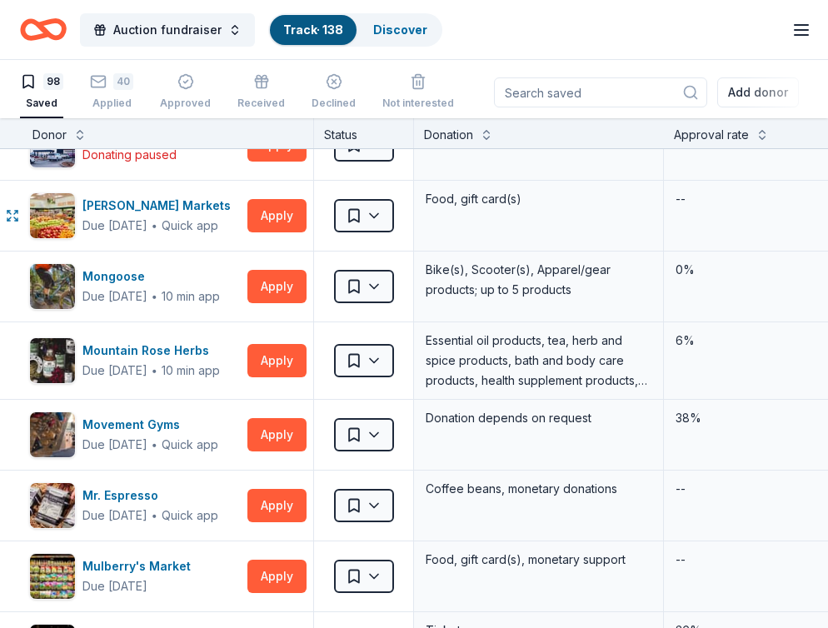
scroll to position [4113, 4]
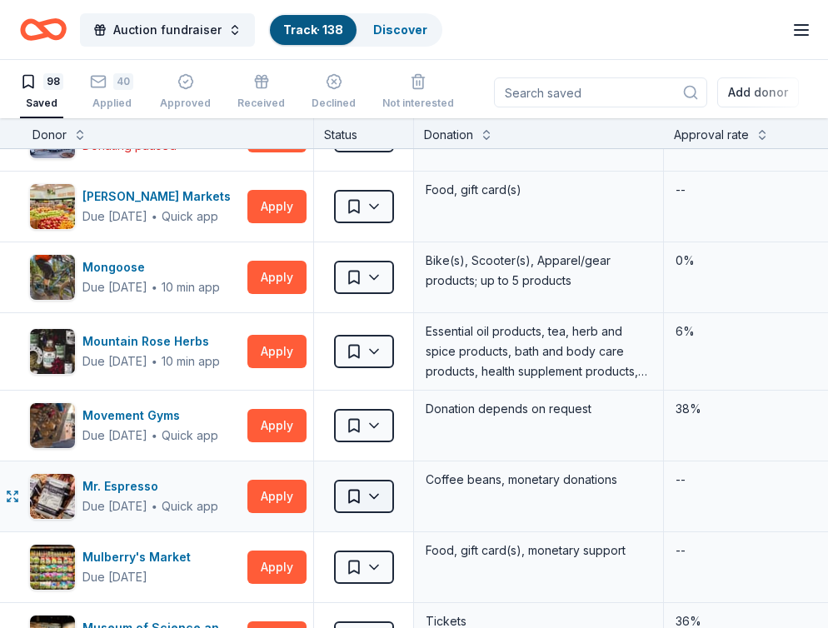
click at [386, 497] on html "Auction fundraiser Track · 138 Discover All Access trial ends on 5PM, 9/9 Earn …" at bounding box center [414, 314] width 828 height 628
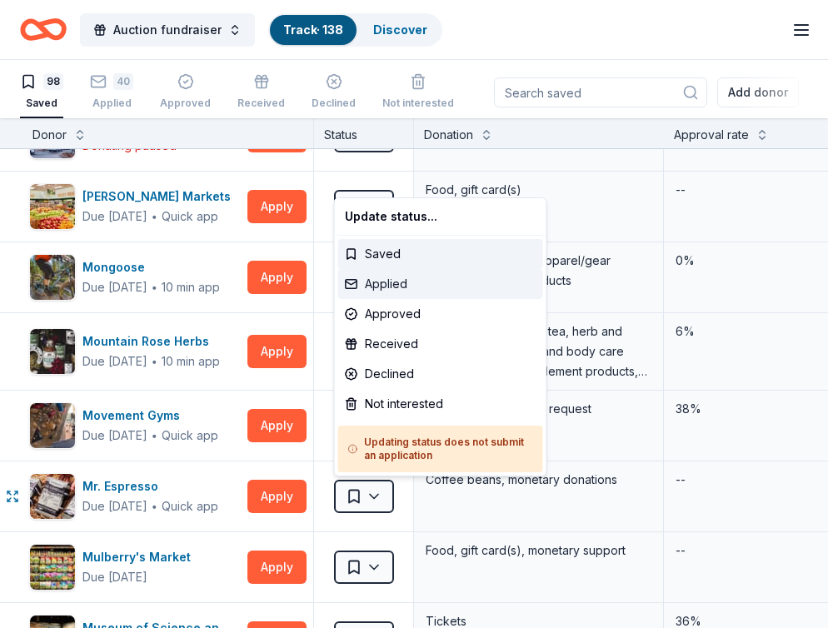
click at [377, 286] on div "Applied" at bounding box center [440, 284] width 205 height 30
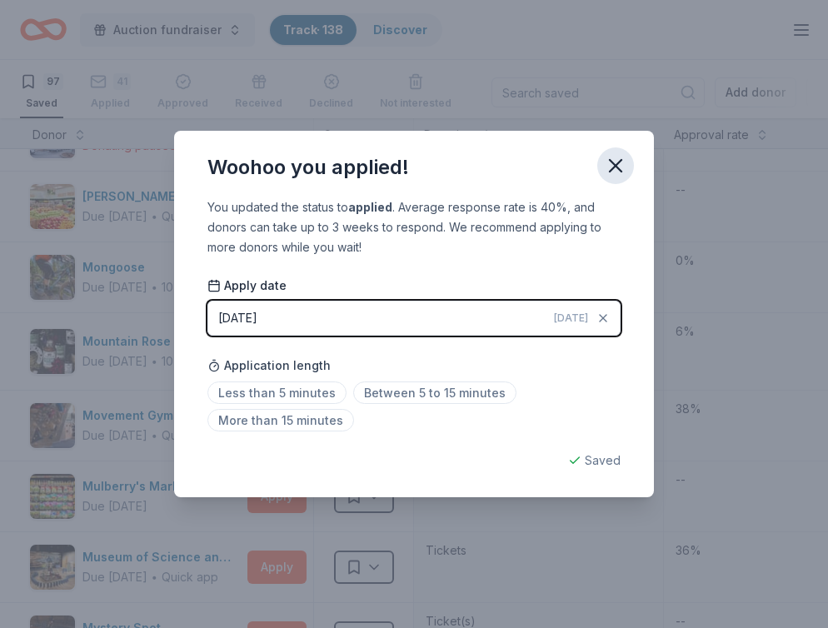
click at [613, 168] on icon "button" at bounding box center [616, 166] width 12 height 12
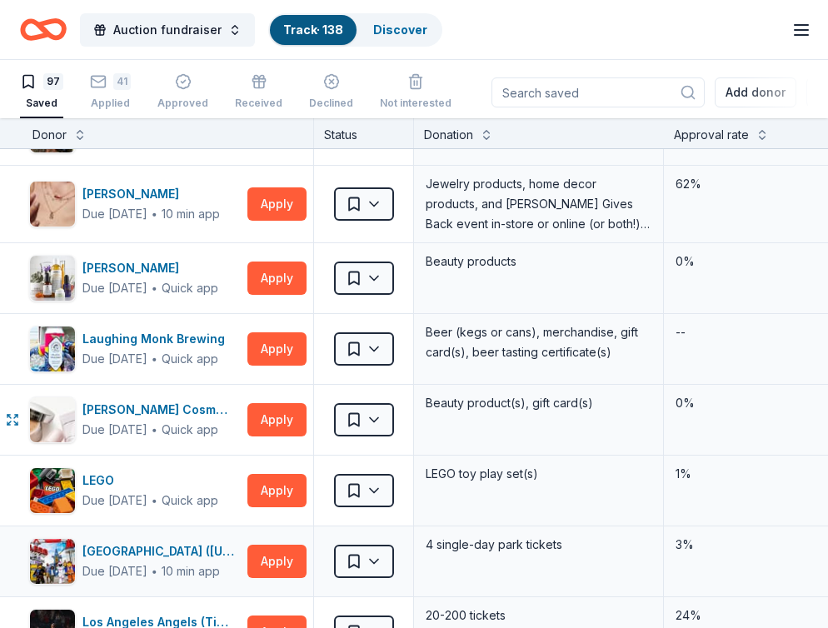
scroll to position [3379, 4]
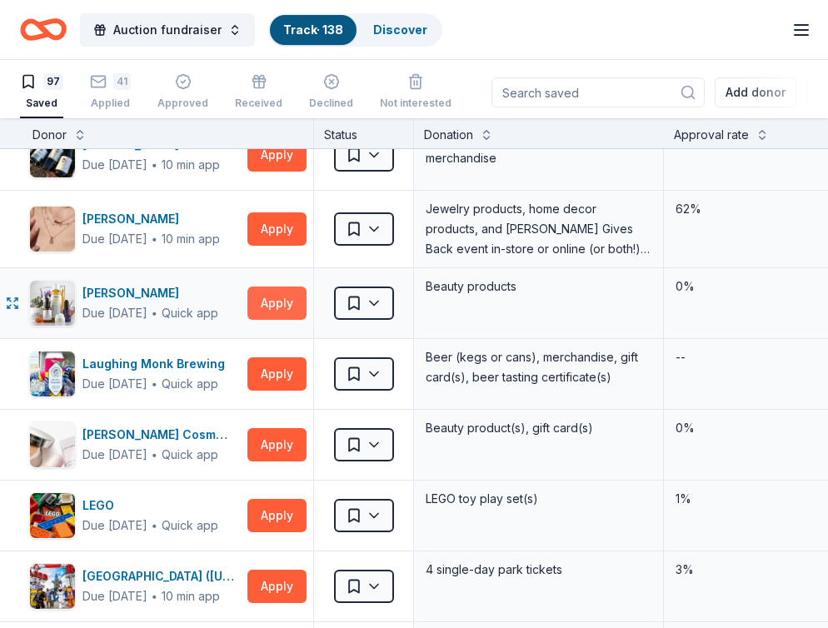
click at [271, 308] on button "Apply" at bounding box center [277, 303] width 59 height 33
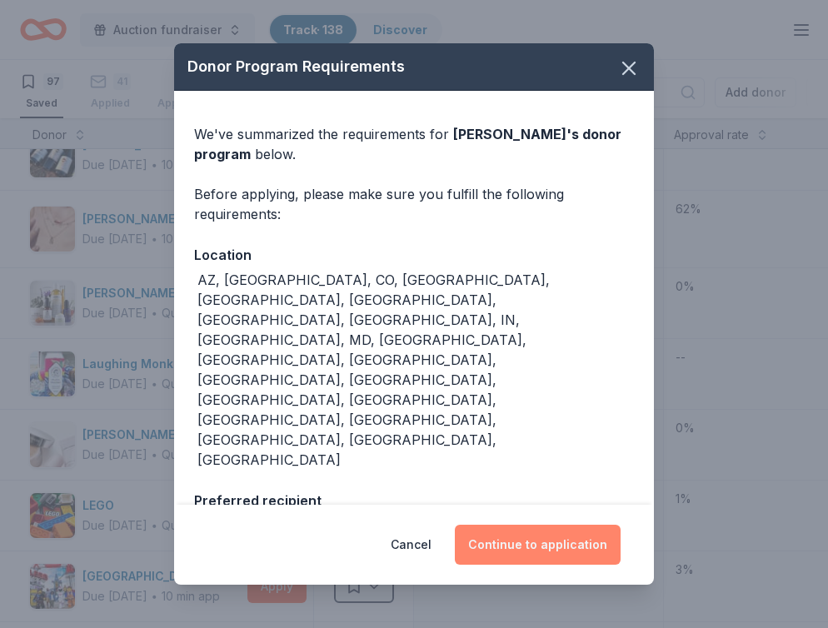
click at [562, 543] on button "Continue to application" at bounding box center [538, 545] width 166 height 40
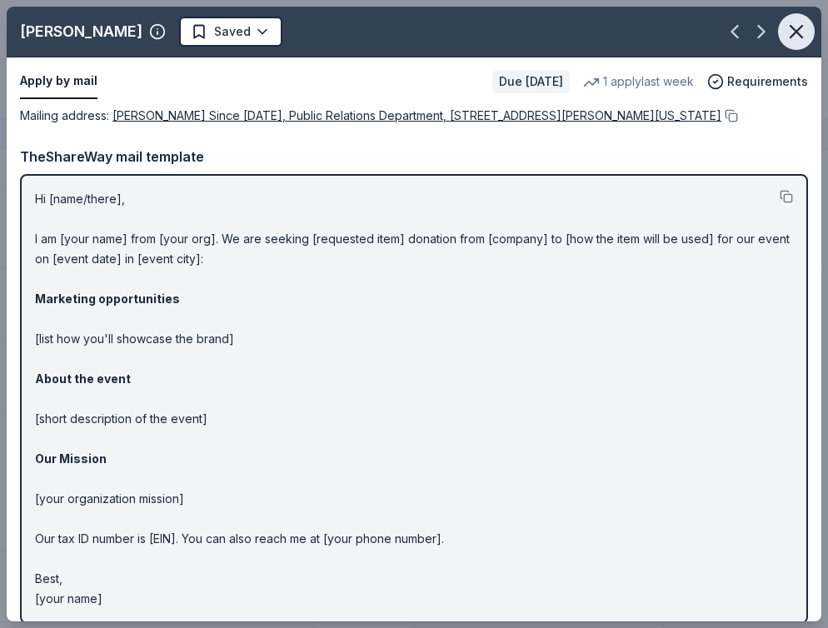
click at [799, 33] on icon "button" at bounding box center [796, 31] width 23 height 23
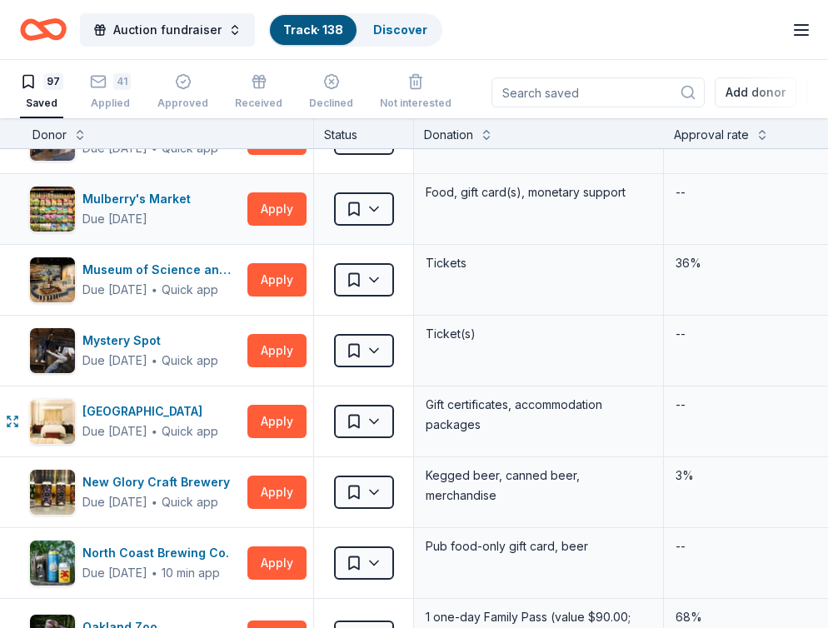
scroll to position [4404, 4]
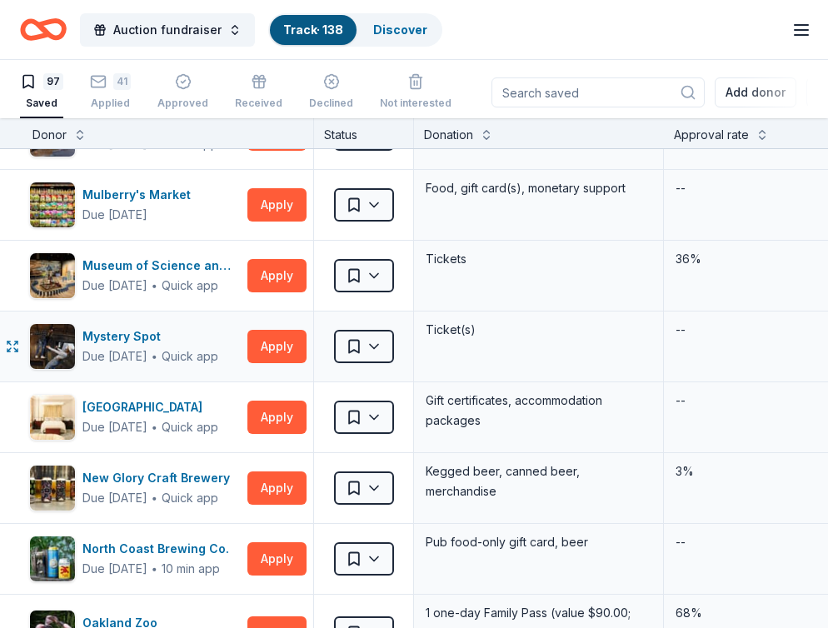
click at [283, 364] on div "Mystery Spot Due in 172 days ∙ Quick app Apply" at bounding box center [168, 347] width 291 height 70
click at [277, 424] on button "Apply" at bounding box center [277, 417] width 59 height 33
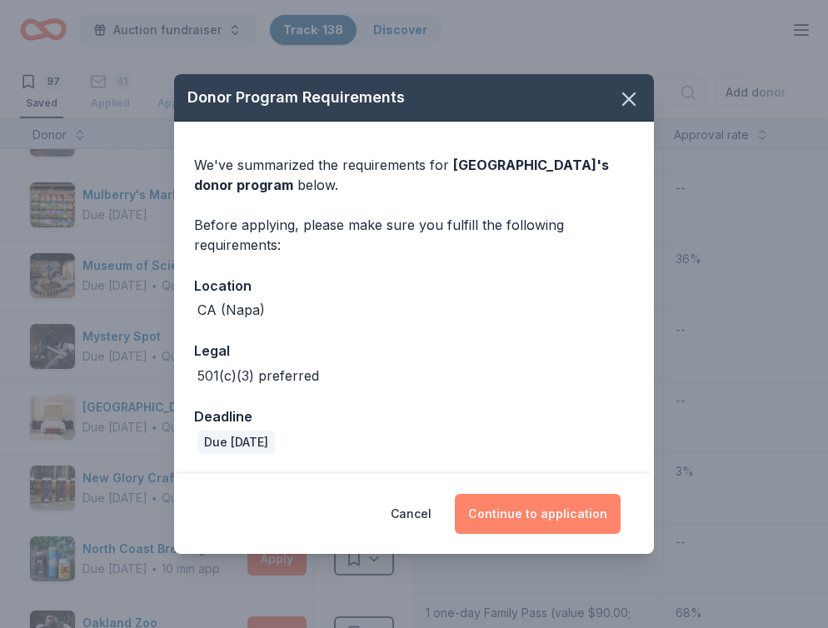
click at [538, 521] on button "Continue to application" at bounding box center [538, 514] width 166 height 40
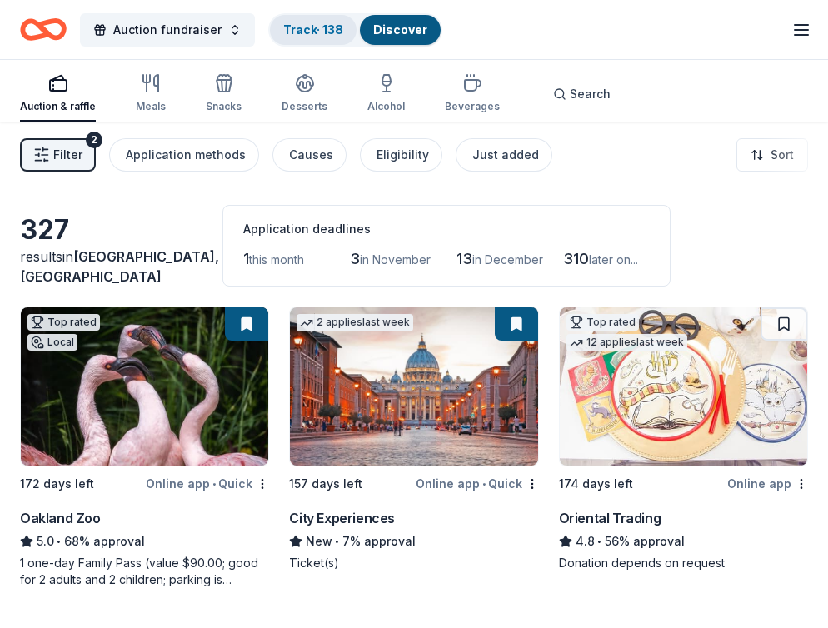
click at [322, 30] on link "Track · 138" at bounding box center [313, 30] width 60 height 14
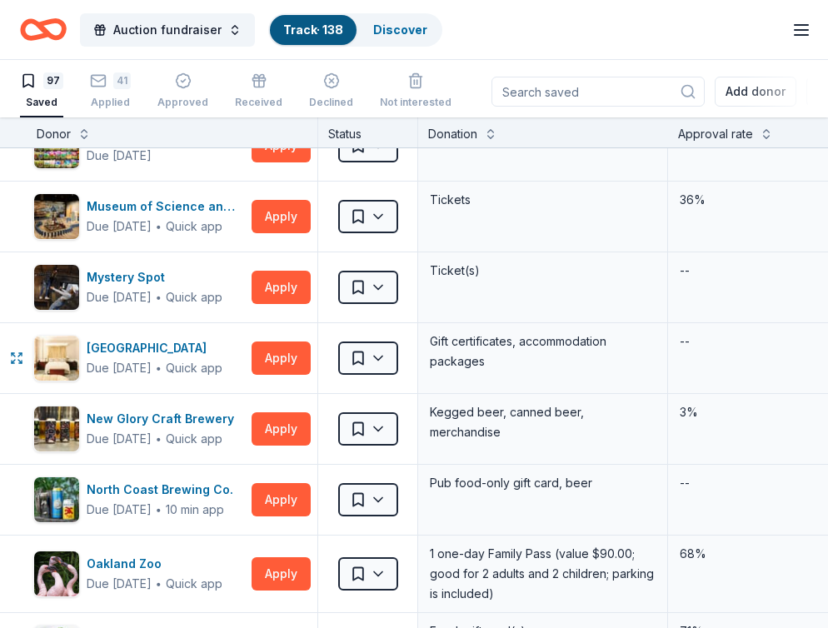
scroll to position [4464, 0]
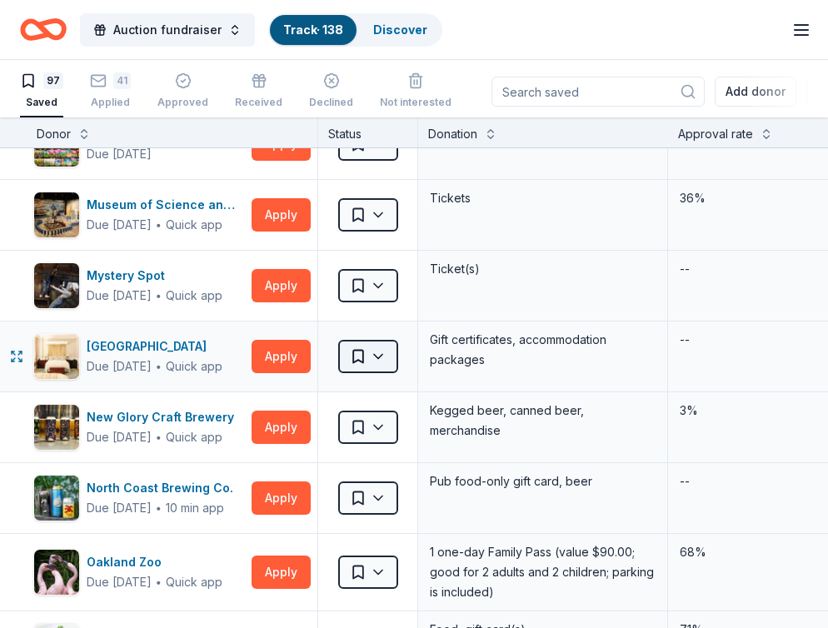
click at [386, 358] on html "Auction fundraiser Track · 138 Discover All Access trial ends on 5PM, 9/9 Earn …" at bounding box center [414, 313] width 828 height 628
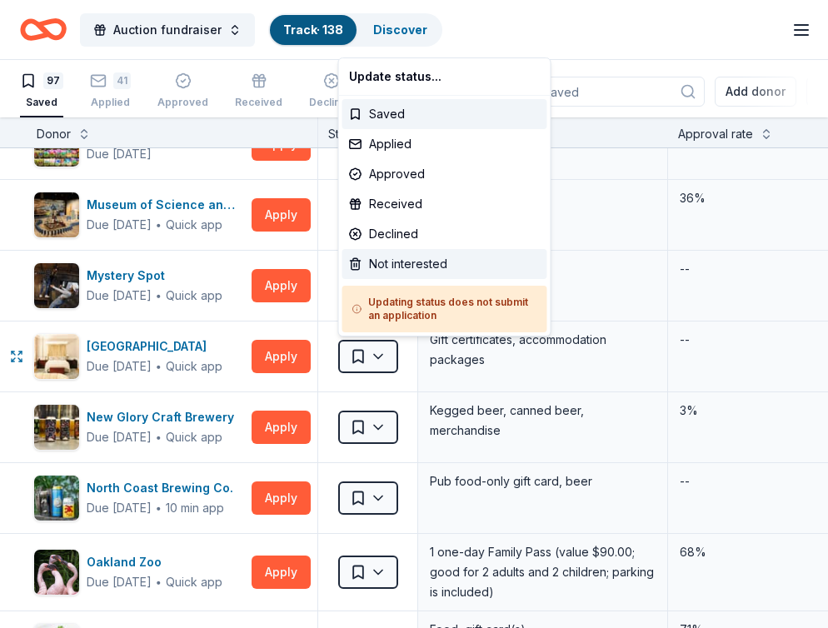
click at [403, 261] on div "Not interested" at bounding box center [445, 264] width 205 height 30
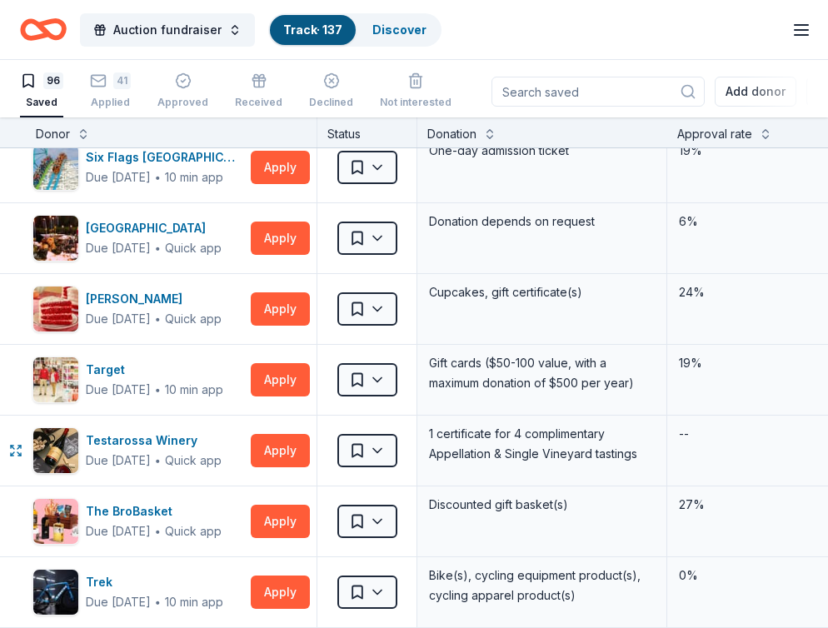
scroll to position [5964, 1]
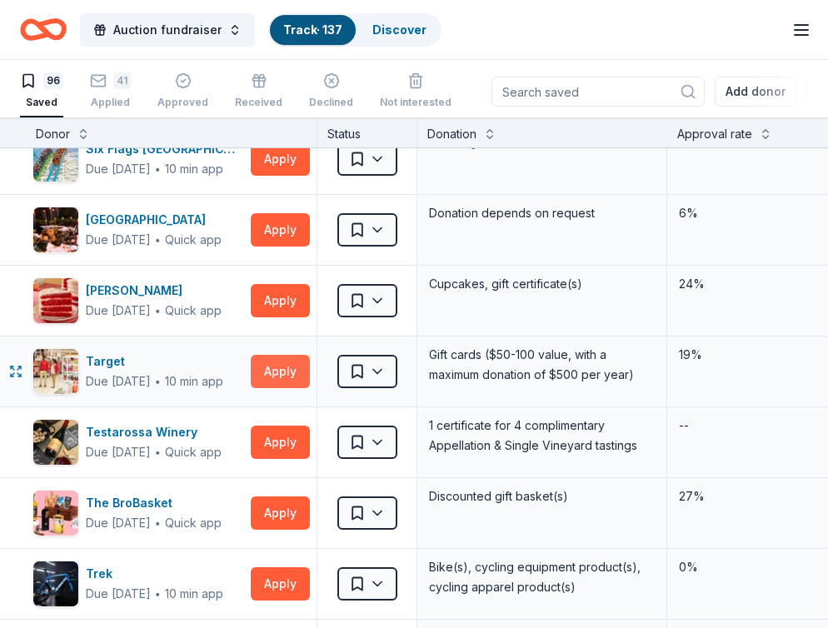
click at [298, 378] on button "Apply" at bounding box center [280, 371] width 59 height 33
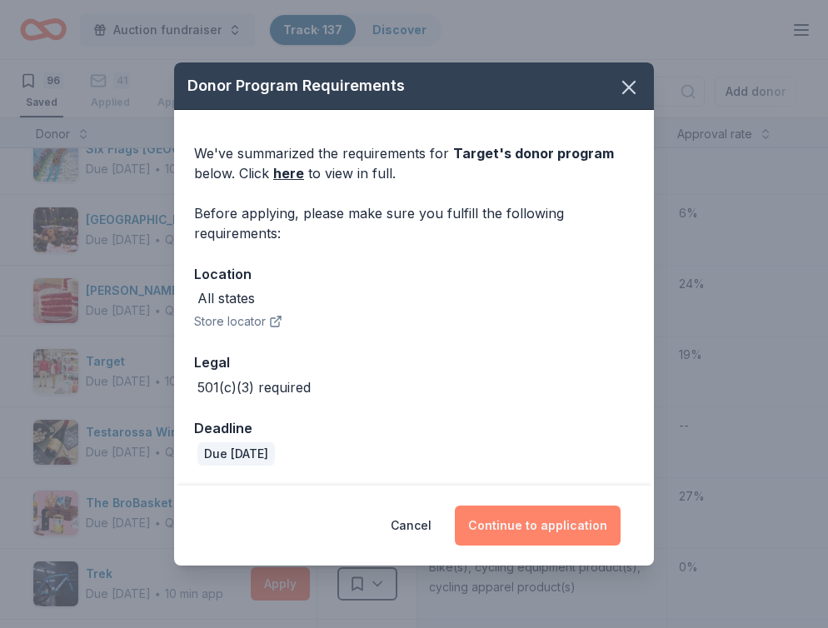
click at [533, 530] on button "Continue to application" at bounding box center [538, 526] width 166 height 40
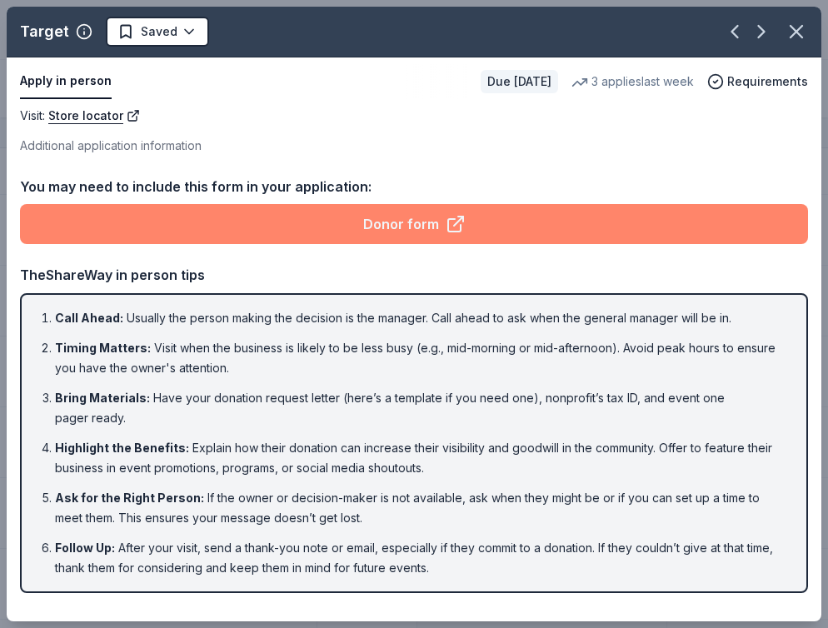
click at [450, 220] on icon at bounding box center [454, 225] width 13 height 13
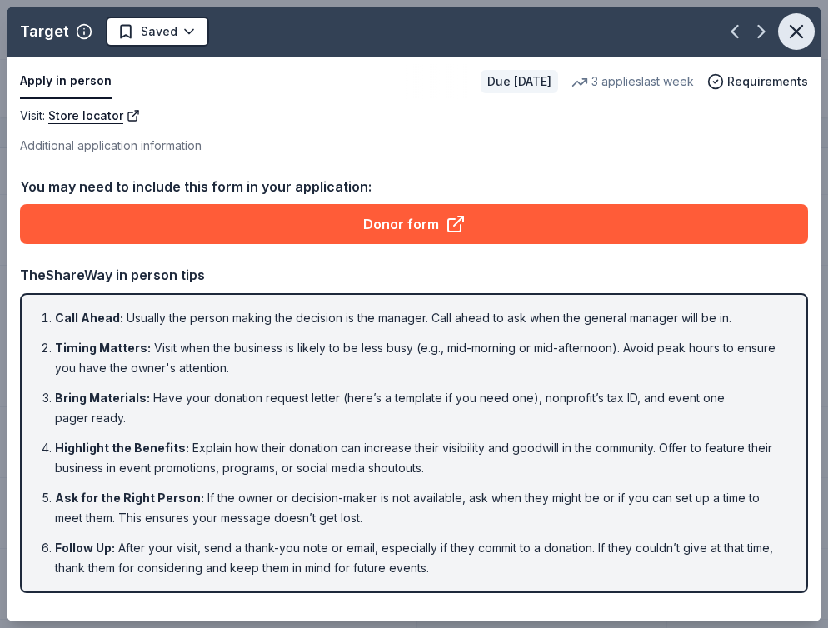
click at [801, 27] on icon "button" at bounding box center [797, 32] width 12 height 12
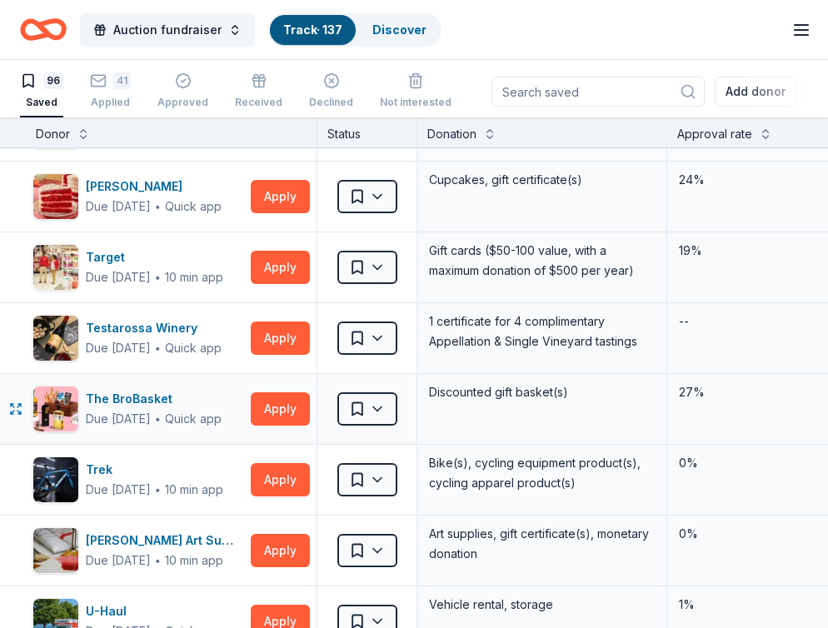
scroll to position [6098, 1]
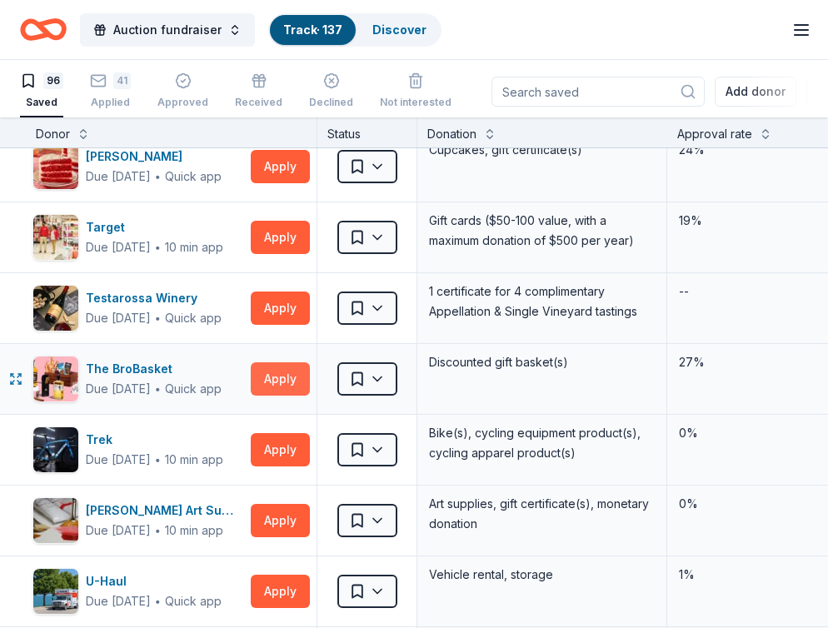
click at [276, 370] on button "Apply" at bounding box center [280, 379] width 59 height 33
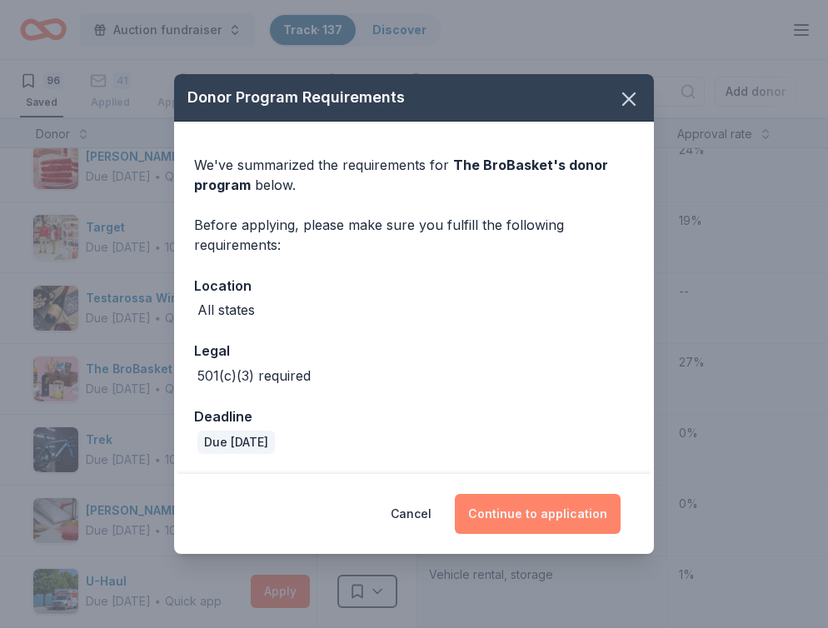
click at [526, 509] on button "Continue to application" at bounding box center [538, 514] width 166 height 40
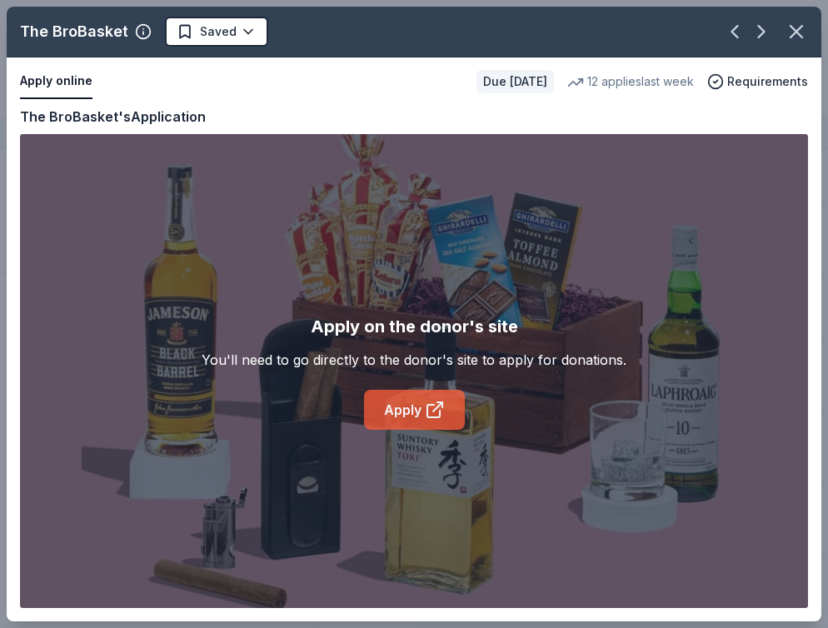
click at [426, 403] on icon at bounding box center [435, 410] width 20 height 20
click at [801, 36] on icon "button" at bounding box center [797, 32] width 12 height 12
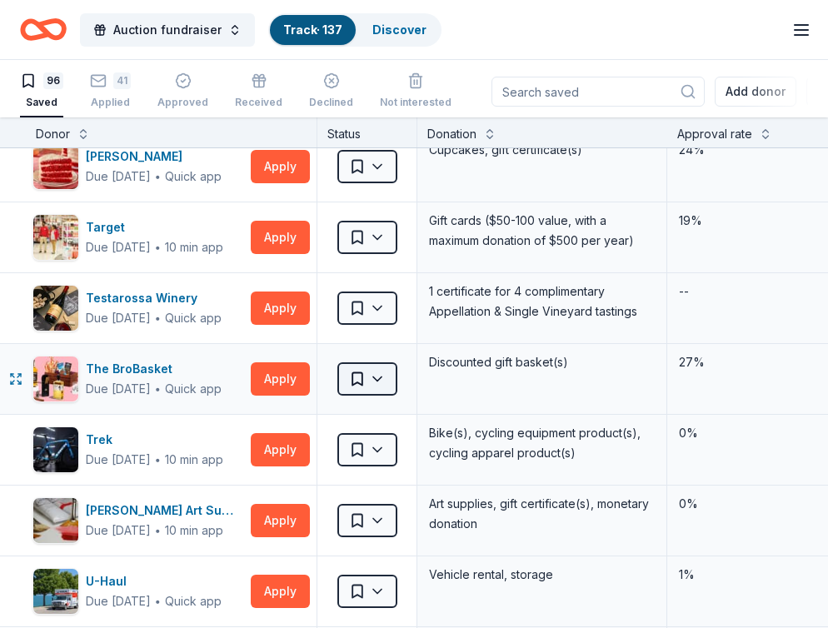
click at [381, 378] on html "Auction fundraiser Track · 137 Discover All Access trial ends on 5PM, 9/9 Earn …" at bounding box center [414, 313] width 828 height 628
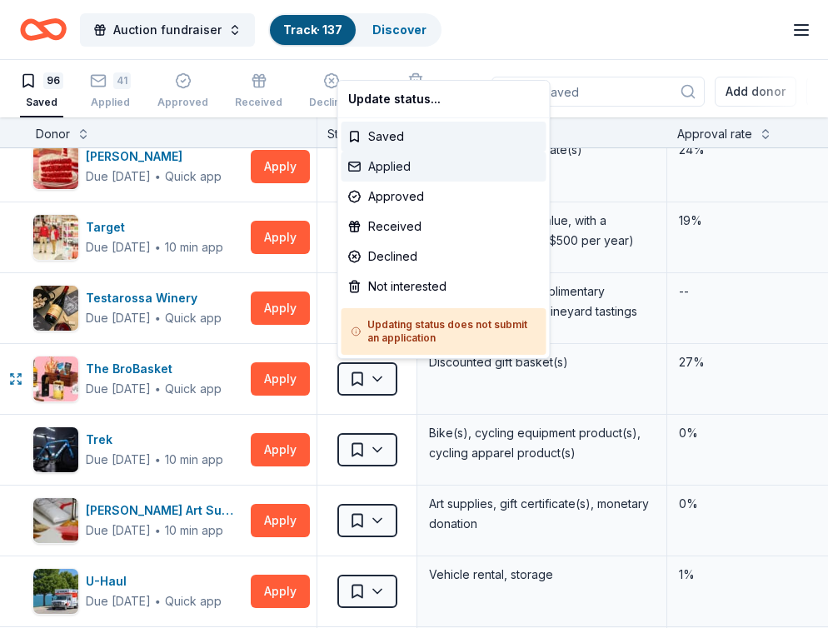
click at [383, 166] on div "Applied" at bounding box center [444, 167] width 205 height 30
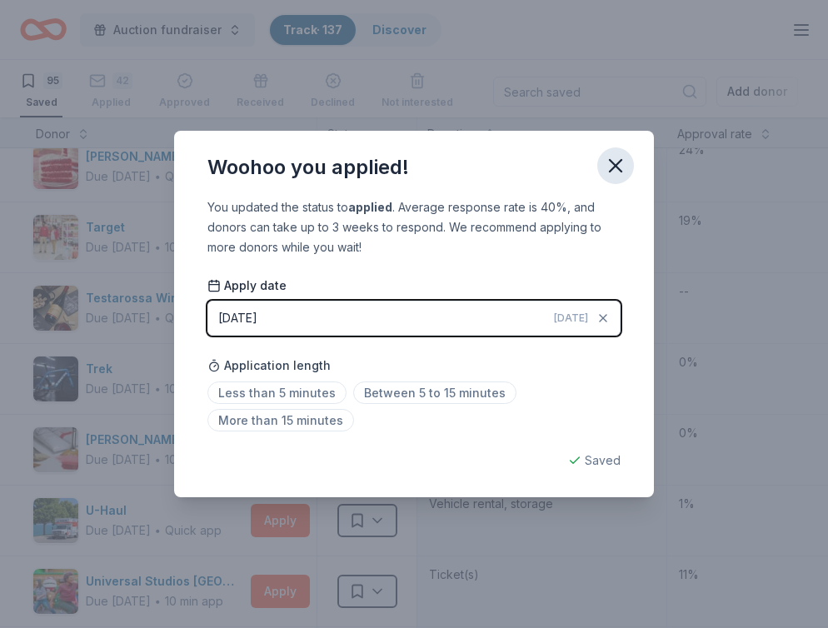
click at [608, 168] on icon "button" at bounding box center [615, 165] width 23 height 23
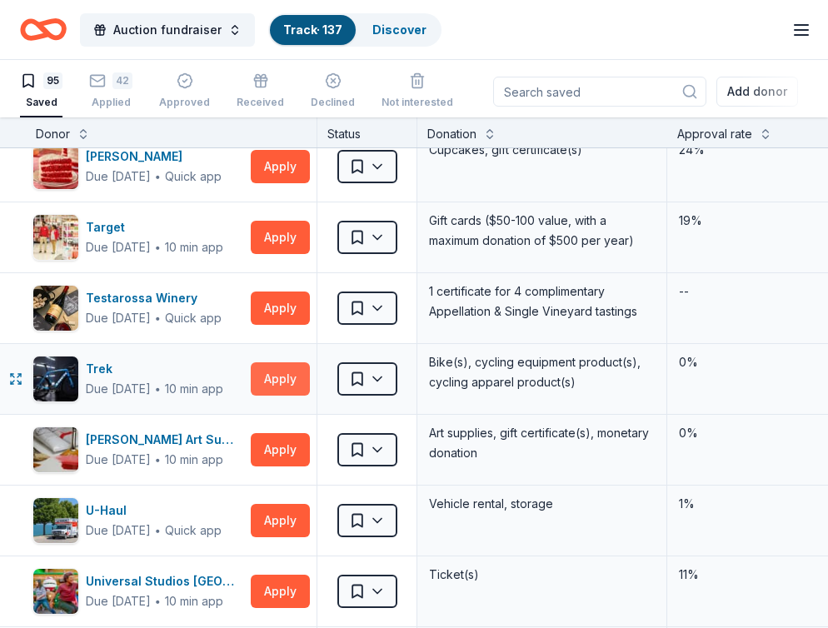
click at [282, 388] on button "Apply" at bounding box center [280, 379] width 59 height 33
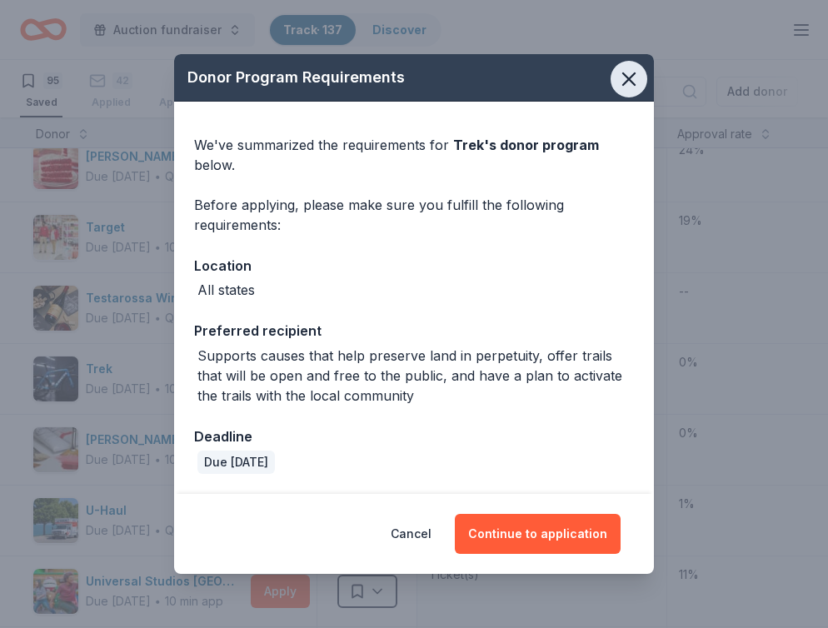
click at [627, 84] on icon "button" at bounding box center [629, 79] width 23 height 23
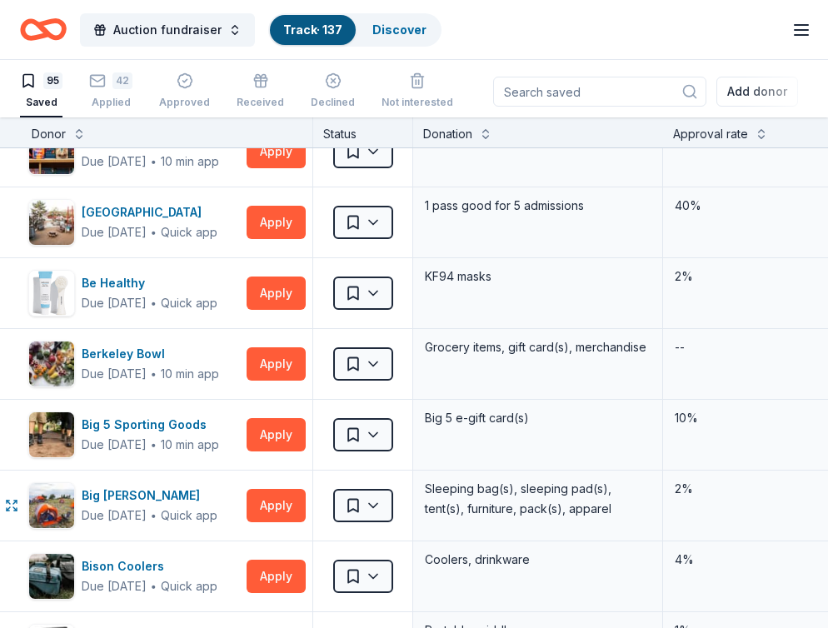
scroll to position [0, 5]
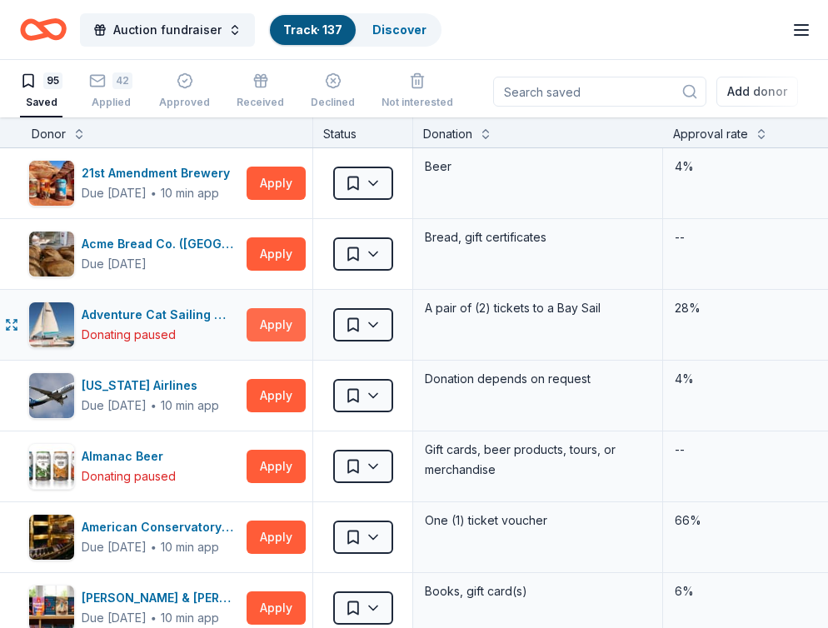
click at [269, 322] on button "Apply" at bounding box center [276, 324] width 59 height 33
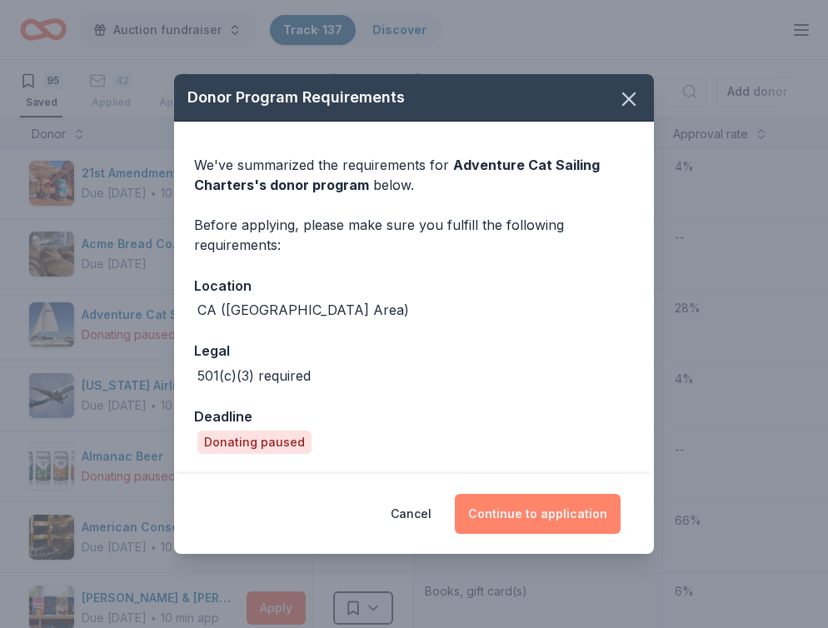
click at [536, 514] on button "Continue to application" at bounding box center [538, 514] width 166 height 40
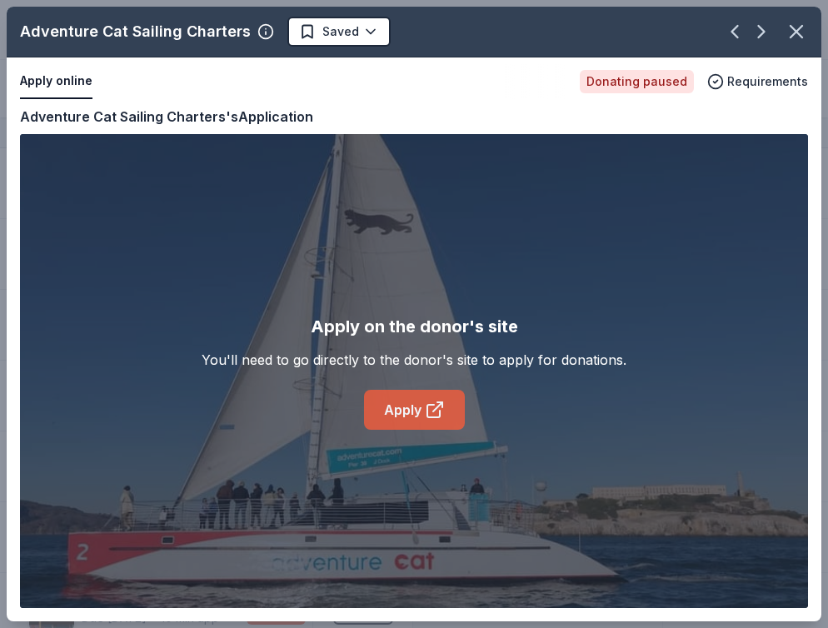
click at [430, 415] on icon at bounding box center [435, 410] width 20 height 20
click at [795, 21] on icon "button" at bounding box center [796, 31] width 23 height 23
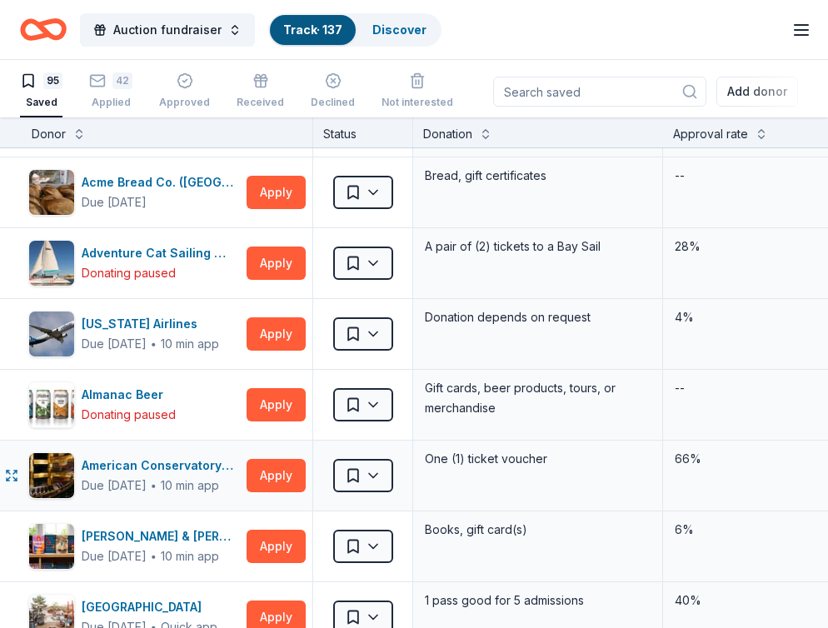
scroll to position [132, 5]
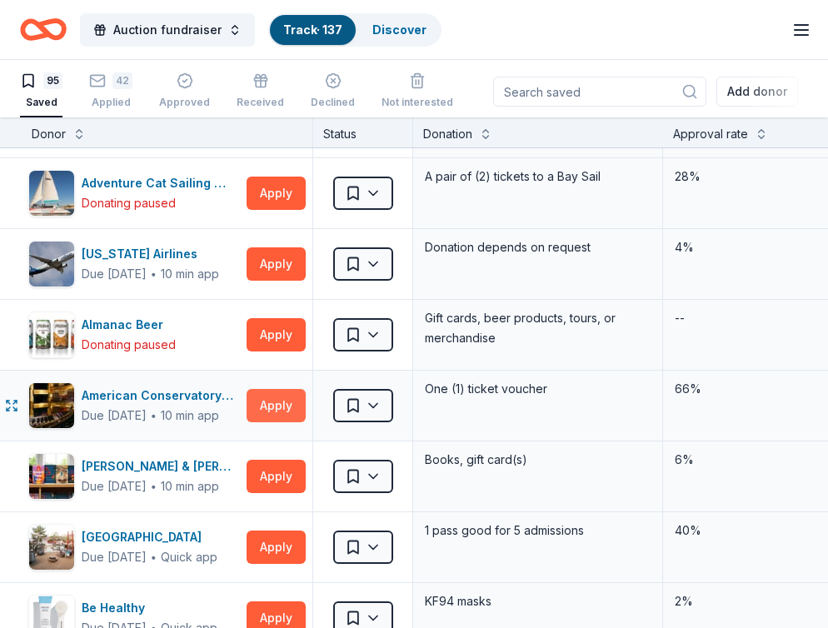
click at [285, 422] on button "Apply" at bounding box center [276, 405] width 59 height 33
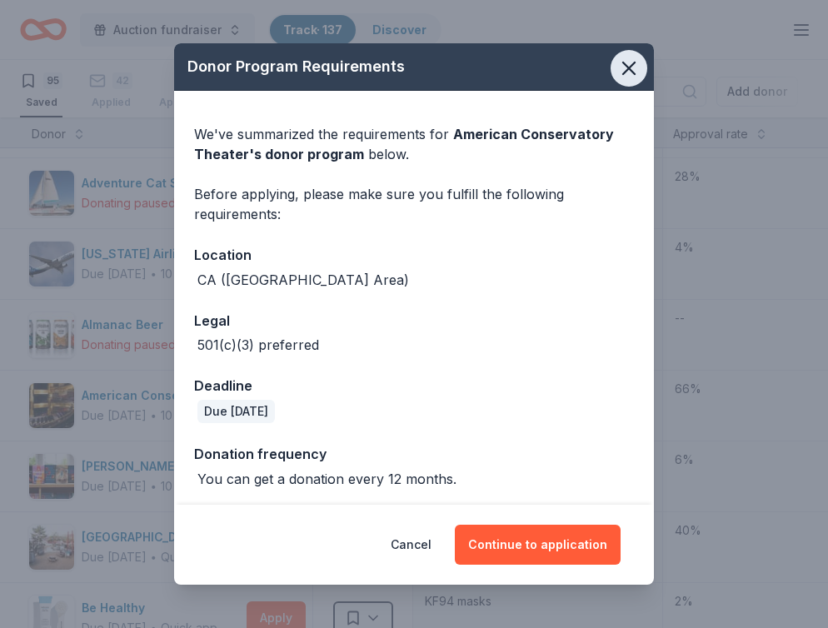
click at [628, 65] on icon "button" at bounding box center [629, 68] width 23 height 23
